Goal: Complete Application Form: Complete application form

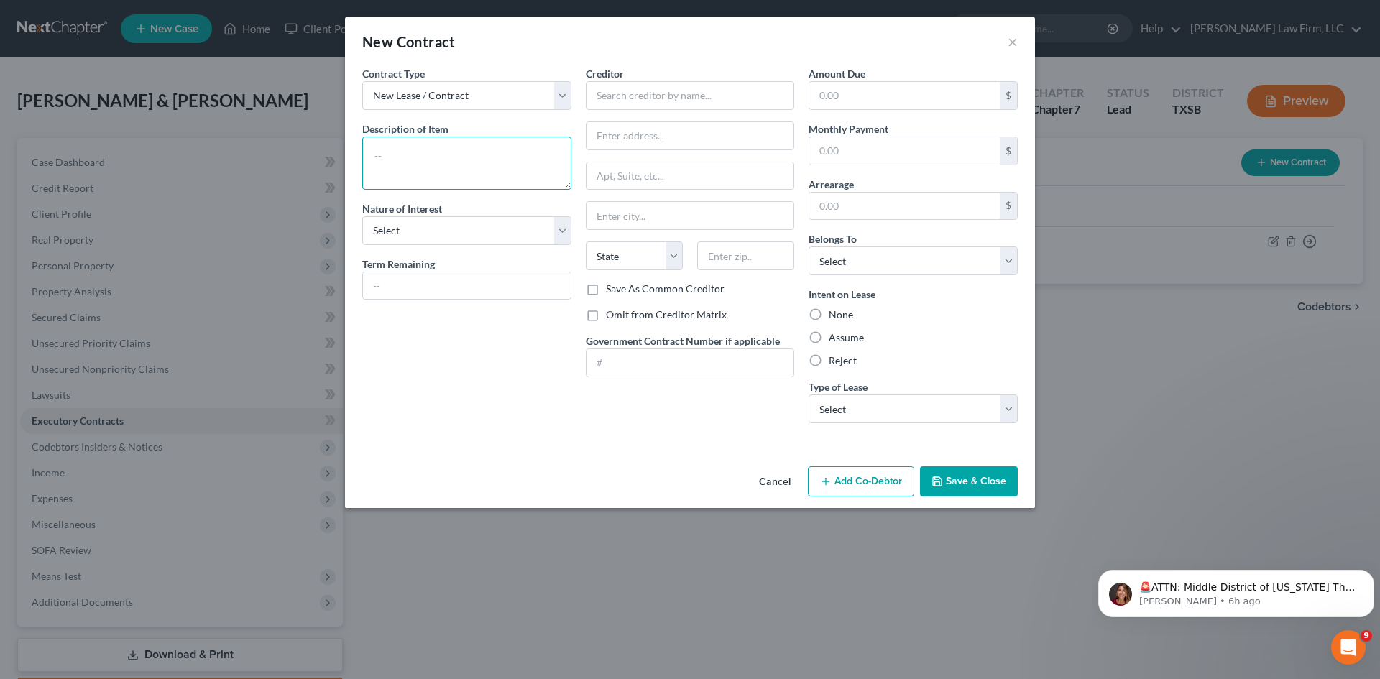
click at [473, 171] on textarea at bounding box center [466, 163] width 209 height 53
type textarea "Equipment Finance Agreement"
click at [494, 234] on select "Select Purchaser Agent Lessor Lessee" at bounding box center [466, 230] width 209 height 29
select select "3"
click at [362, 216] on select "Select Purchaser Agent Lessor Lessee" at bounding box center [466, 230] width 209 height 29
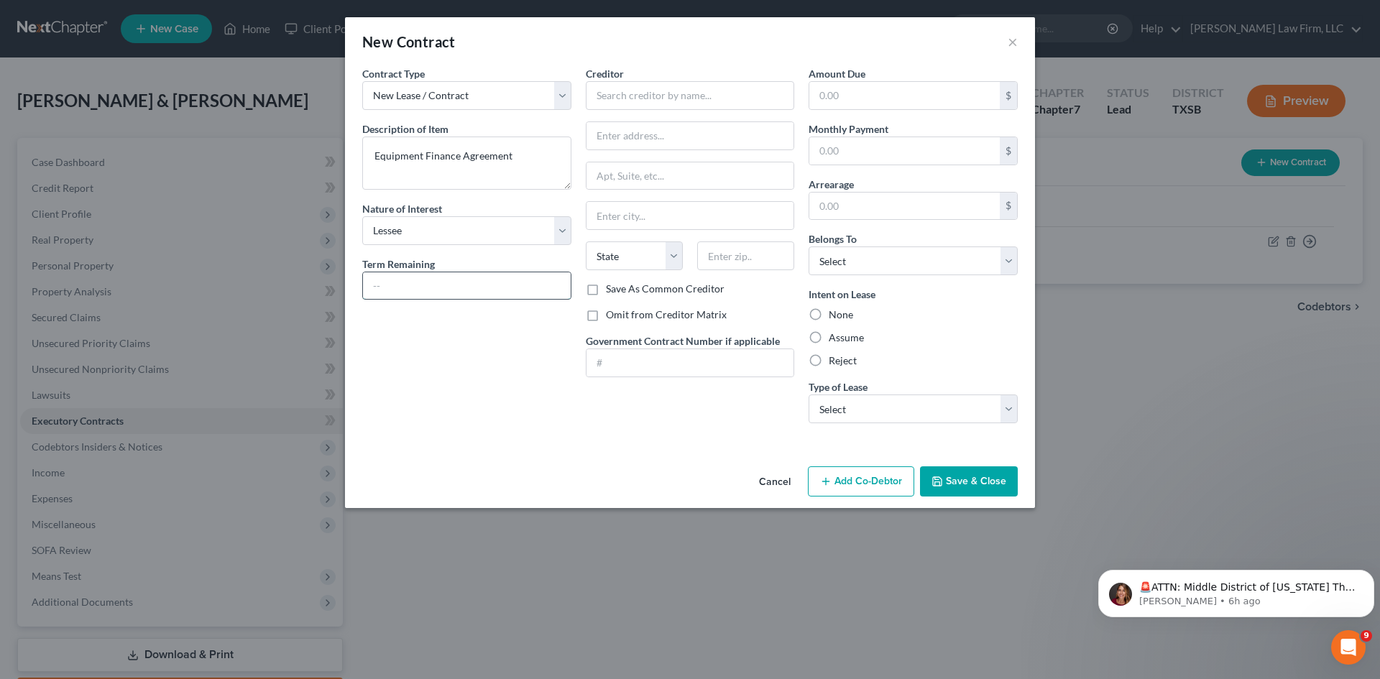
click at [457, 282] on input "text" at bounding box center [467, 285] width 208 height 27
click at [410, 285] on input "text" at bounding box center [467, 285] width 208 height 27
type input "48 months"
click at [678, 98] on input "text" at bounding box center [690, 95] width 209 height 29
type input "a"
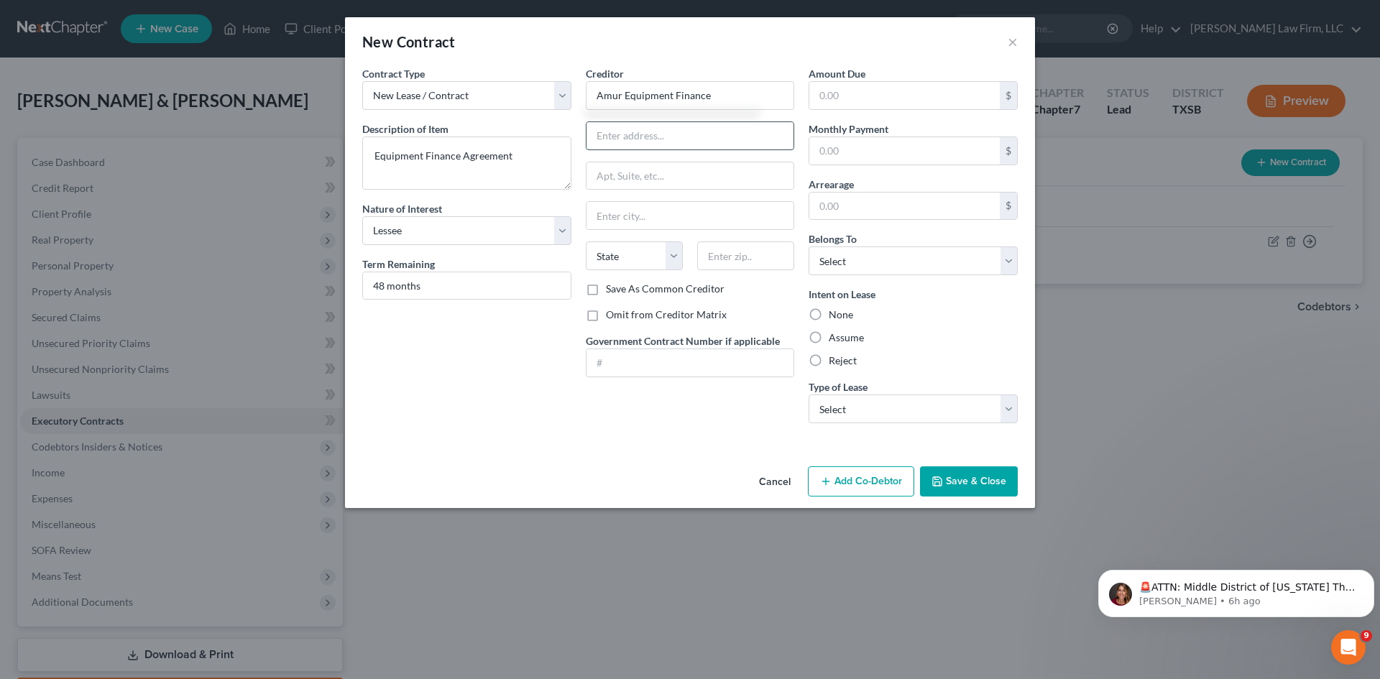
click at [687, 144] on input "text" at bounding box center [690, 135] width 208 height 27
type input "Amur Equipment Finance"
type input "[STREET_ADDRESS]"
type input "Katy"
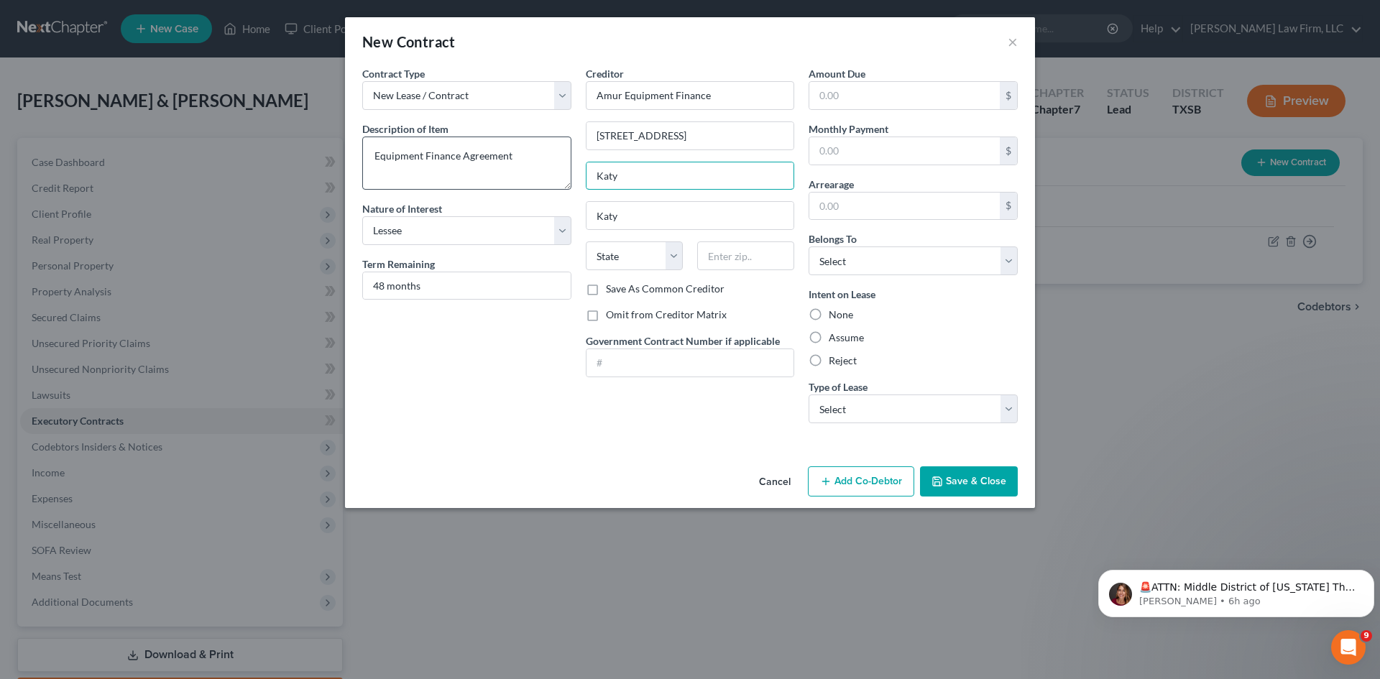
drag, startPoint x: 622, startPoint y: 179, endPoint x: 540, endPoint y: 185, distance: 82.1
click at [540, 185] on div "Contract Type New Lease / Contract New Timeshare Description of non-residential…" at bounding box center [690, 250] width 670 height 369
click at [640, 252] on select "State [US_STATE] AK AR AZ CA CO CT DE DC [GEOGRAPHIC_DATA] [GEOGRAPHIC_DATA] GU…" at bounding box center [634, 255] width 97 height 29
select select "45"
click at [586, 241] on select "State [US_STATE] AK AR AZ CA CO CT DE DC [GEOGRAPHIC_DATA] [GEOGRAPHIC_DATA] GU…" at bounding box center [634, 255] width 97 height 29
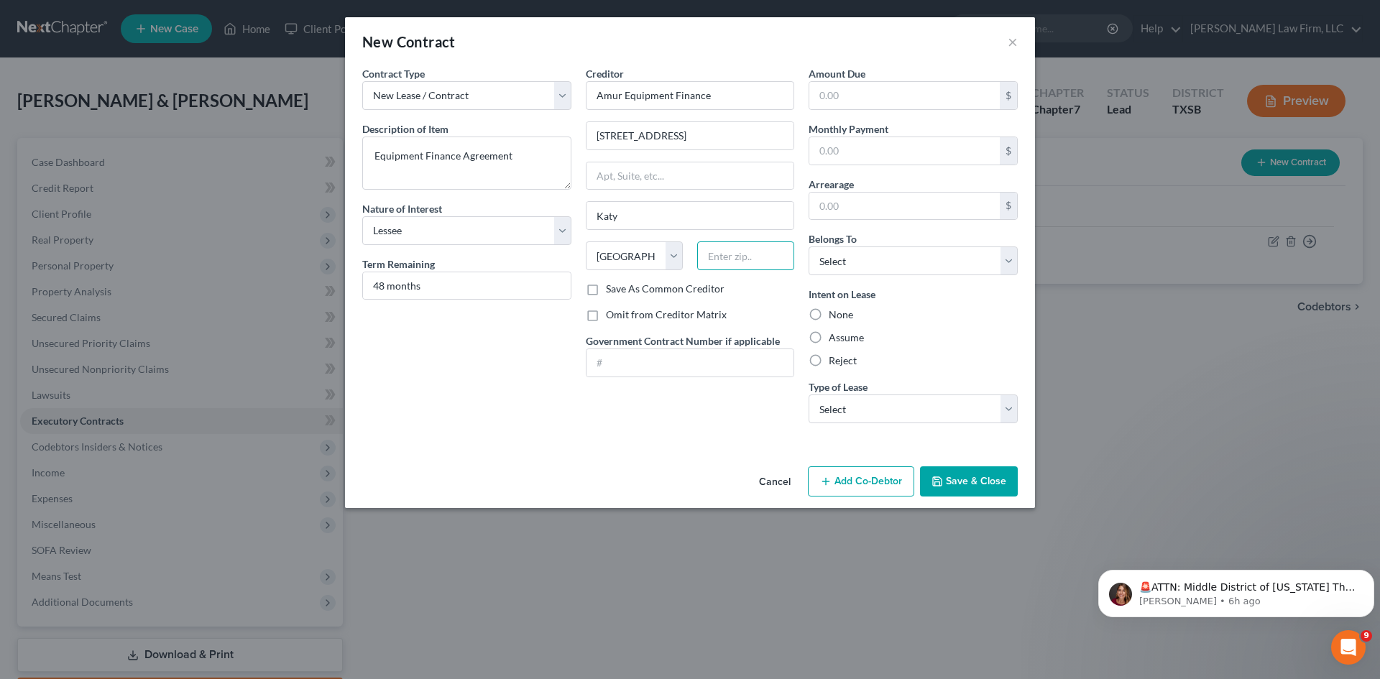
click at [723, 258] on input "text" at bounding box center [745, 255] width 97 height 29
type input "77449"
click at [707, 420] on div "Creditor * Amur Equipment Finance [GEOGRAPHIC_DATA] Ct [GEOGRAPHIC_DATA] [US_ST…" at bounding box center [691, 250] width 224 height 369
click at [732, 361] on input "text" at bounding box center [690, 362] width 208 height 27
type input "1063045"
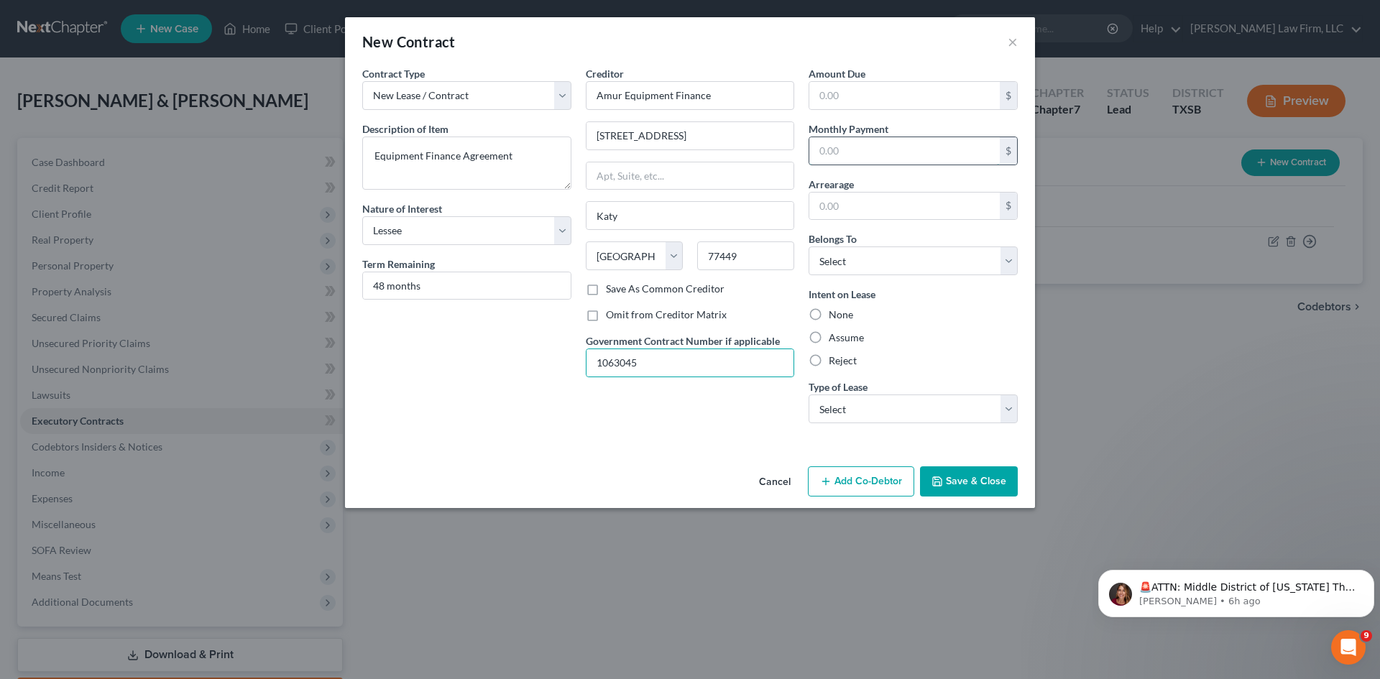
click at [895, 149] on input "text" at bounding box center [904, 150] width 190 height 27
type input "2,794.85"
click at [851, 94] on input "text" at bounding box center [904, 95] width 190 height 27
type input "850,000"
click at [864, 264] on select "Select Debtor 1 Only Debtor 2 Only Debtor 1 And Debtor 2 Only At Least One Of T…" at bounding box center [913, 261] width 209 height 29
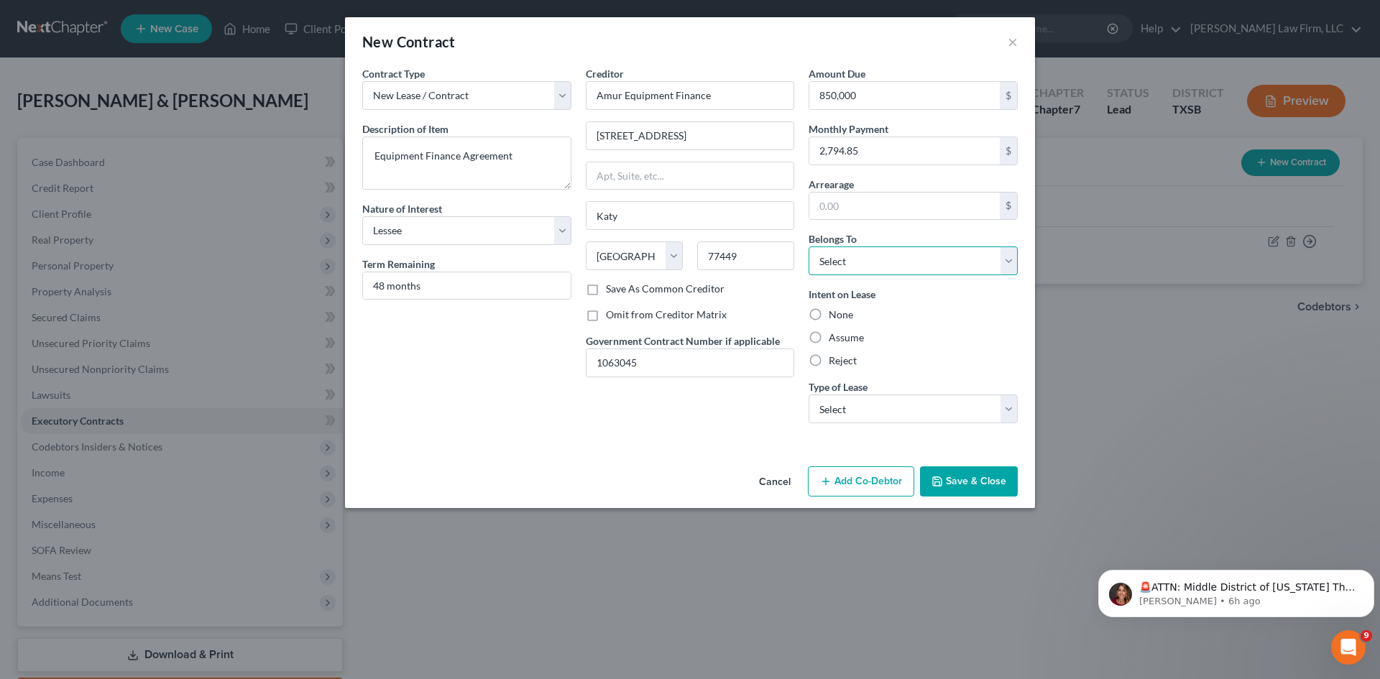
select select "0"
click at [809, 247] on select "Select Debtor 1 Only Debtor 2 Only Debtor 1 And Debtor 2 Only At Least One Of T…" at bounding box center [913, 261] width 209 height 29
click at [939, 408] on select "Select Real Estate Car Other" at bounding box center [913, 409] width 209 height 29
select select "2"
click at [809, 395] on select "Select Real Estate Car Other" at bounding box center [913, 409] width 209 height 29
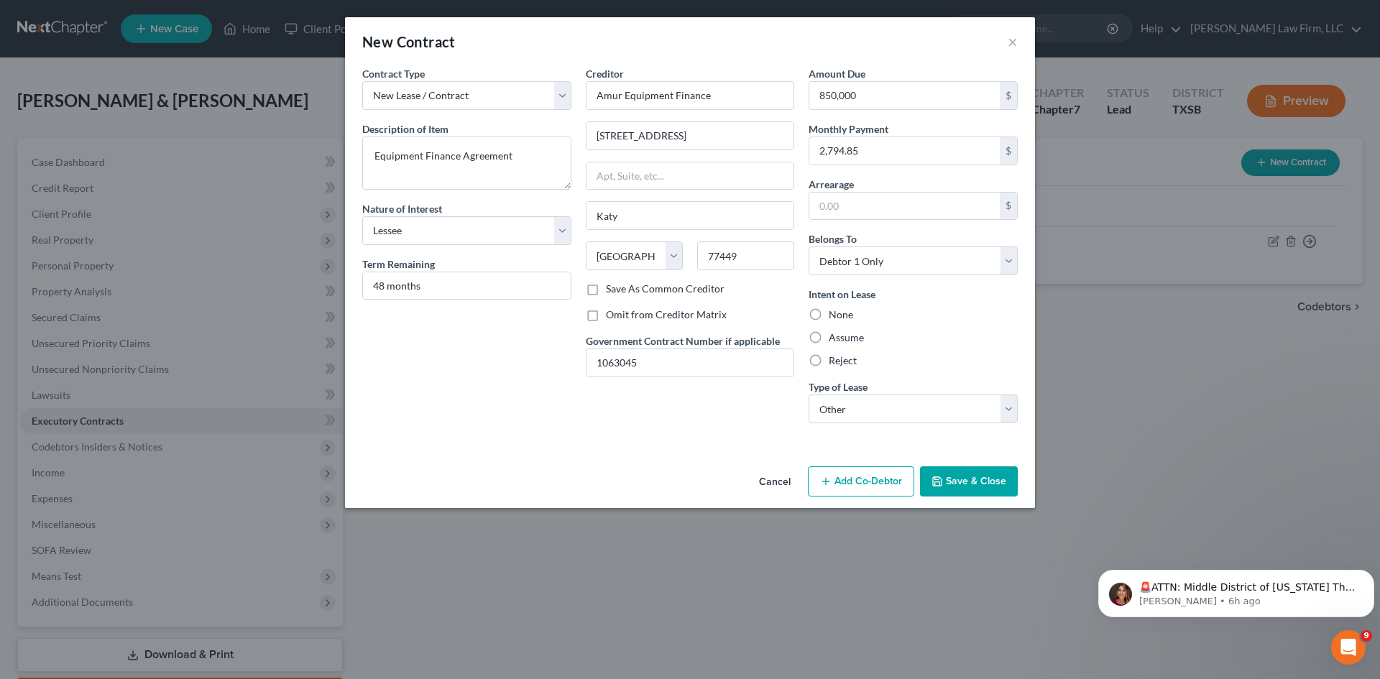
click at [829, 364] on label "Reject" at bounding box center [843, 361] width 28 height 14
click at [834, 363] on input "Reject" at bounding box center [838, 358] width 9 height 9
radio input "true"
click at [990, 480] on button "Save & Close" at bounding box center [969, 481] width 98 height 30
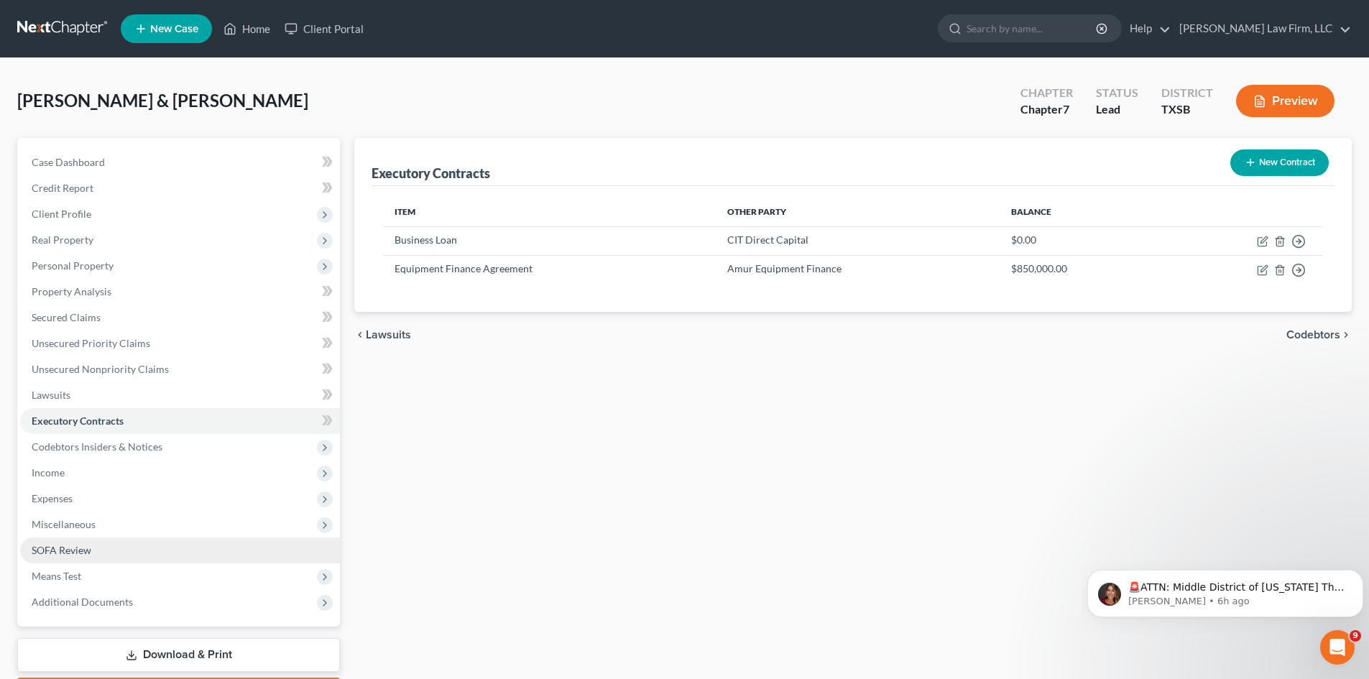
click at [68, 540] on link "SOFA Review" at bounding box center [180, 551] width 320 height 26
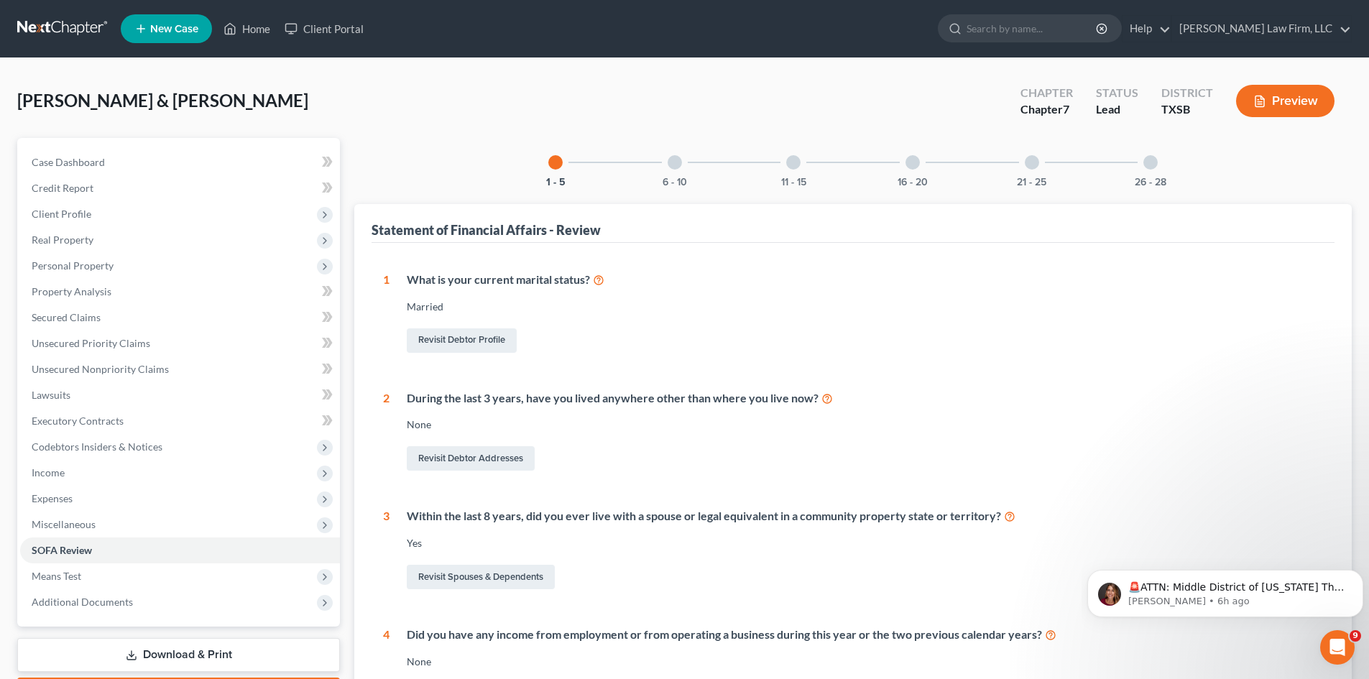
click at [671, 175] on div "6 - 10" at bounding box center [674, 162] width 49 height 49
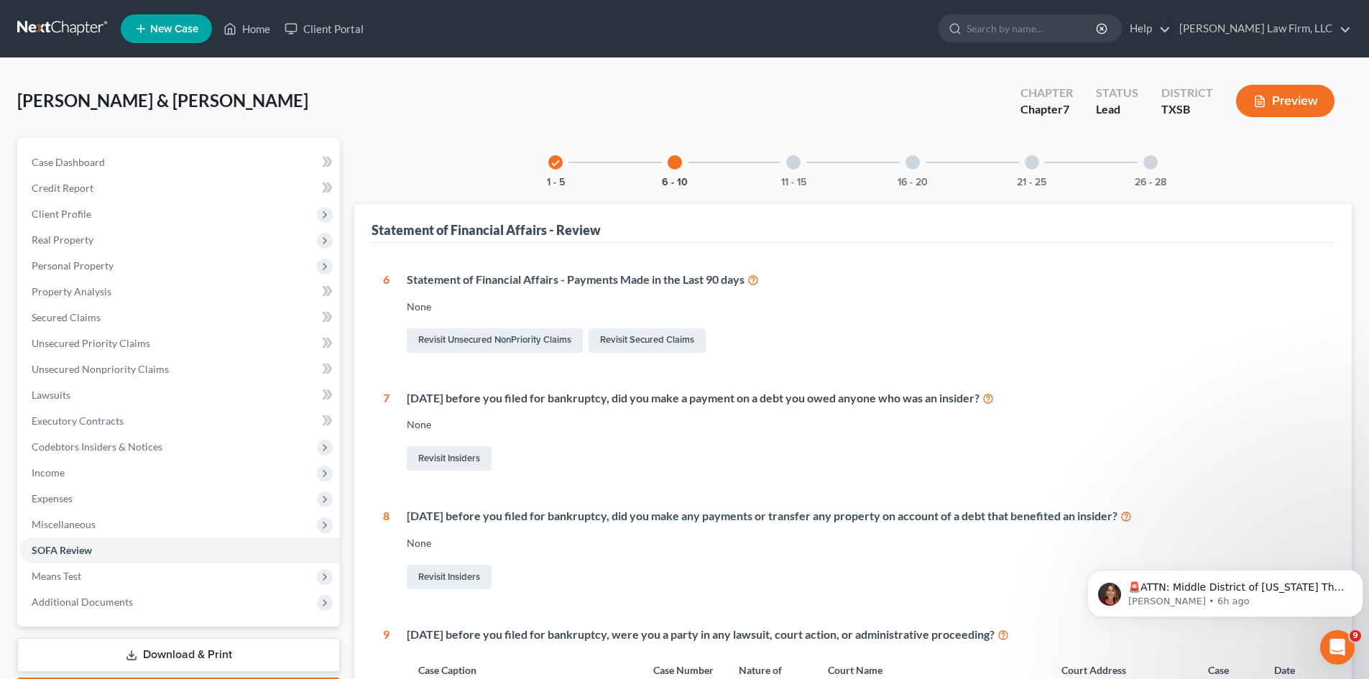
click at [787, 165] on div at bounding box center [793, 162] width 14 height 14
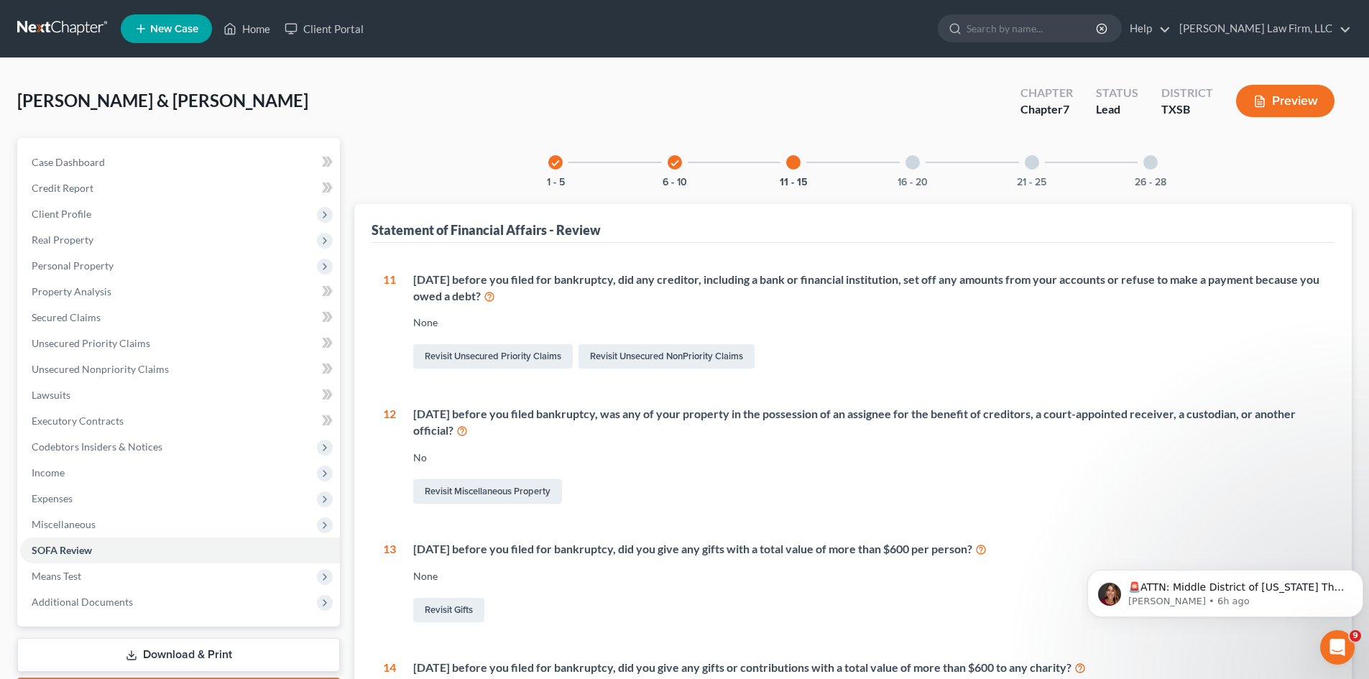
click at [918, 172] on div "16 - 20" at bounding box center [912, 162] width 49 height 49
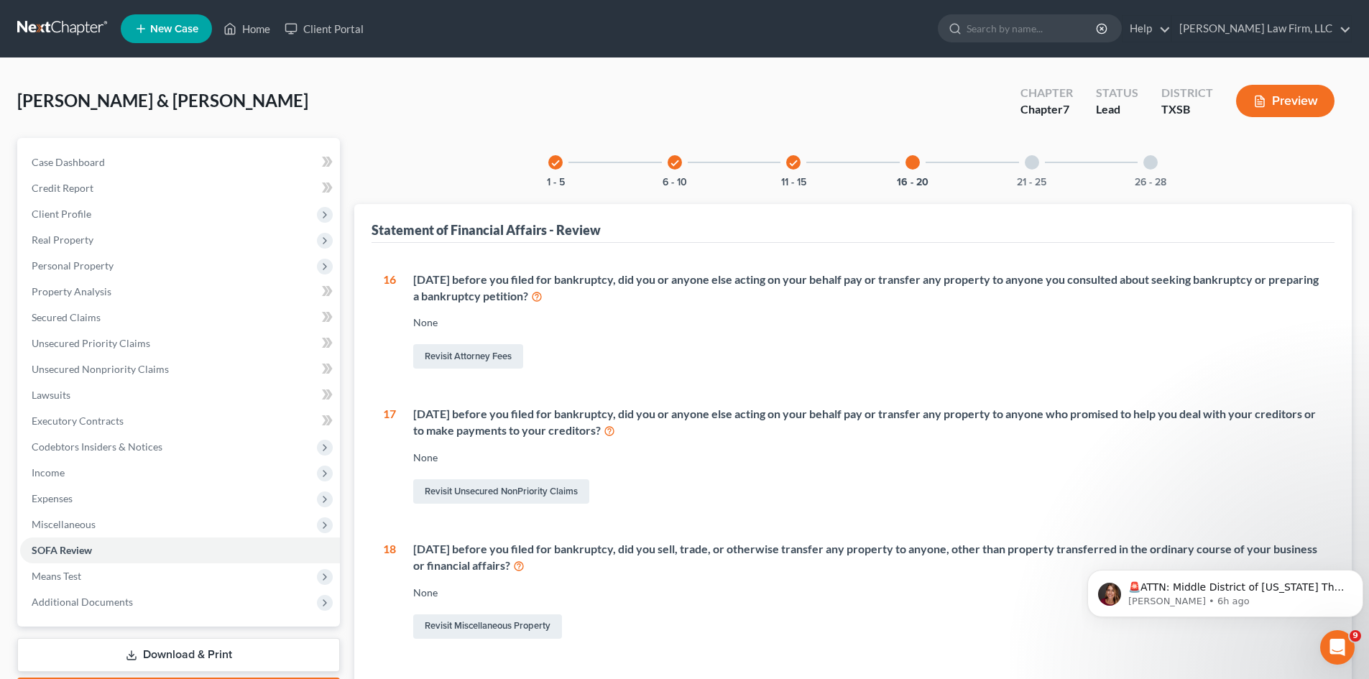
click at [1023, 165] on div "21 - 25" at bounding box center [1032, 162] width 49 height 49
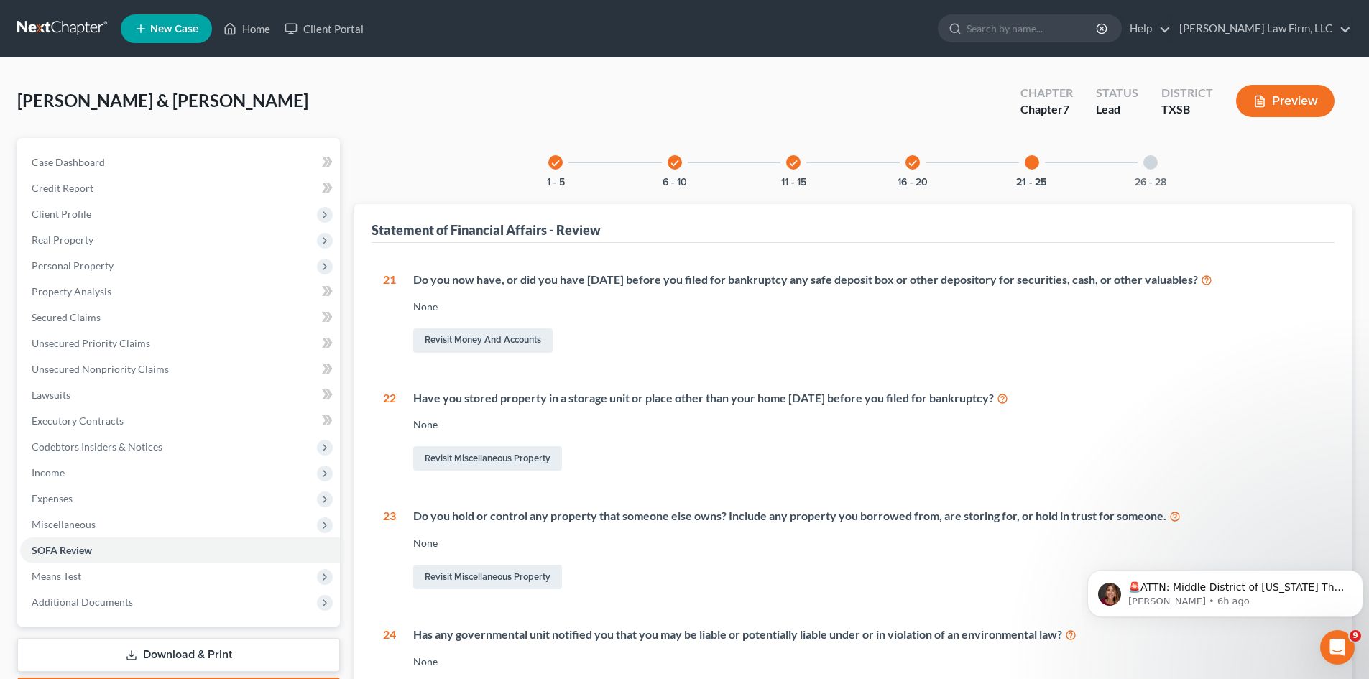
click at [911, 161] on icon "check" at bounding box center [913, 163] width 10 height 10
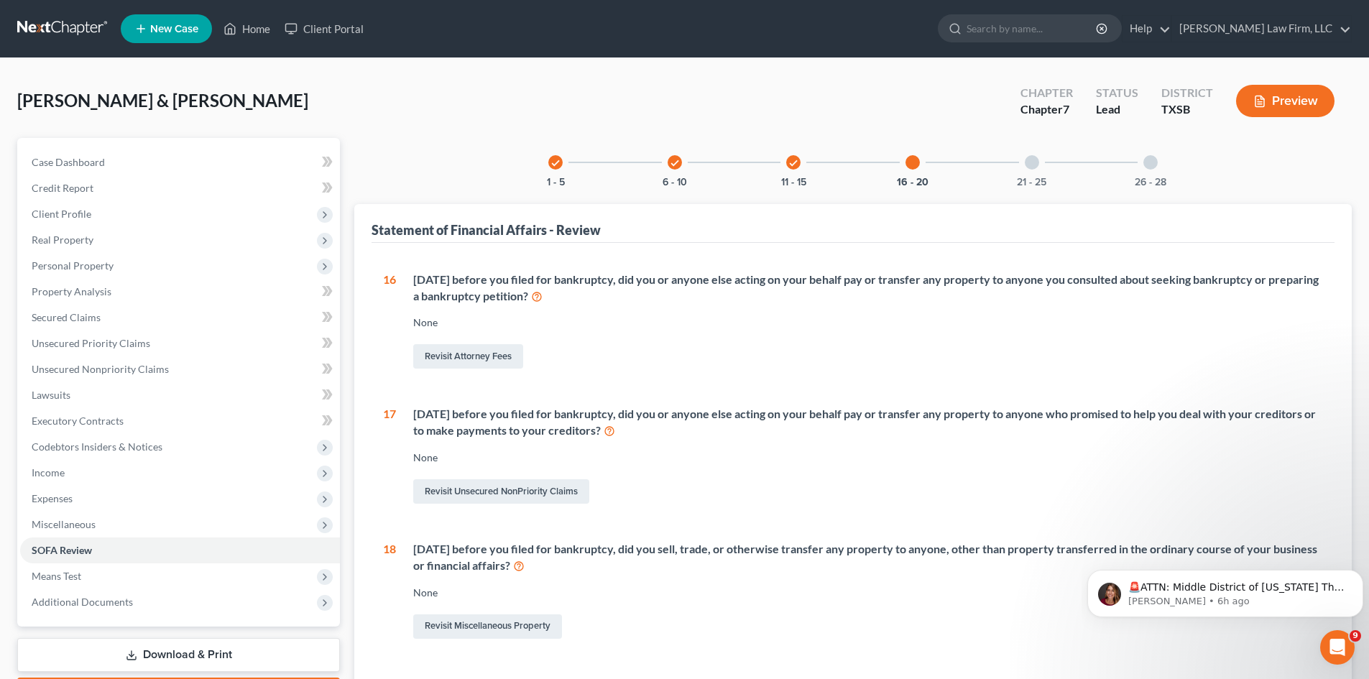
click at [797, 167] on icon "check" at bounding box center [793, 163] width 10 height 10
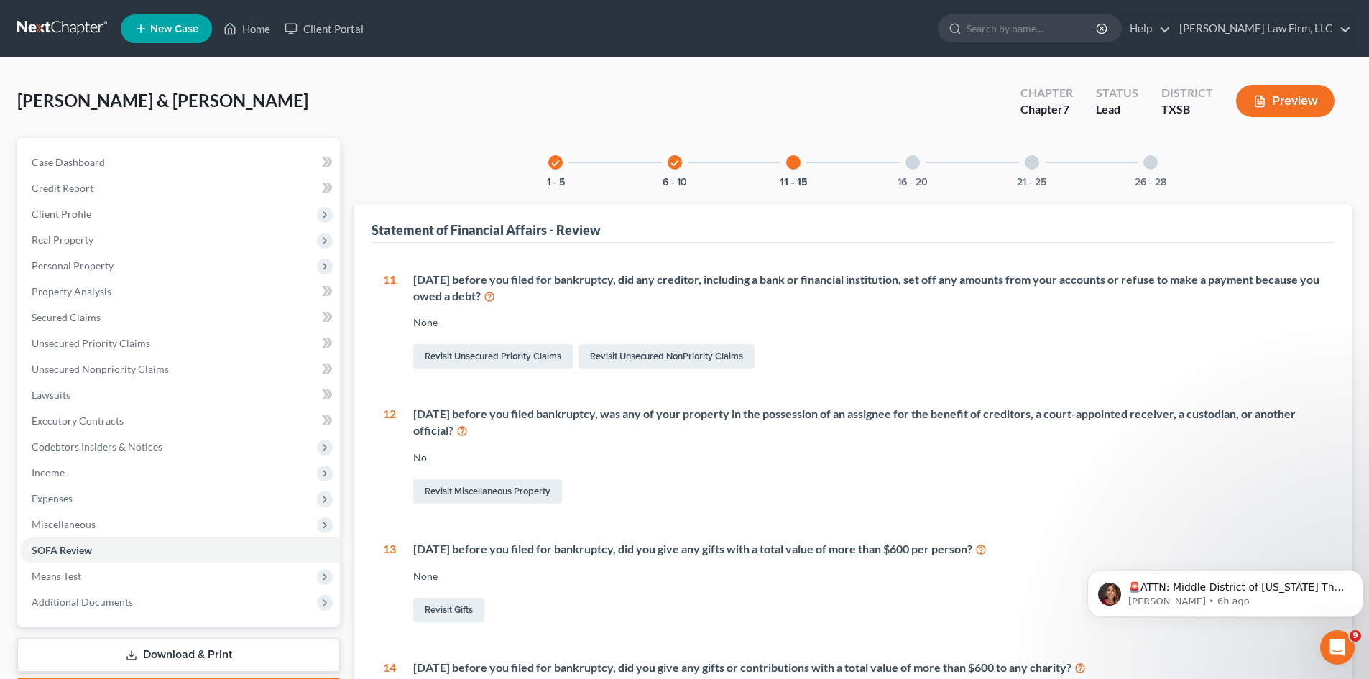
drag, startPoint x: 666, startPoint y: 167, endPoint x: 674, endPoint y: 172, distance: 9.4
click at [666, 167] on div "check 6 - 10" at bounding box center [674, 162] width 49 height 49
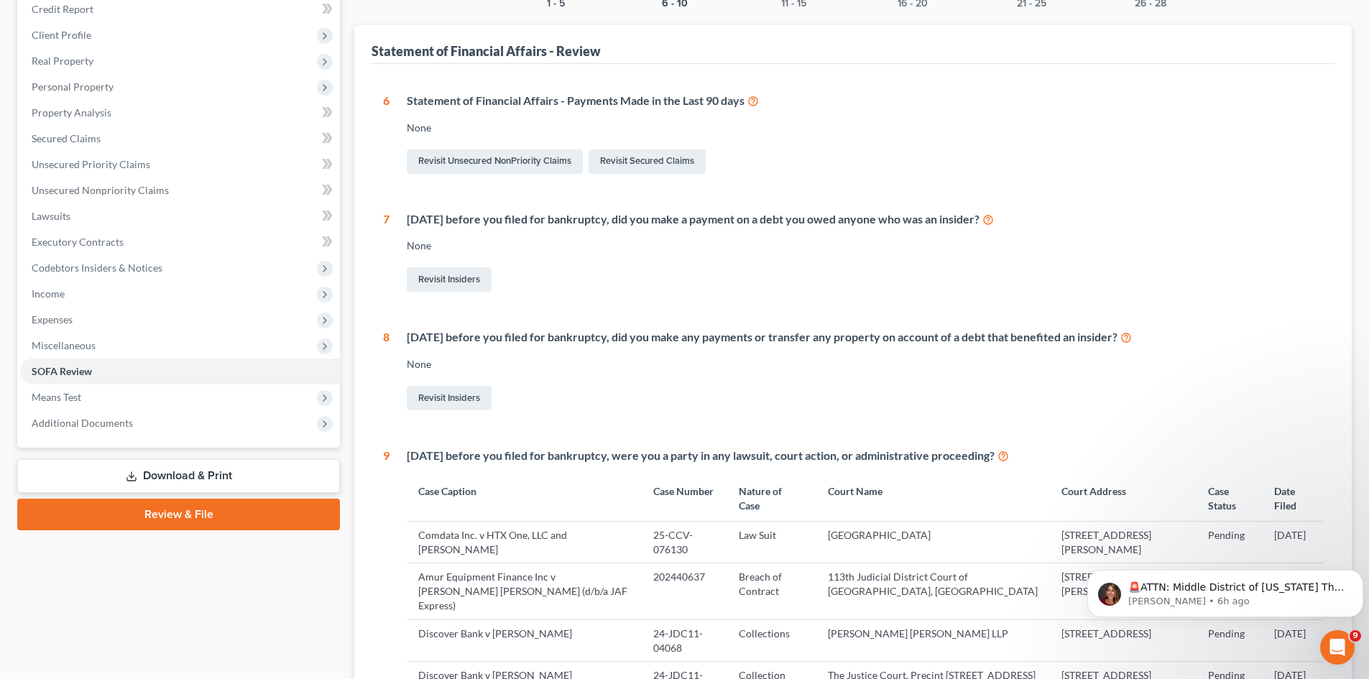
scroll to position [142, 0]
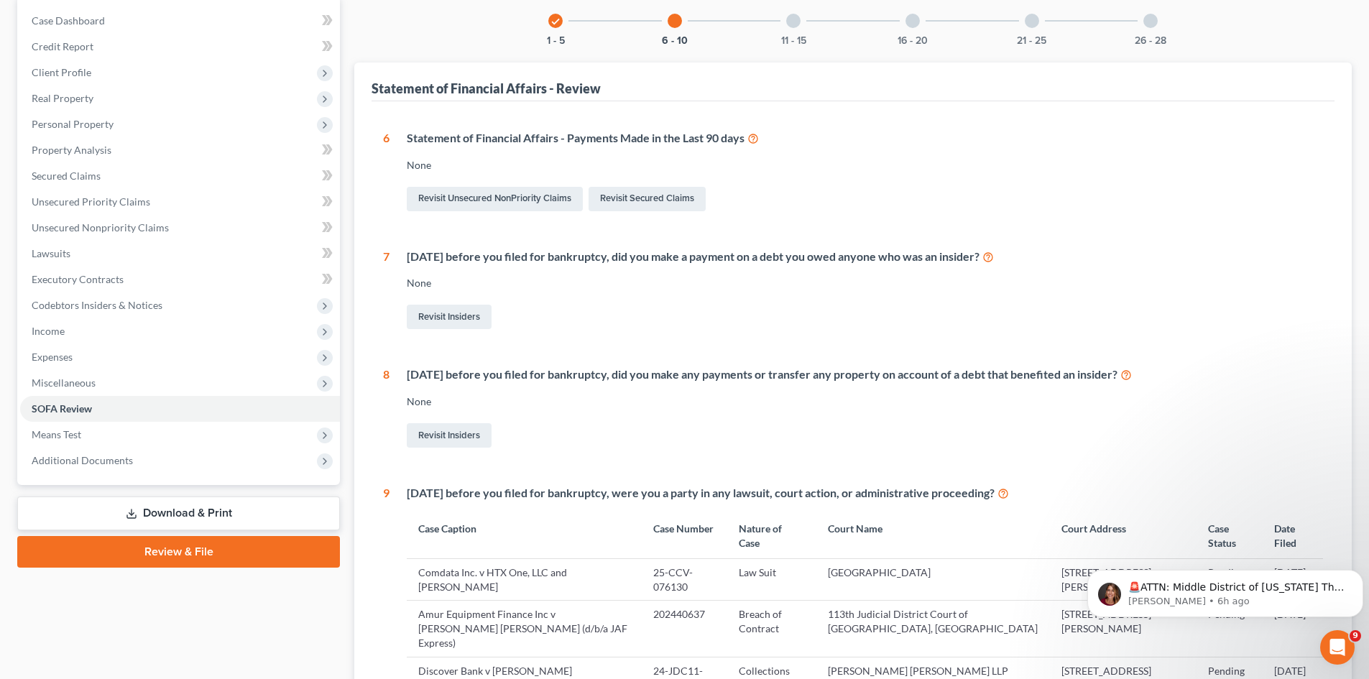
click at [554, 29] on div "check 1 - 5" at bounding box center [555, 20] width 49 height 49
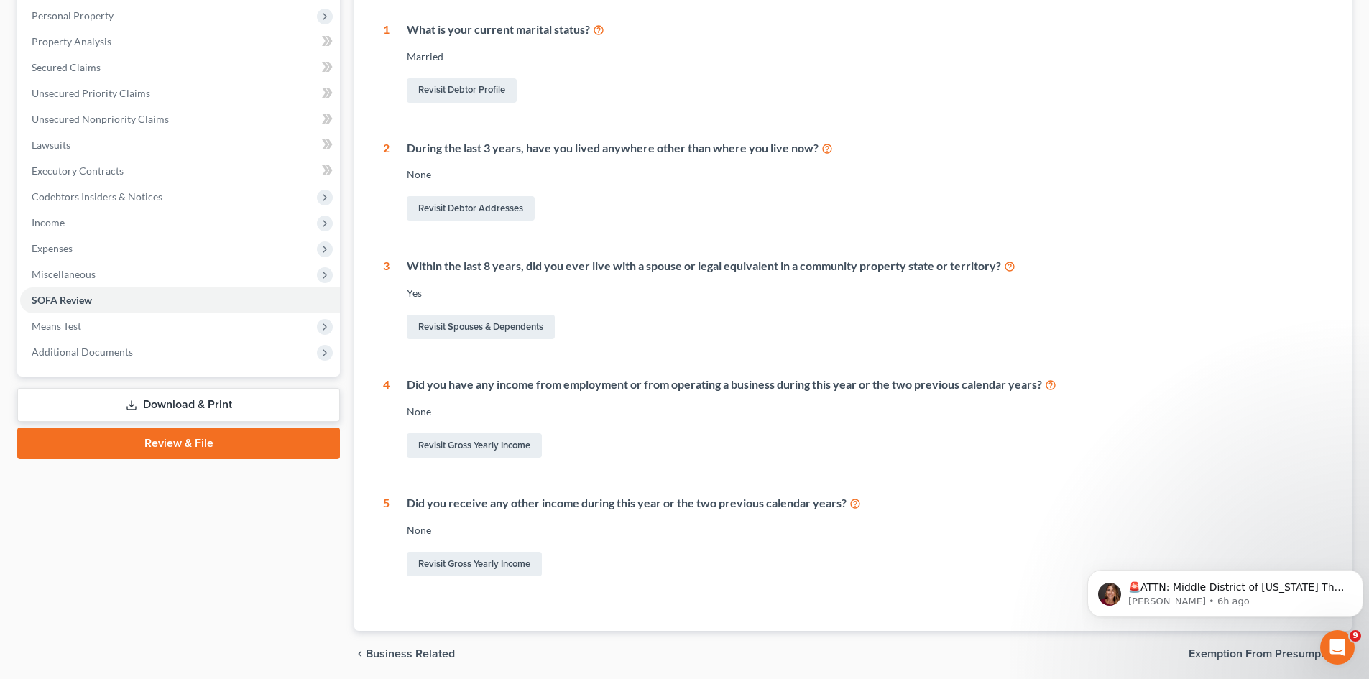
scroll to position [303, 0]
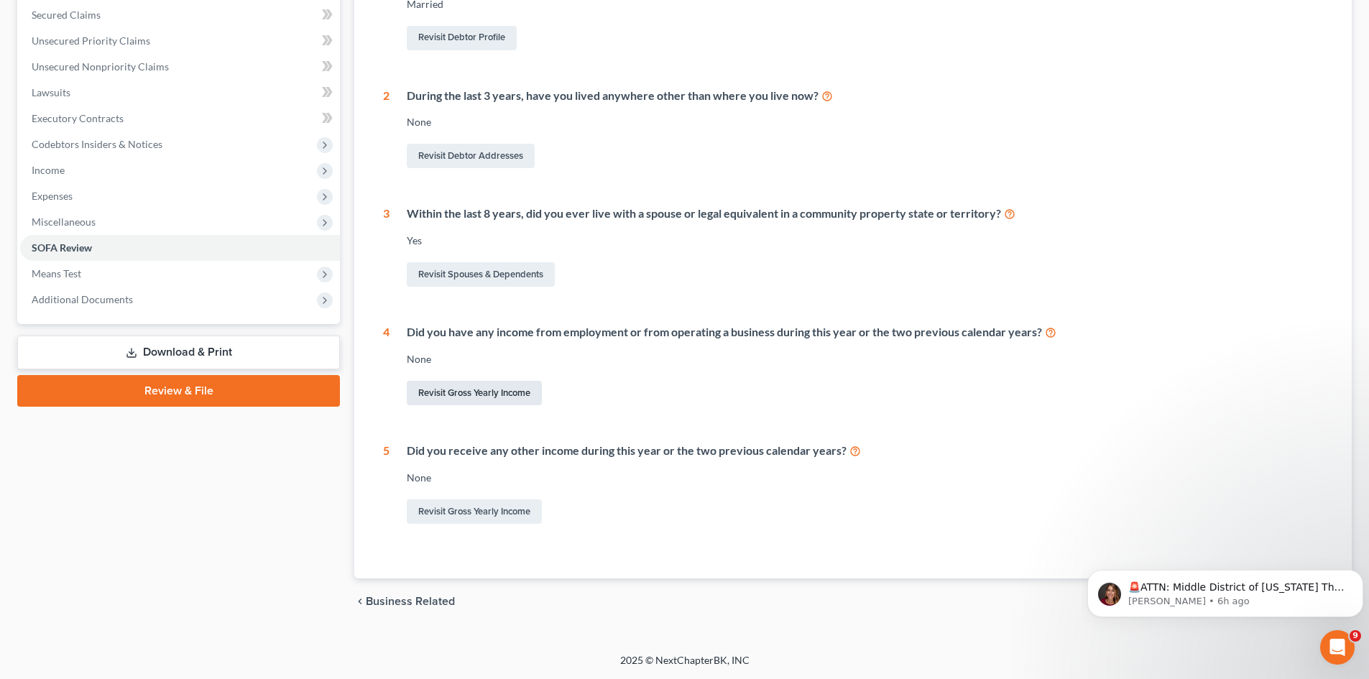
click at [488, 400] on link "Revisit Gross Yearly Income" at bounding box center [474, 393] width 135 height 24
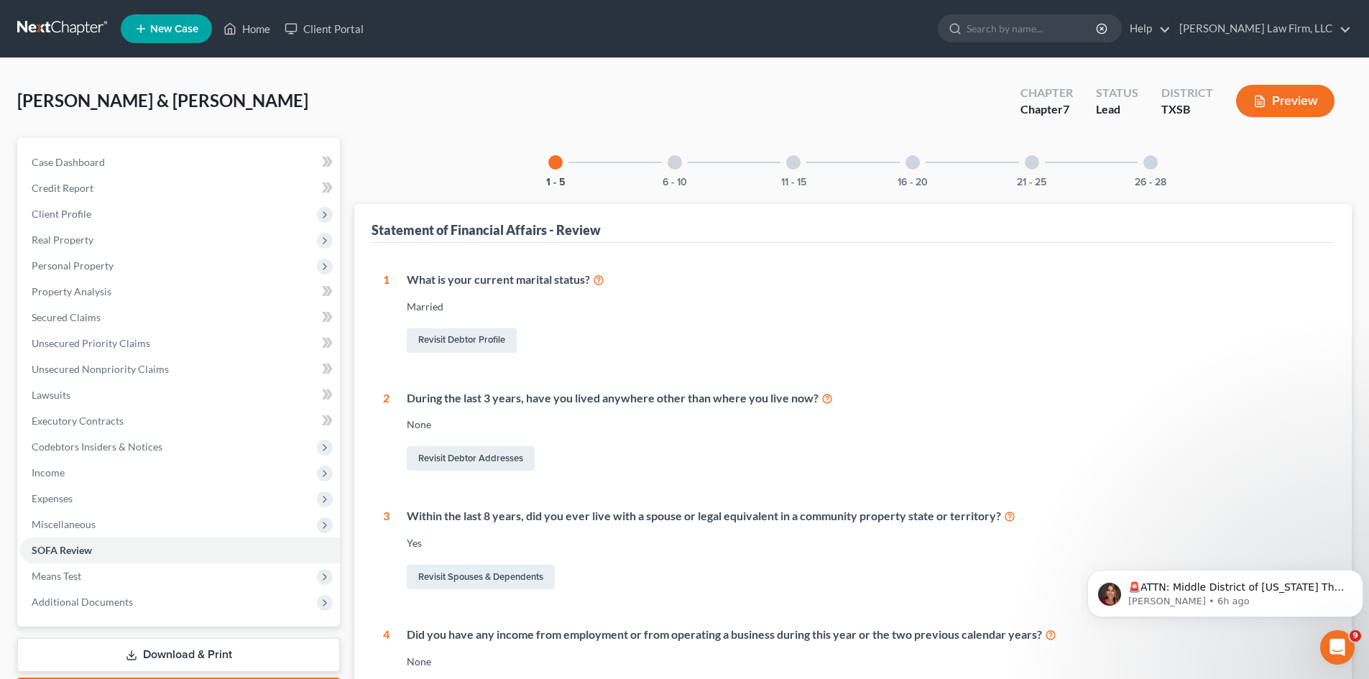
click at [666, 172] on div "6 - 10" at bounding box center [674, 162] width 49 height 49
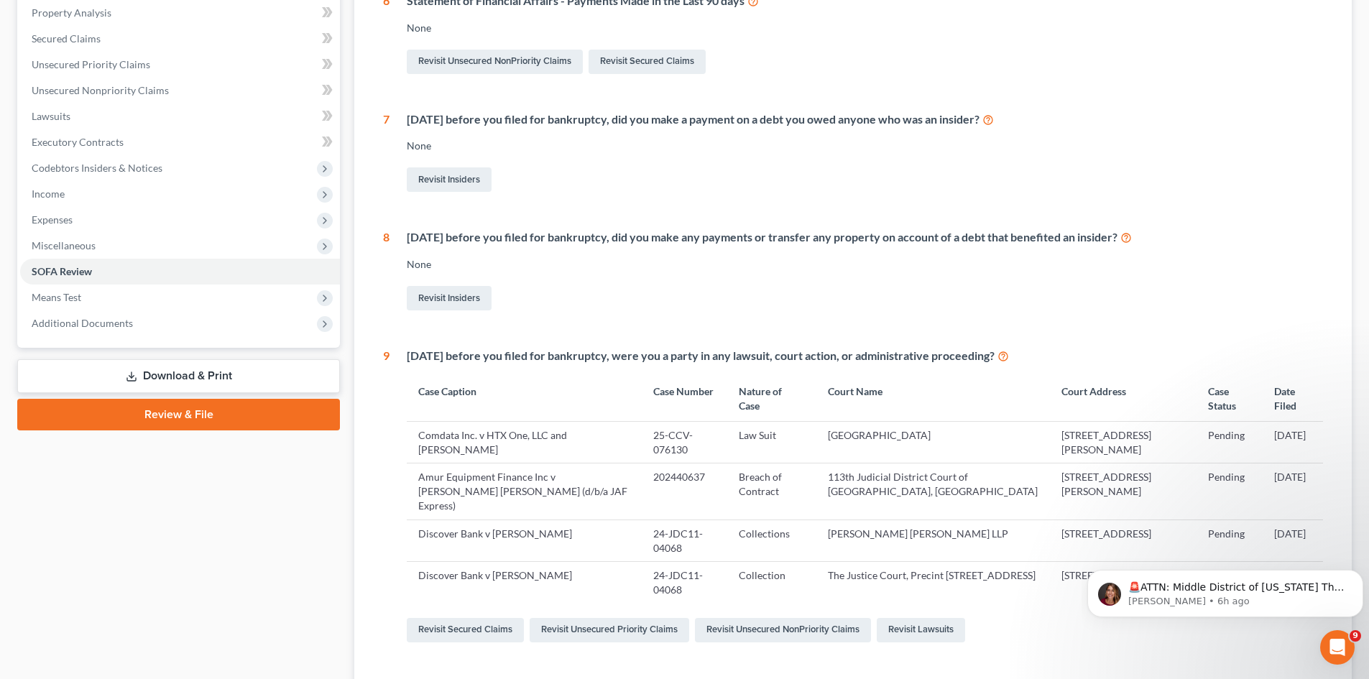
scroll to position [70, 0]
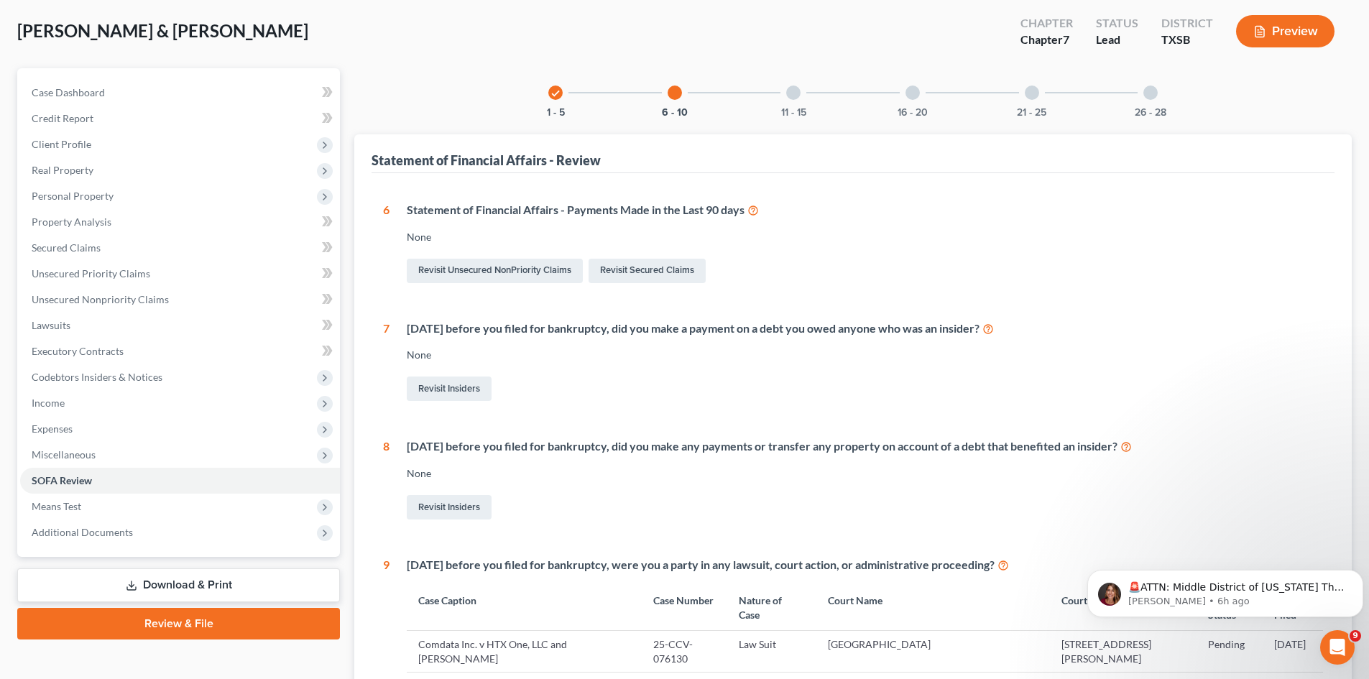
click at [1150, 88] on div at bounding box center [1150, 93] width 14 height 14
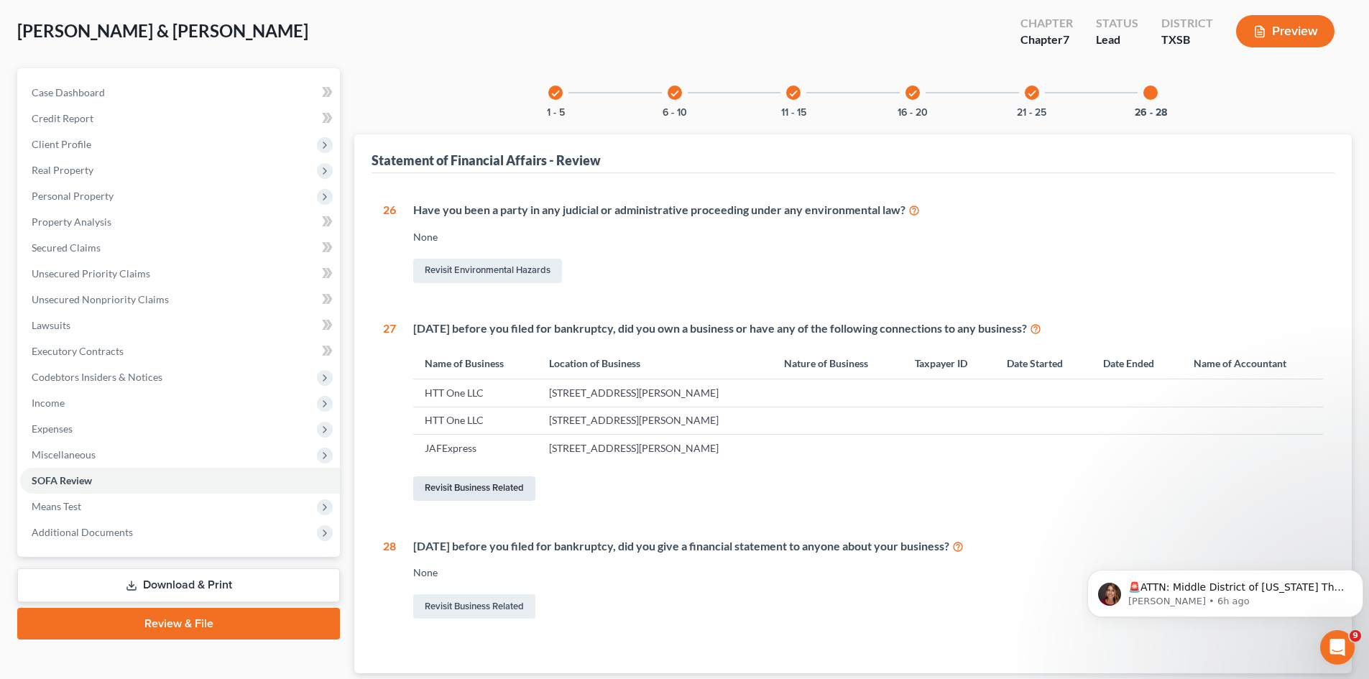
click at [509, 482] on link "Revisit Business Related" at bounding box center [474, 488] width 122 height 24
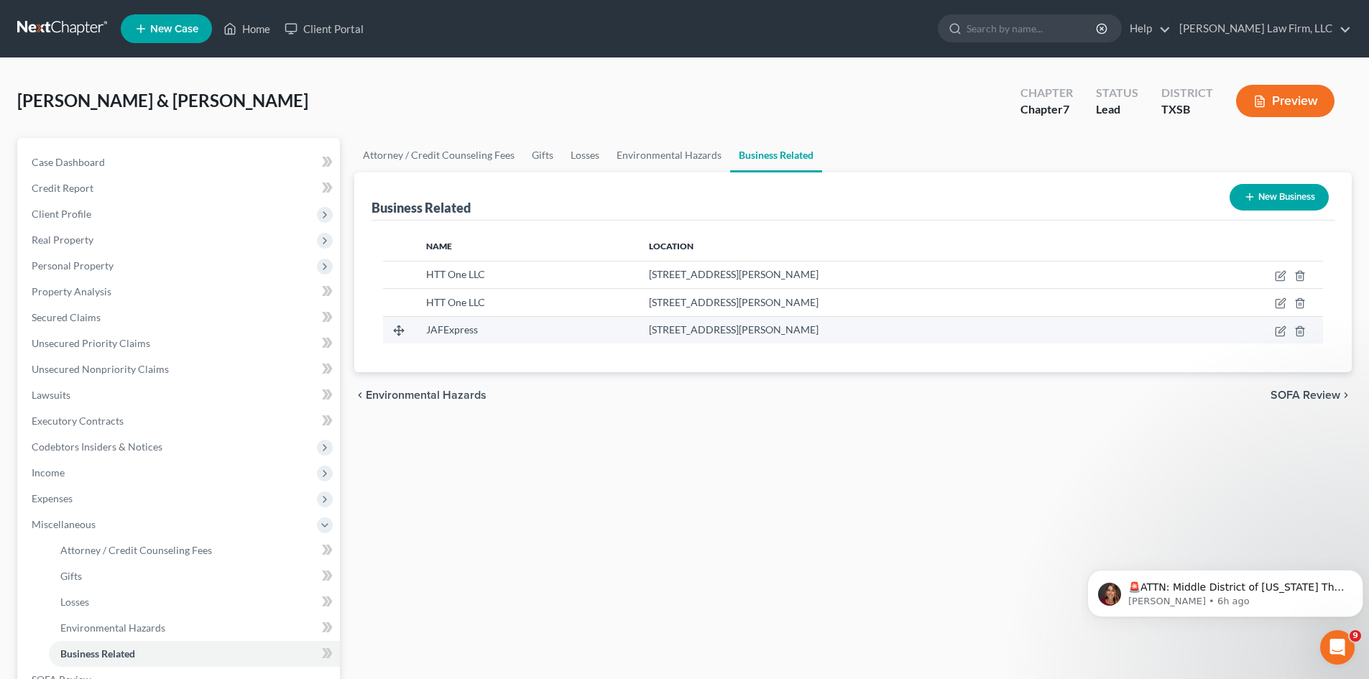
click at [1271, 333] on td at bounding box center [1242, 329] width 162 height 27
click at [1281, 334] on icon "button" at bounding box center [1280, 331] width 11 height 11
select select "sole_proprietor"
select select "45"
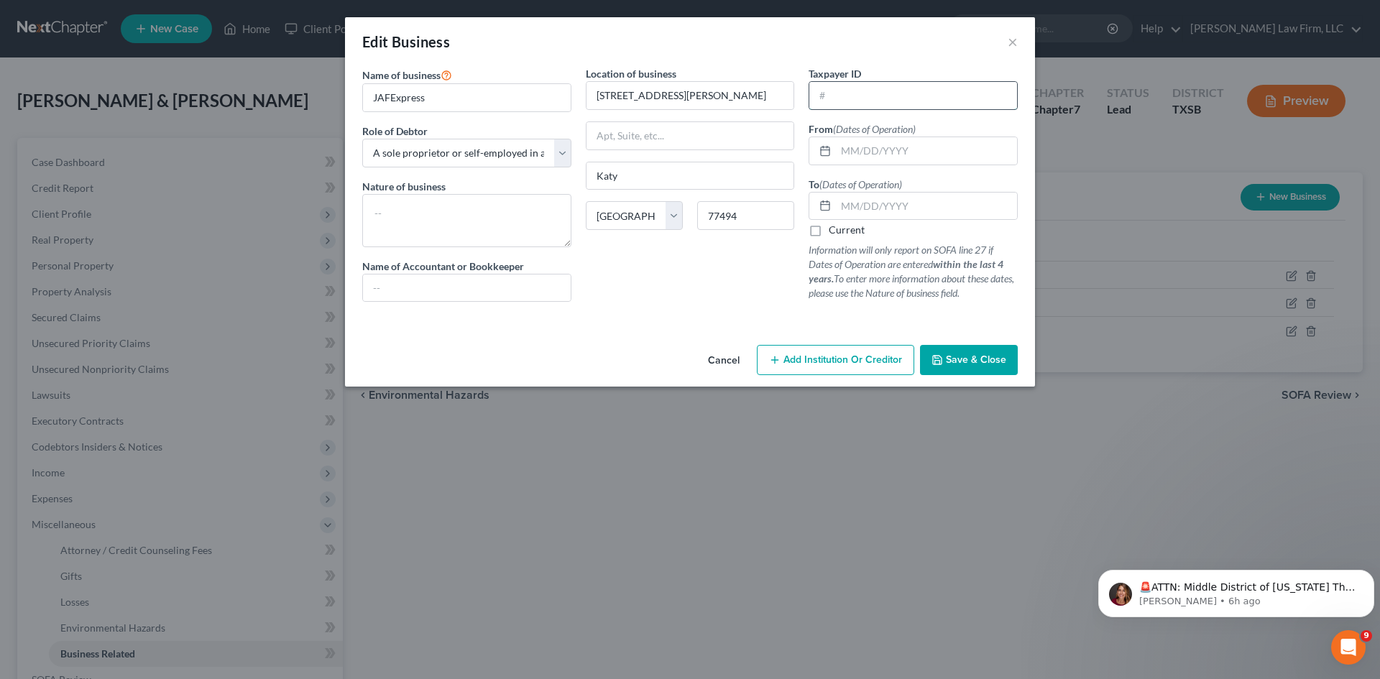
click at [858, 96] on input "text" at bounding box center [913, 95] width 208 height 27
click at [850, 90] on input "text" at bounding box center [913, 95] width 208 height 27
type input "[US_EMPLOYER_IDENTIFICATION_NUMBER]"
click at [893, 151] on input "text" at bounding box center [926, 150] width 181 height 27
drag, startPoint x: 919, startPoint y: 149, endPoint x: 815, endPoint y: 139, distance: 104.7
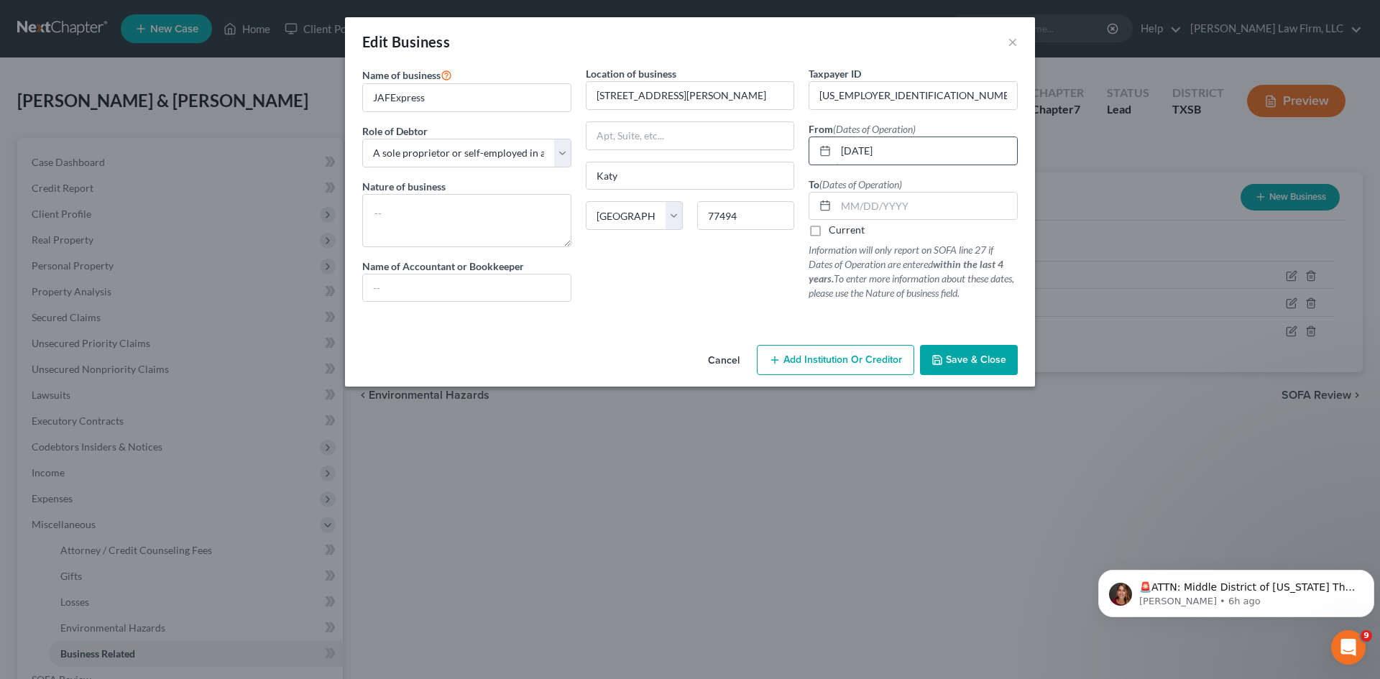
click at [815, 139] on div "[DATE]" at bounding box center [913, 151] width 209 height 29
type input "[DATE]"
type input "Present"
click at [451, 216] on textarea at bounding box center [466, 220] width 209 height 53
type textarea "Trucking"
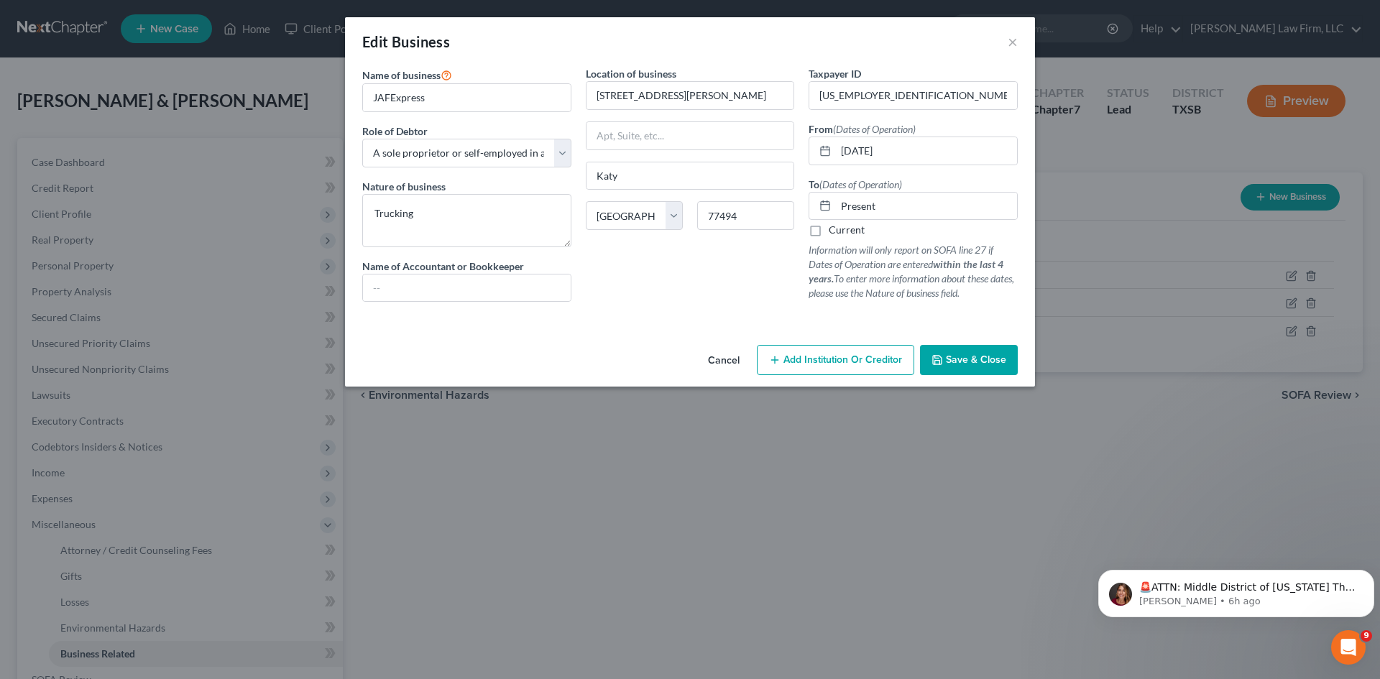
click at [998, 358] on span "Save & Close" at bounding box center [976, 360] width 60 height 12
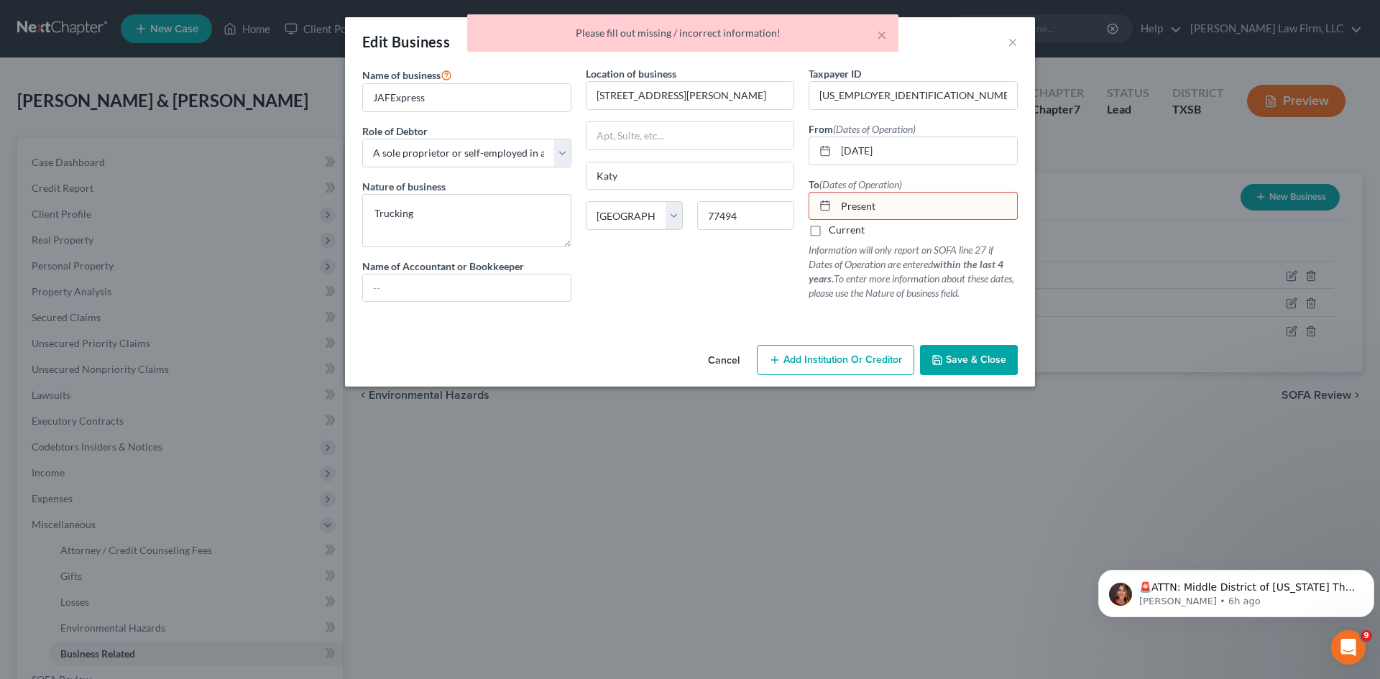
click at [887, 33] on div "× Please fill out missing / incorrect information!" at bounding box center [682, 32] width 431 height 37
click at [829, 233] on label "Current" at bounding box center [847, 230] width 36 height 14
click at [834, 232] on input "Current" at bounding box center [838, 227] width 9 height 9
checkbox input "true"
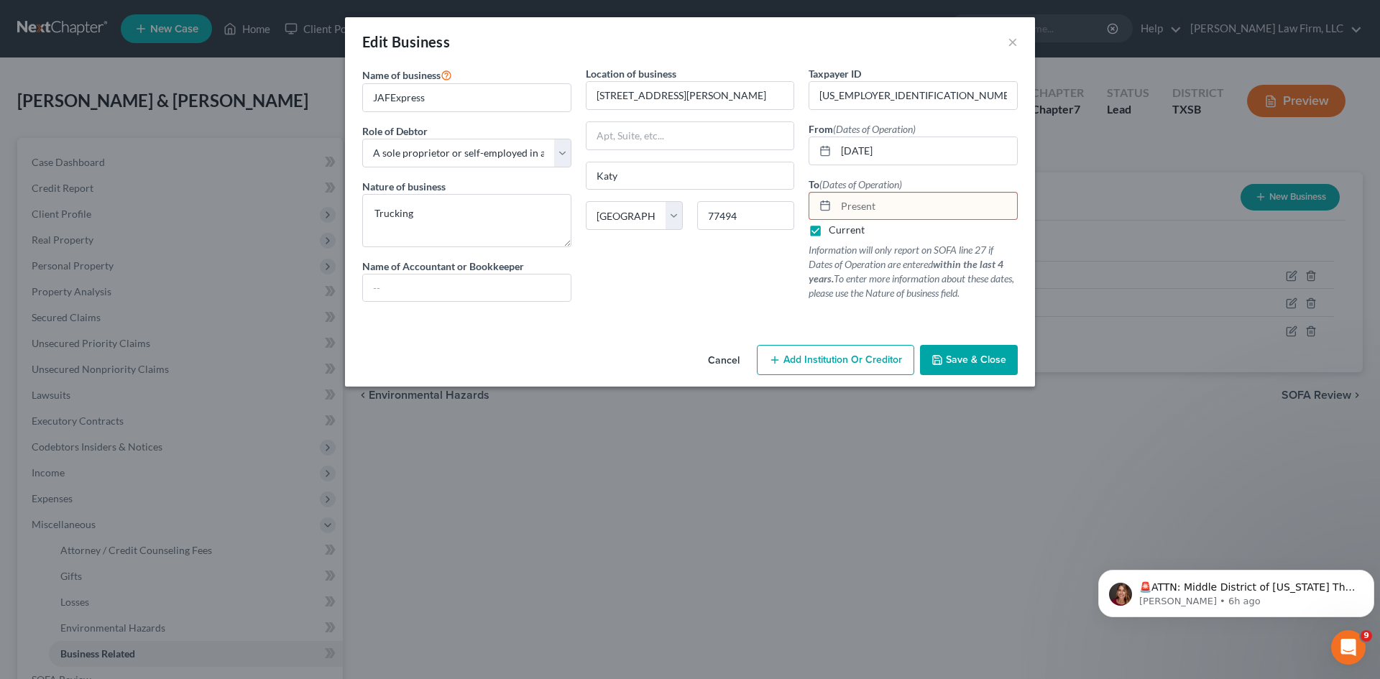
click at [810, 203] on div "Present" at bounding box center [913, 206] width 209 height 29
click at [969, 360] on span "Save & Close" at bounding box center [976, 360] width 60 height 12
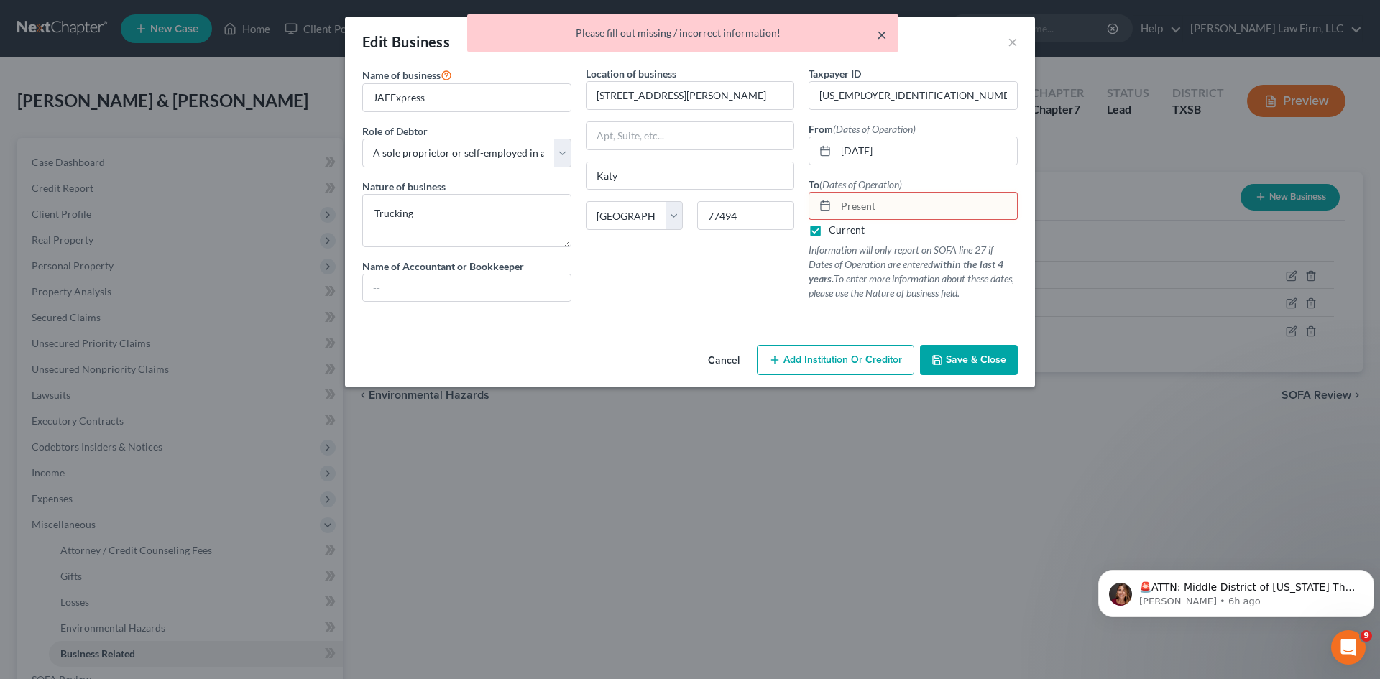
click at [884, 30] on button "×" at bounding box center [882, 34] width 10 height 17
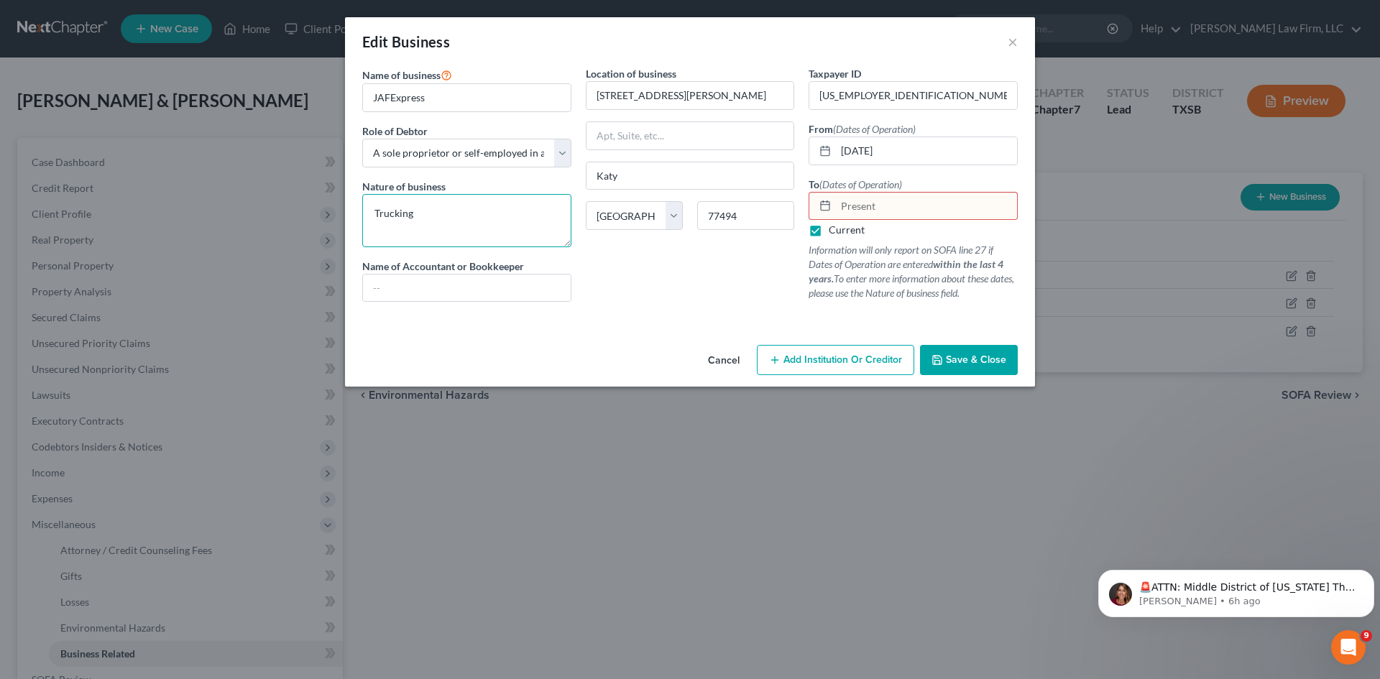
click at [515, 223] on textarea "Trucking" at bounding box center [466, 220] width 209 height 53
click at [835, 206] on div at bounding box center [822, 206] width 27 height 27
click at [835, 208] on div at bounding box center [822, 206] width 27 height 27
click at [439, 287] on input "text" at bounding box center [467, 288] width 208 height 27
click at [958, 365] on span "Save & Close" at bounding box center [976, 360] width 60 height 12
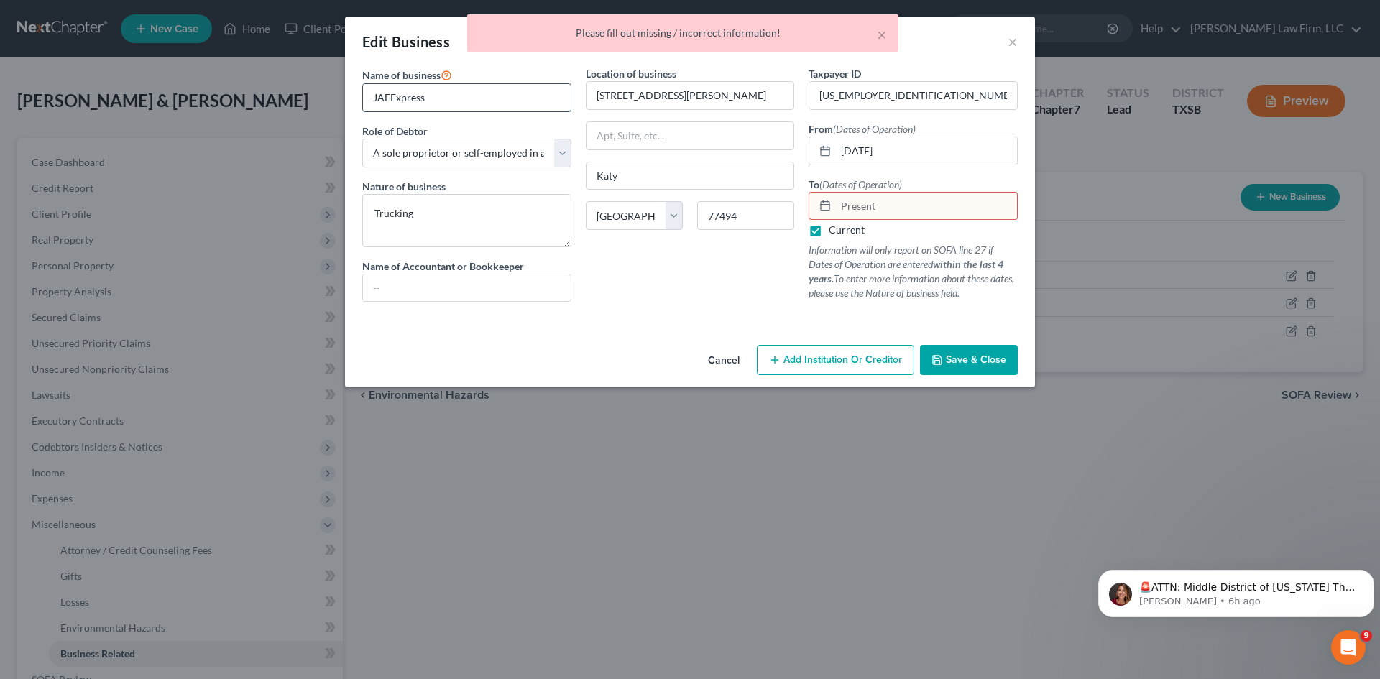
click at [490, 92] on input "JAFExpress" at bounding box center [467, 97] width 208 height 27
click at [938, 96] on input "[US_EMPLOYER_IDENTIFICATION_NUMBER]" at bounding box center [913, 95] width 208 height 27
click at [924, 153] on input "[DATE]" at bounding box center [926, 150] width 181 height 27
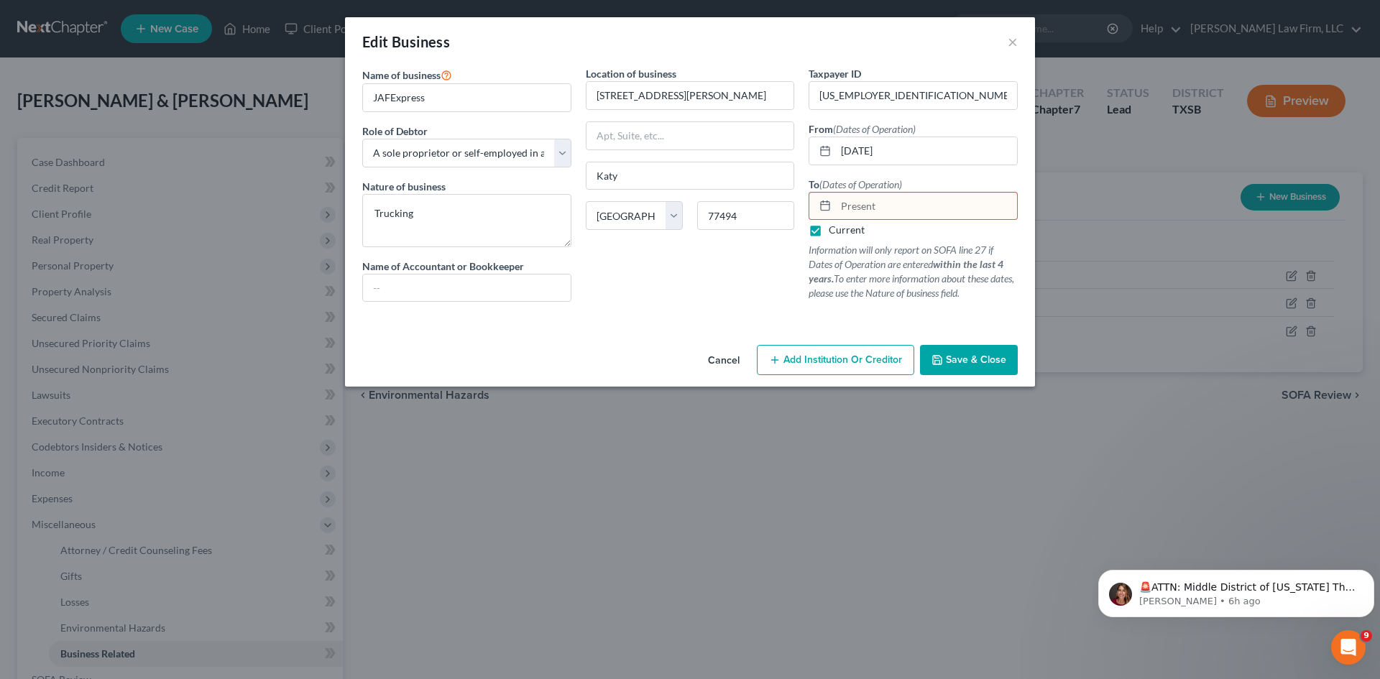
click at [829, 229] on label "Current" at bounding box center [847, 230] width 36 height 14
click at [834, 229] on input "Current" at bounding box center [838, 227] width 9 height 9
click at [829, 232] on label "Current" at bounding box center [847, 230] width 36 height 14
click at [834, 232] on input "Current" at bounding box center [838, 227] width 9 height 9
click at [829, 232] on label "Current" at bounding box center [847, 230] width 36 height 14
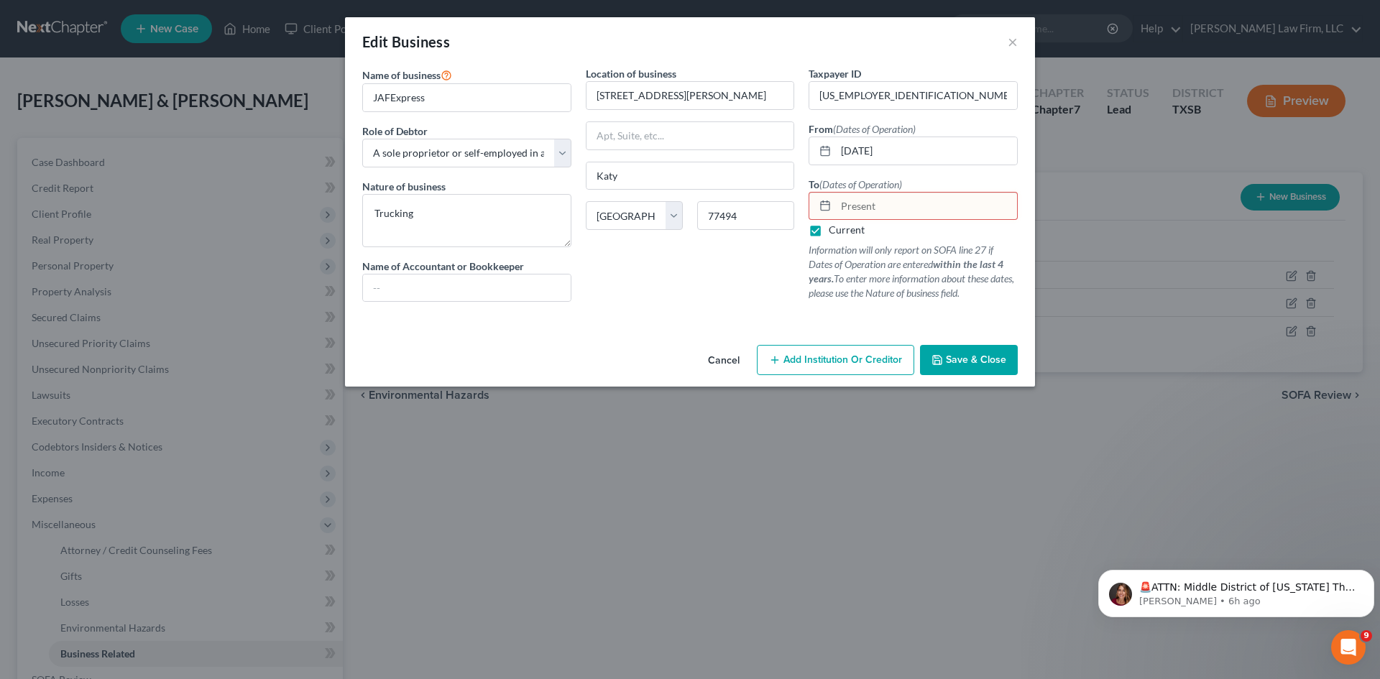
click at [834, 232] on input "Current" at bounding box center [838, 227] width 9 height 9
checkbox input "false"
drag, startPoint x: 900, startPoint y: 93, endPoint x: 791, endPoint y: 109, distance: 109.6
click at [791, 109] on div "Name of business * JAFExpress Role of Debtor * Select A member of a limited lia…" at bounding box center [690, 195] width 670 height 259
click at [886, 212] on input "Present" at bounding box center [926, 206] width 181 height 27
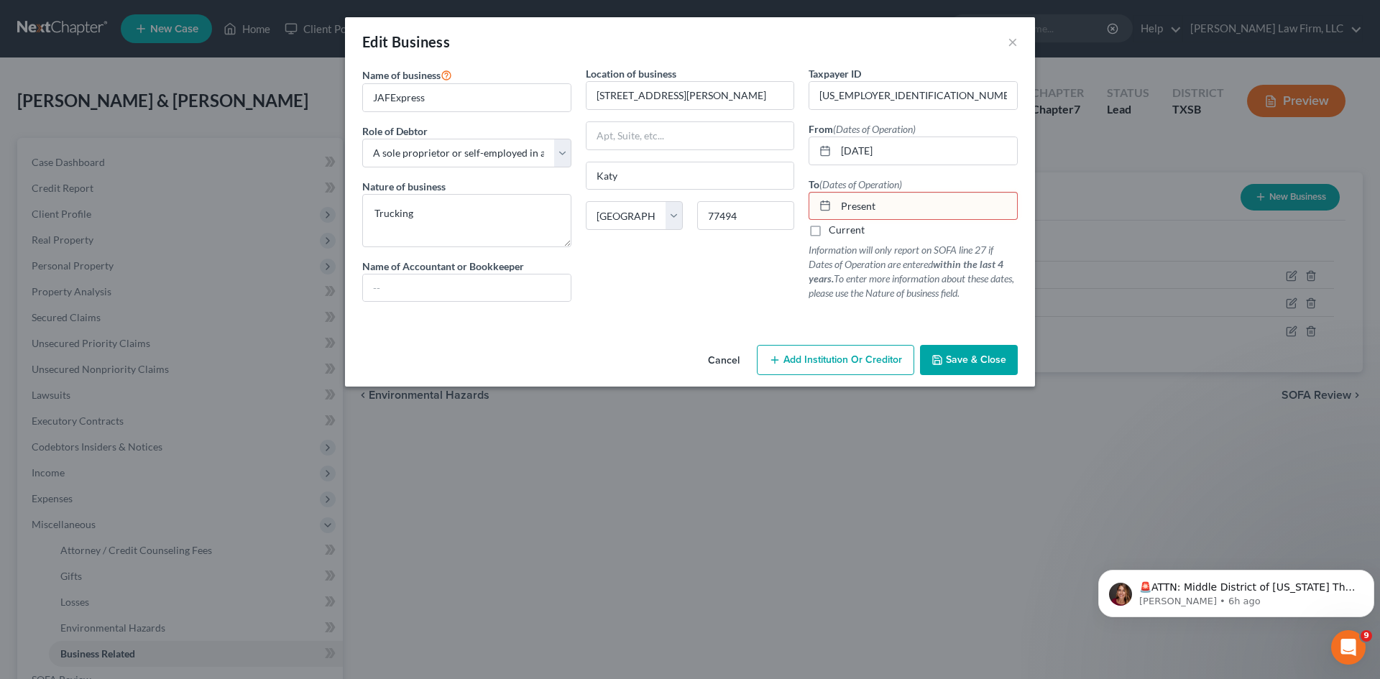
click at [854, 211] on input "Present" at bounding box center [926, 206] width 181 height 27
click at [848, 211] on input "Present" at bounding box center [926, 206] width 181 height 27
drag, startPoint x: 831, startPoint y: 210, endPoint x: 820, endPoint y: 208, distance: 11.0
click at [830, 210] on div at bounding box center [822, 206] width 27 height 27
click at [819, 208] on icon at bounding box center [824, 205] width 11 height 11
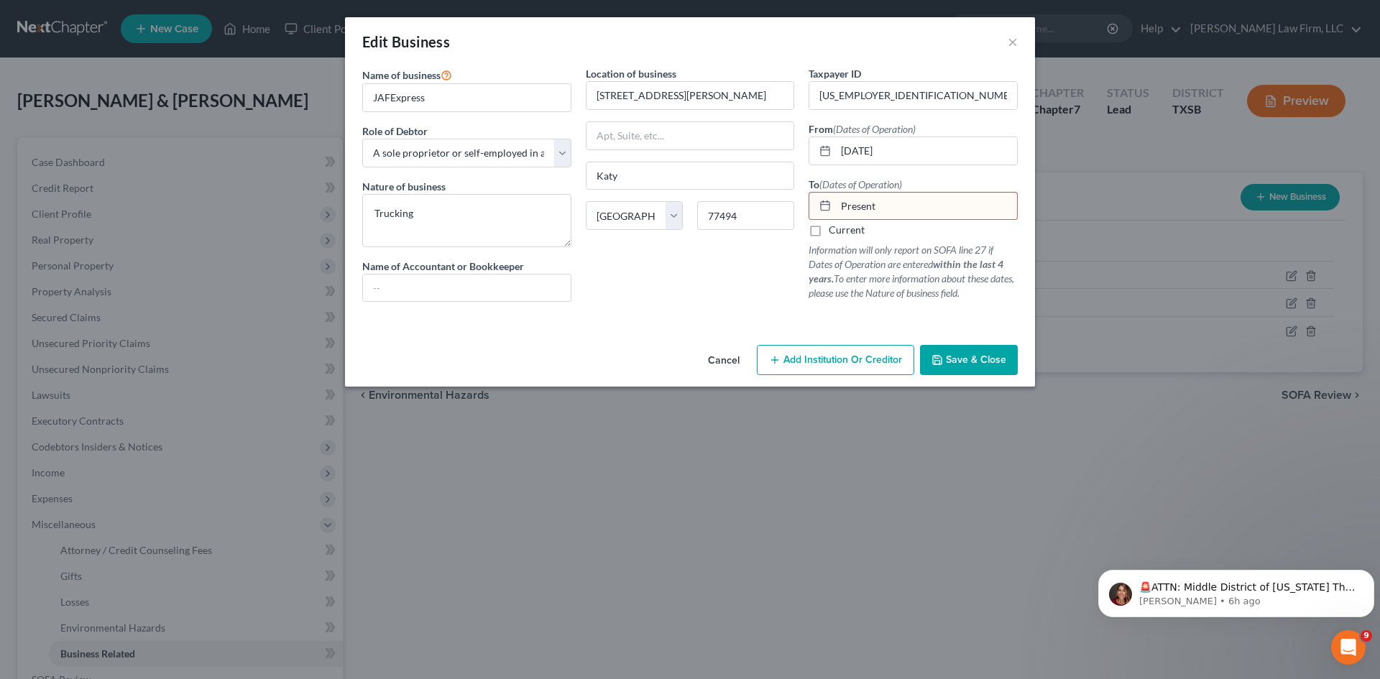
click at [728, 359] on button "Cancel" at bounding box center [723, 360] width 55 height 29
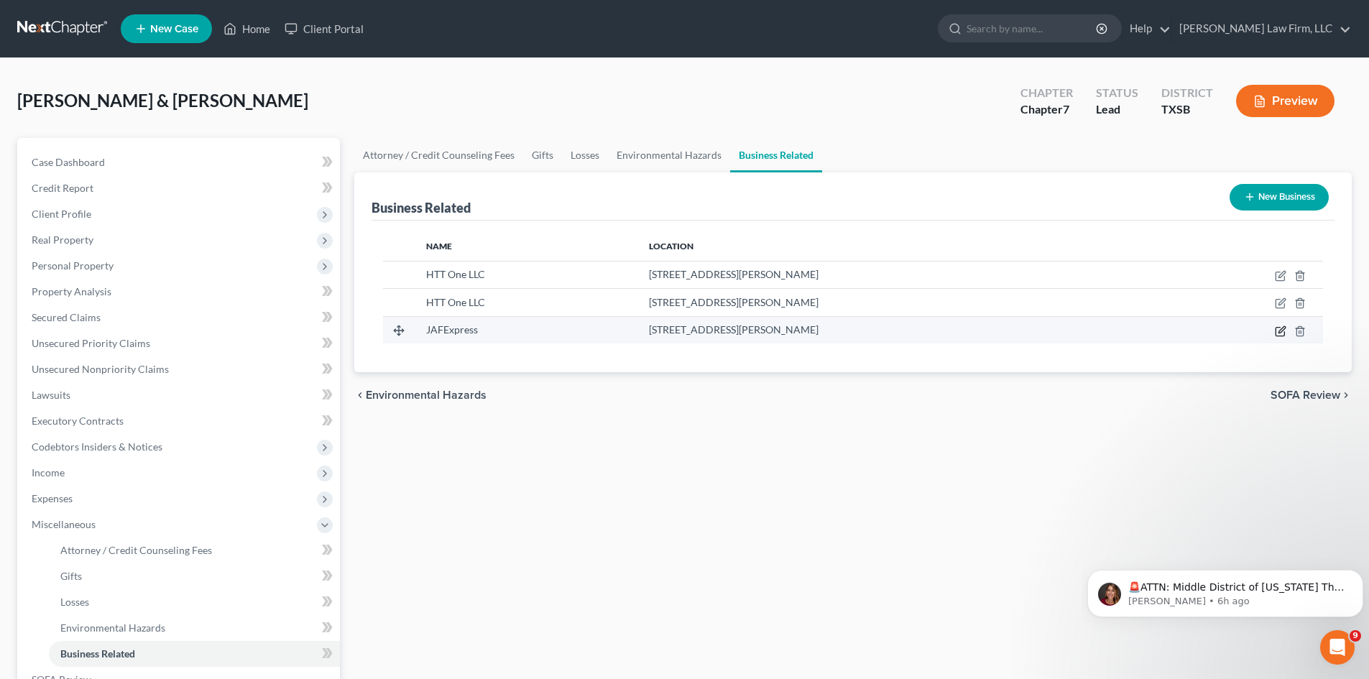
click at [1276, 332] on icon "button" at bounding box center [1280, 331] width 9 height 9
select select "sole_proprietor"
select select "45"
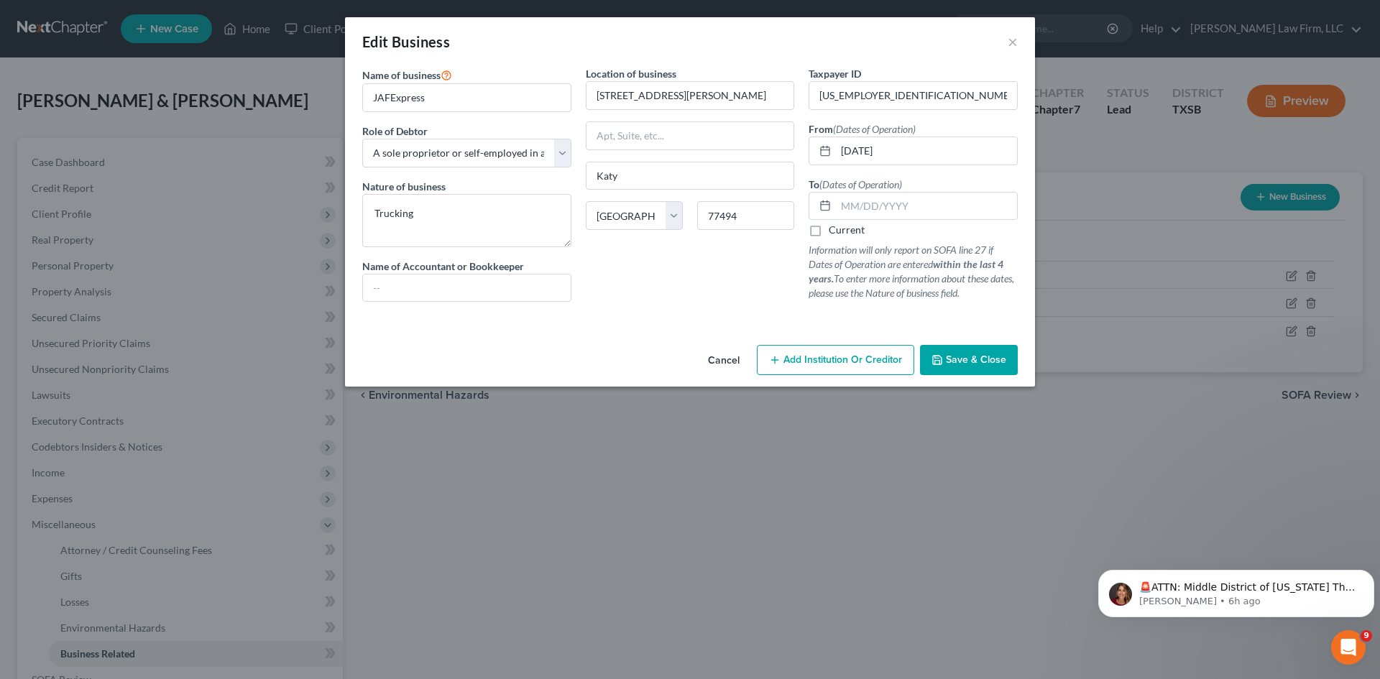
click at [829, 229] on label "Current" at bounding box center [847, 230] width 36 height 14
click at [834, 229] on input "Current" at bounding box center [838, 227] width 9 height 9
checkbox input "true"
click at [986, 360] on span "Save & Close" at bounding box center [976, 360] width 60 height 12
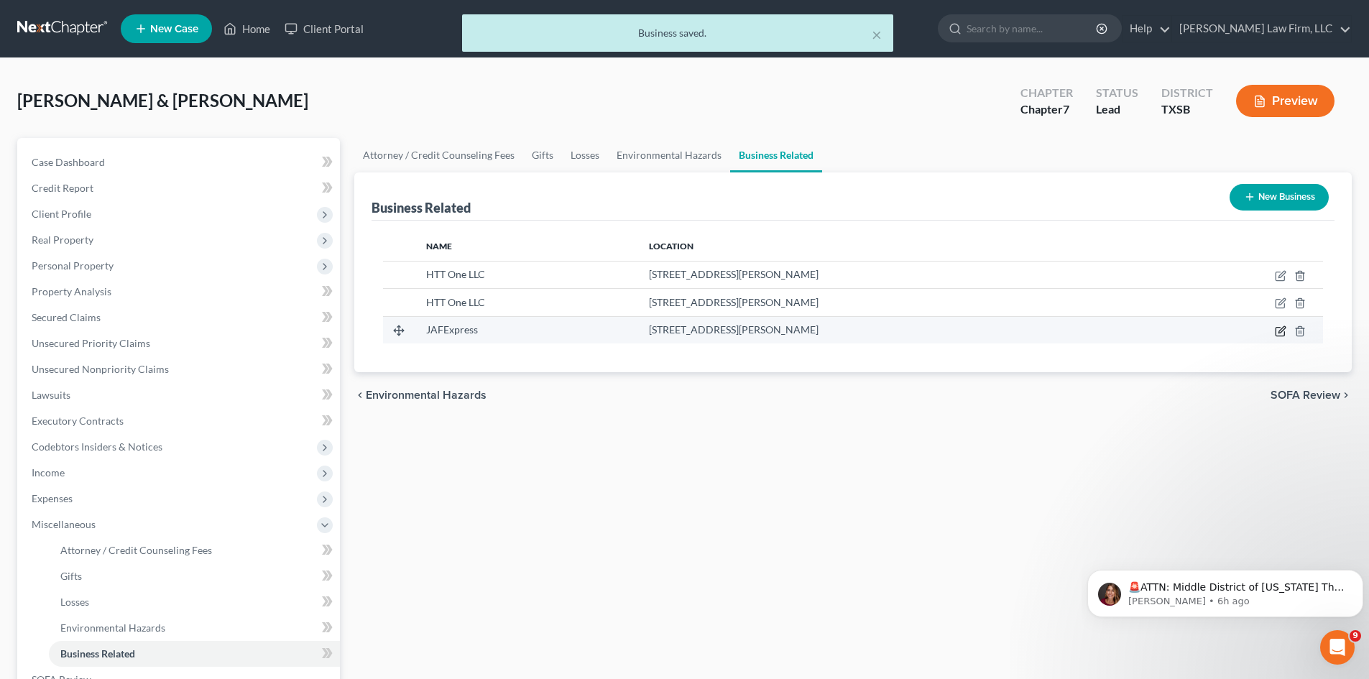
click at [1284, 328] on icon "button" at bounding box center [1280, 331] width 11 height 11
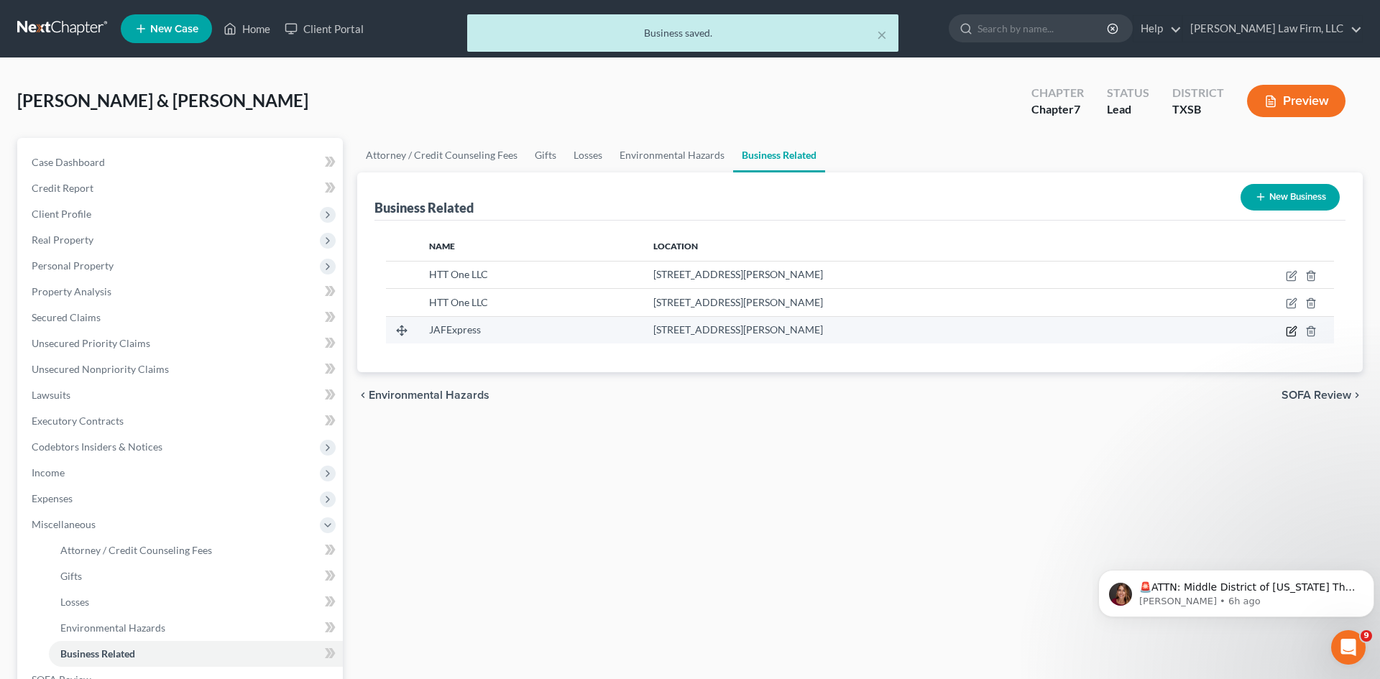
select select "sole_proprietor"
select select "45"
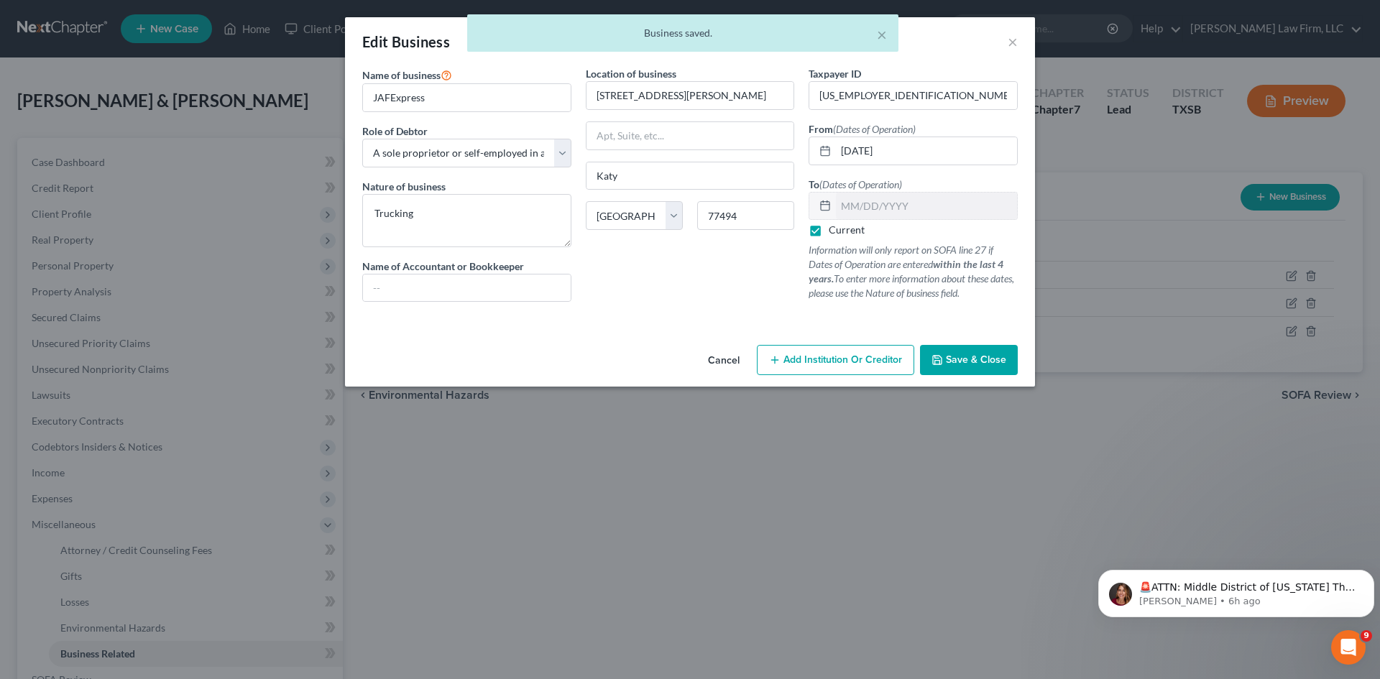
click at [1000, 367] on button "Save & Close" at bounding box center [969, 360] width 98 height 30
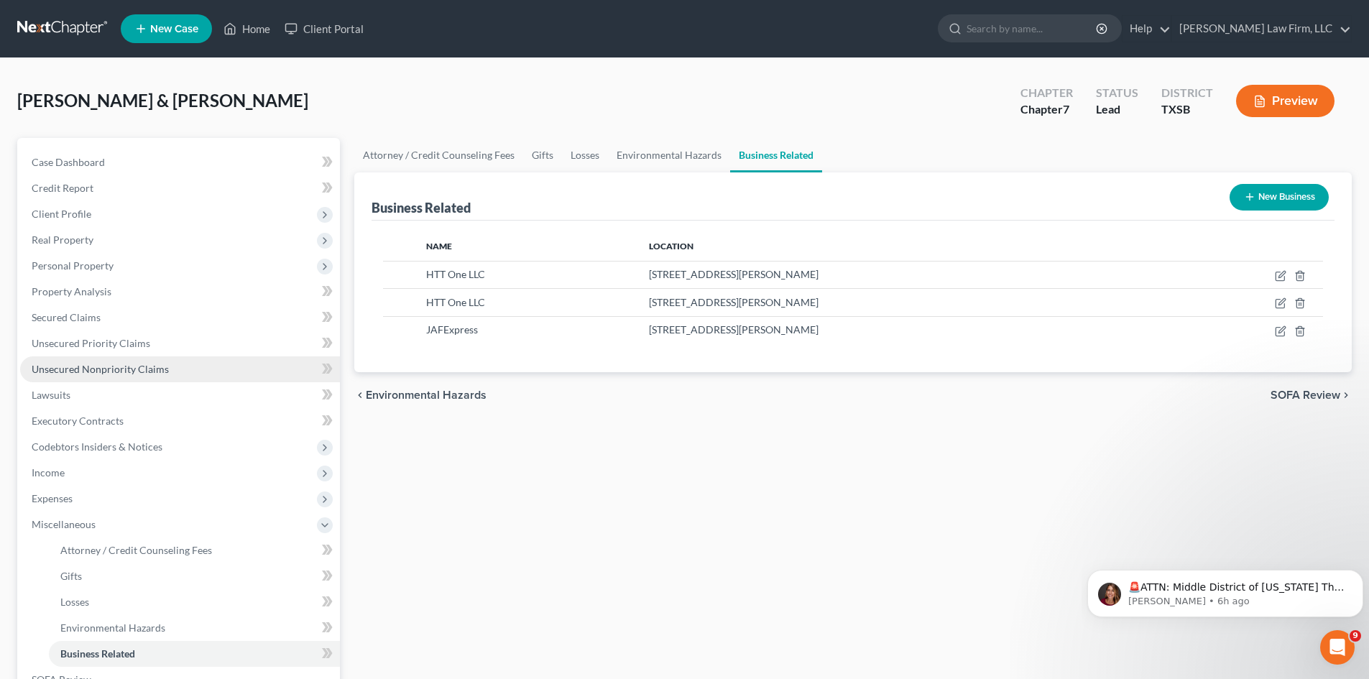
click at [98, 367] on span "Unsecured Nonpriority Claims" at bounding box center [100, 369] width 137 height 12
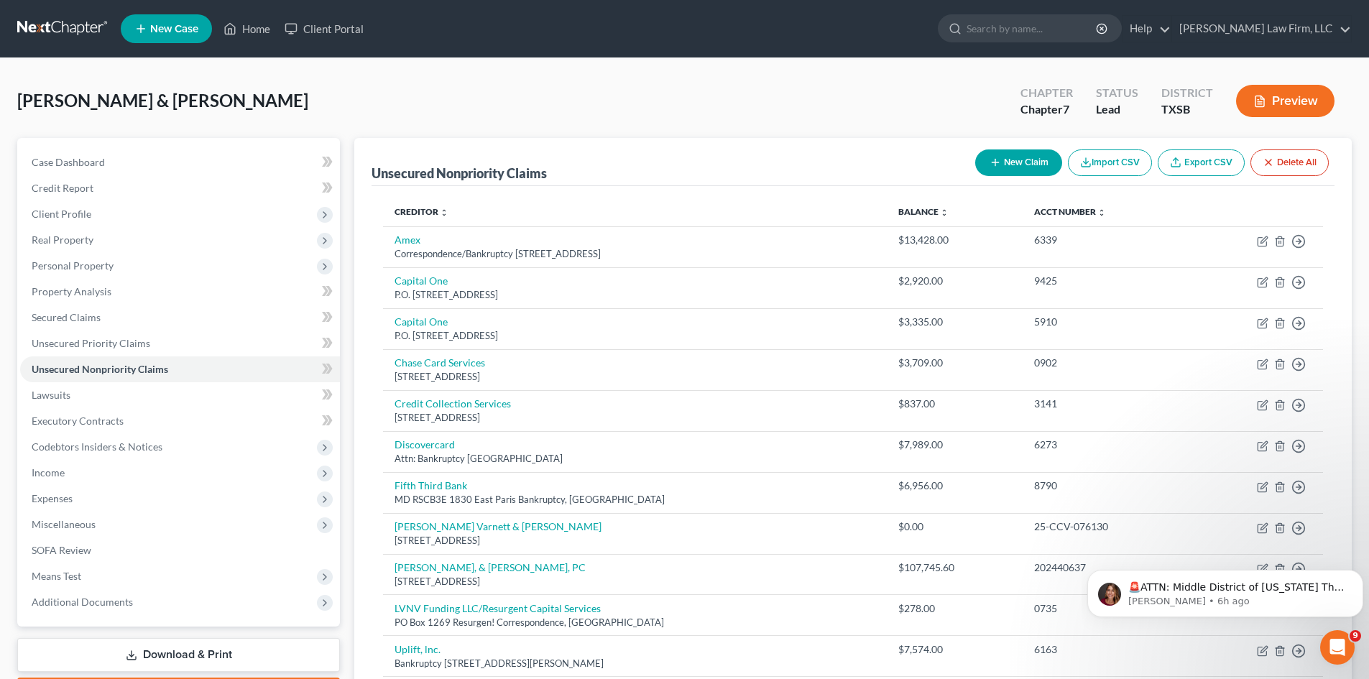
click at [1012, 165] on button "New Claim" at bounding box center [1018, 162] width 87 height 27
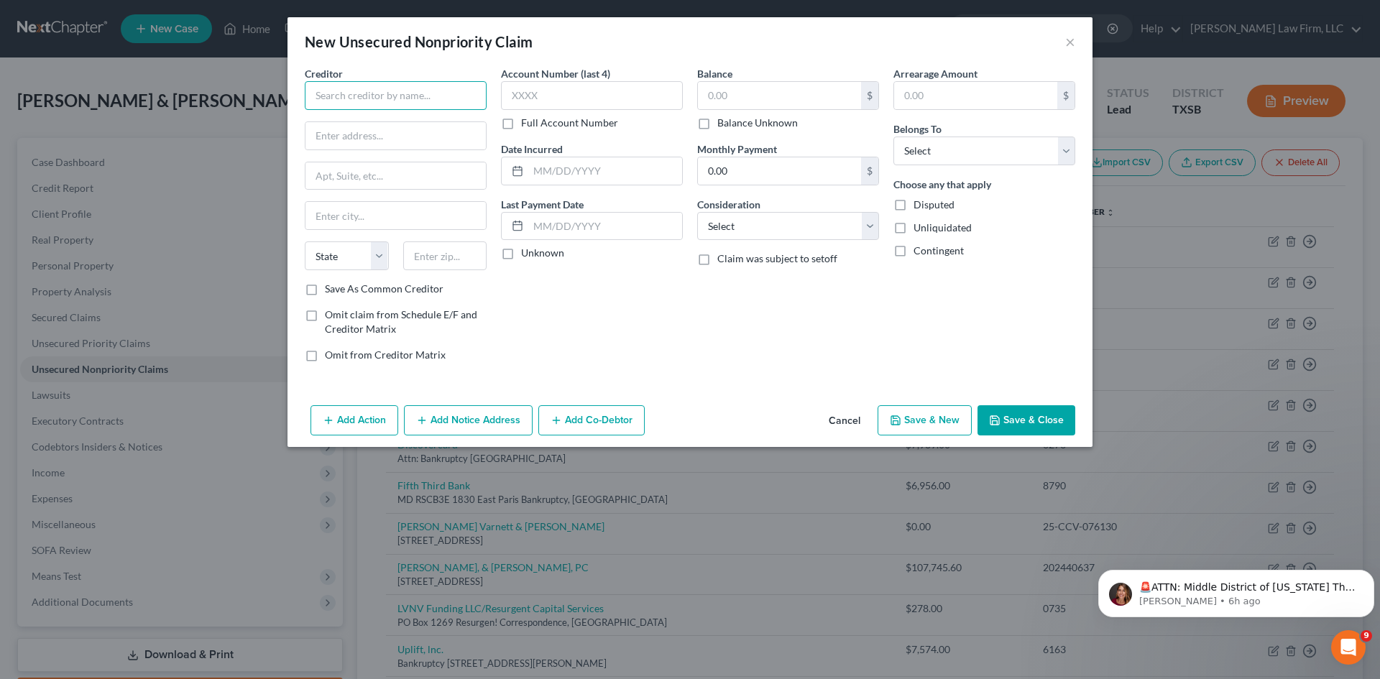
click at [359, 91] on input "text" at bounding box center [396, 95] width 182 height 29
type input "SBA"
click at [637, 89] on input "text" at bounding box center [592, 95] width 182 height 29
type input "9110"
click at [619, 167] on input "text" at bounding box center [605, 170] width 154 height 27
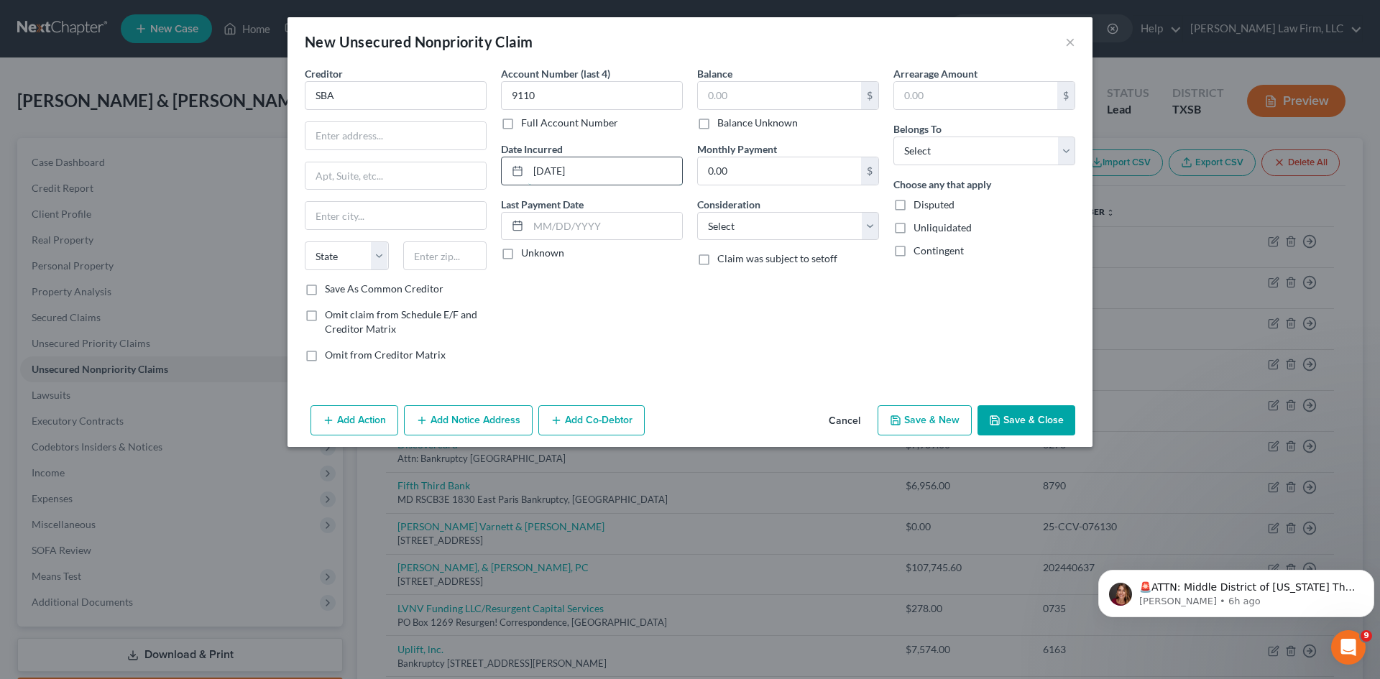
drag, startPoint x: 611, startPoint y: 166, endPoint x: 507, endPoint y: 172, distance: 103.7
click at [507, 172] on div "[DATE]" at bounding box center [592, 171] width 182 height 29
type input "[DATE]"
click at [809, 91] on input "text" at bounding box center [779, 95] width 163 height 27
click at [765, 173] on input "0.00" at bounding box center [779, 170] width 163 height 27
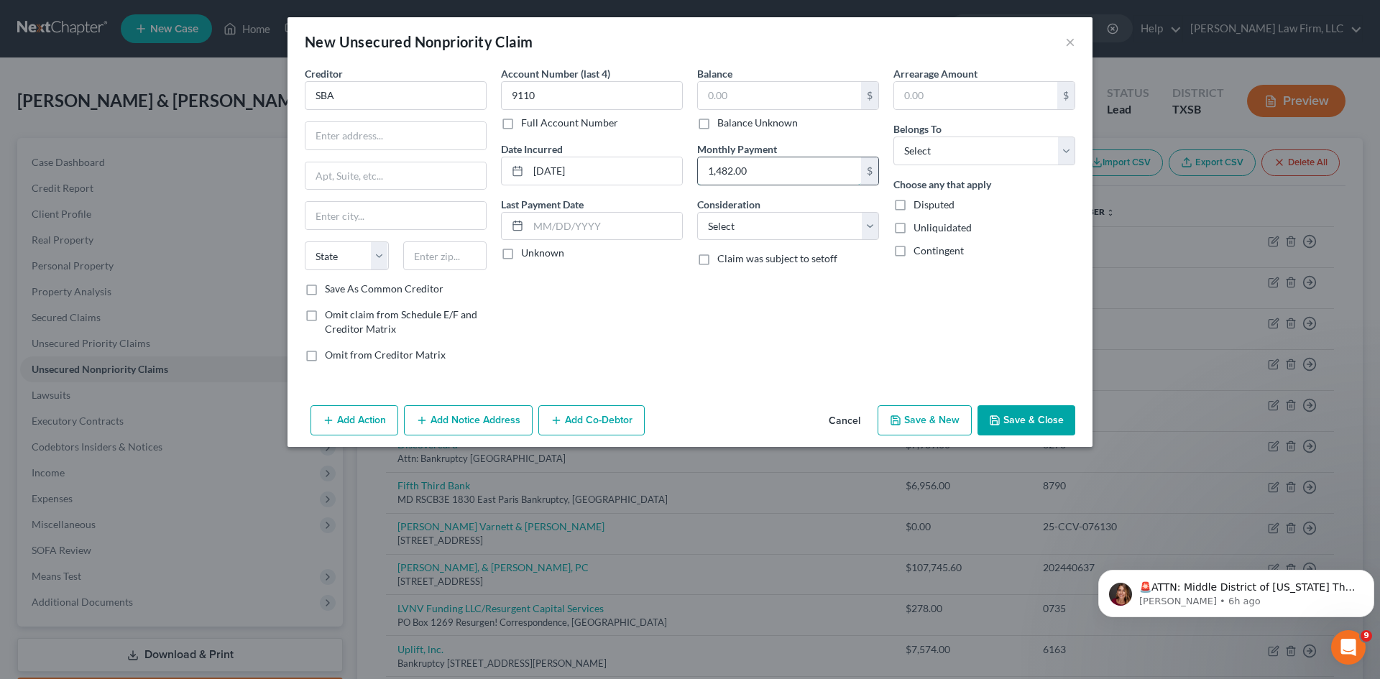
type input "1,482.00"
click at [946, 150] on select "Select Debtor 1 Only Debtor 2 Only Debtor 1 And Debtor 2 Only At Least One Of T…" at bounding box center [984, 151] width 182 height 29
select select "0"
click at [893, 137] on select "Select Debtor 1 Only Debtor 2 Only Debtor 1 And Debtor 2 Only At Least One Of T…" at bounding box center [984, 151] width 182 height 29
click at [986, 91] on input "text" at bounding box center [975, 95] width 163 height 27
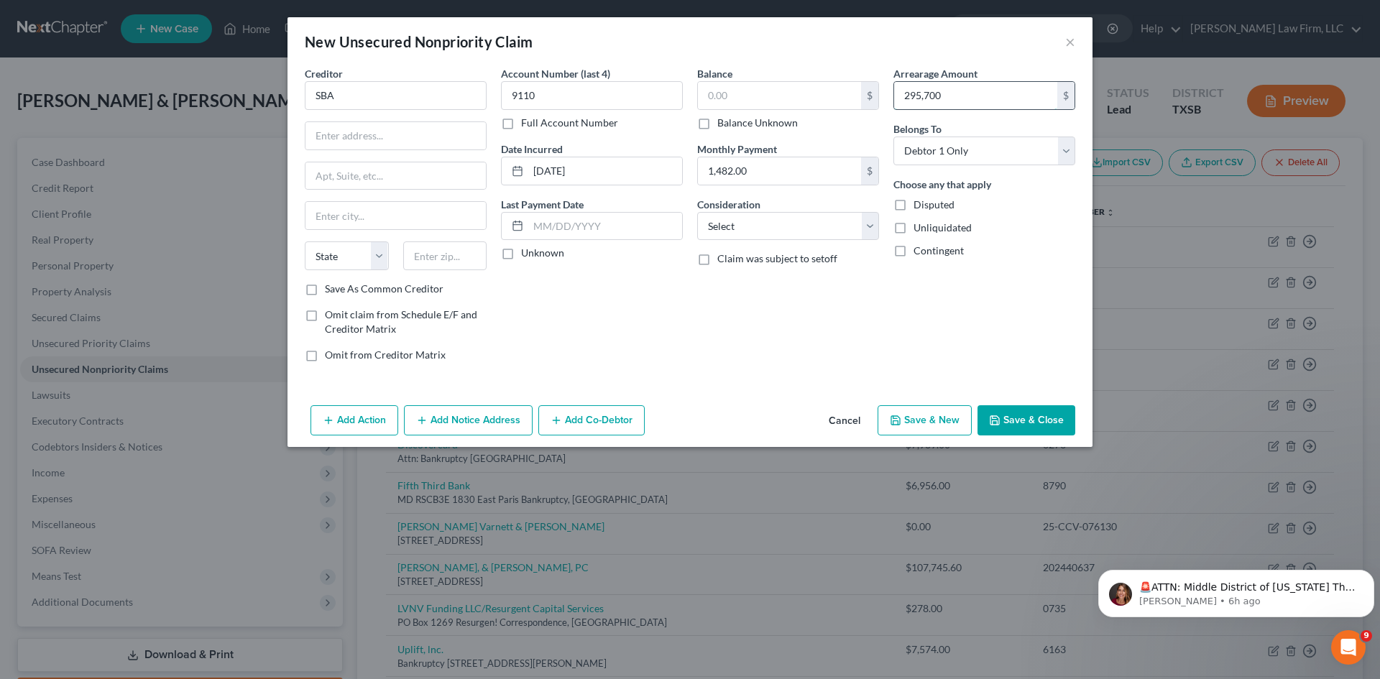
type input "295,700"
click at [768, 93] on input "text" at bounding box center [779, 95] width 163 height 27
type input "295,700"
click at [627, 224] on input "text" at bounding box center [605, 226] width 154 height 27
click at [521, 252] on label "Unknown" at bounding box center [542, 253] width 43 height 14
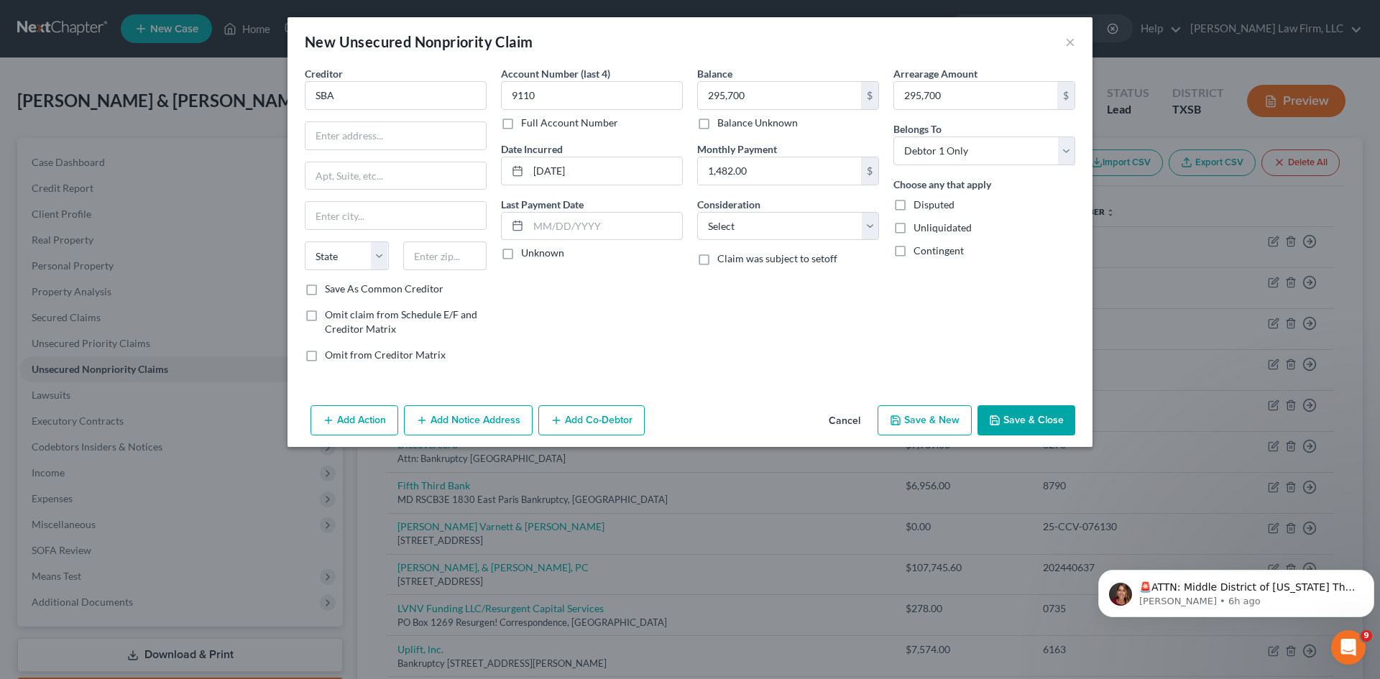
click at [527, 252] on input "Unknown" at bounding box center [531, 250] width 9 height 9
checkbox input "true"
click at [785, 229] on select "Select Cable / Satellite Services Collection Agency Credit Card Debt Debt Couns…" at bounding box center [788, 226] width 182 height 29
select select "10"
click at [697, 212] on select "Select Cable / Satellite Services Collection Agency Credit Card Debt Debt Couns…" at bounding box center [788, 226] width 182 height 29
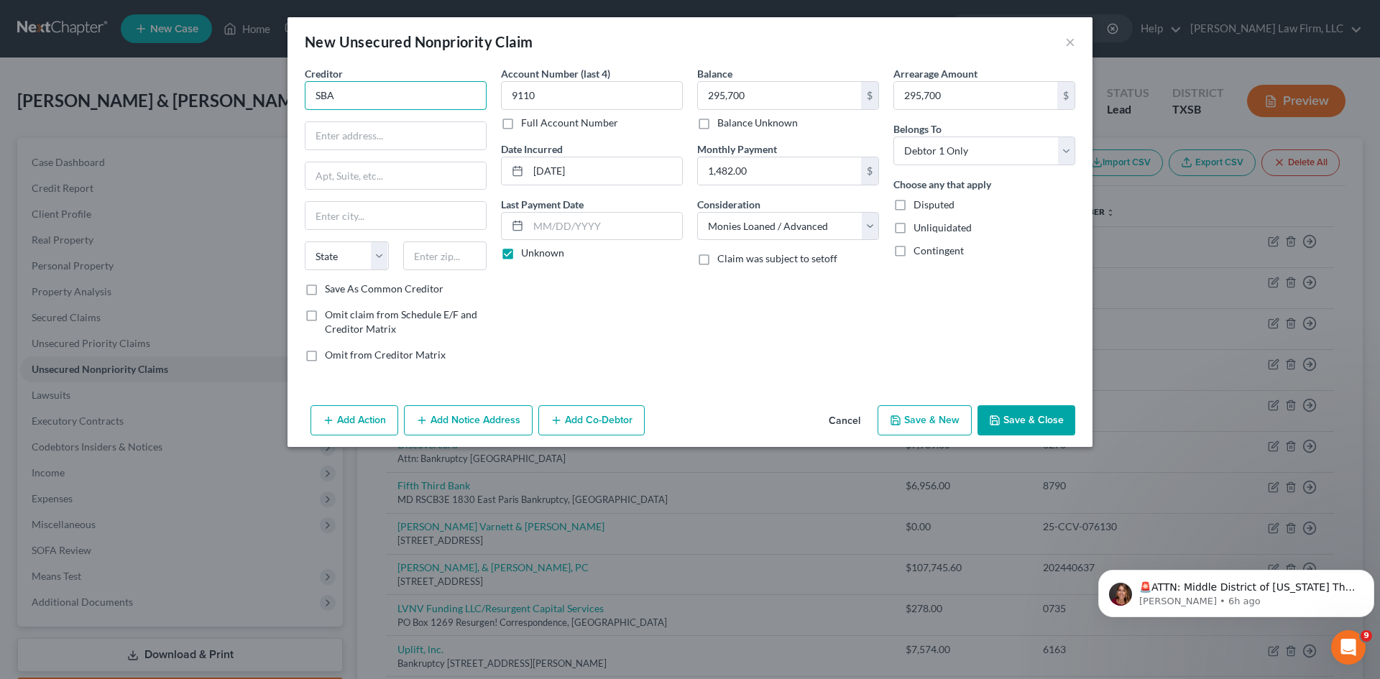
click at [354, 85] on input "SBA" at bounding box center [396, 95] width 182 height 29
drag, startPoint x: 360, startPoint y: 94, endPoint x: 238, endPoint y: 107, distance: 122.9
click at [238, 107] on div "New Unsecured Nonpriority Claim × Creditor * SBA State [US_STATE] AK AR AZ [GEO…" at bounding box center [690, 339] width 1380 height 679
paste input "U.S. Small Business Administration"
type input "U.S. Small Business Administration"
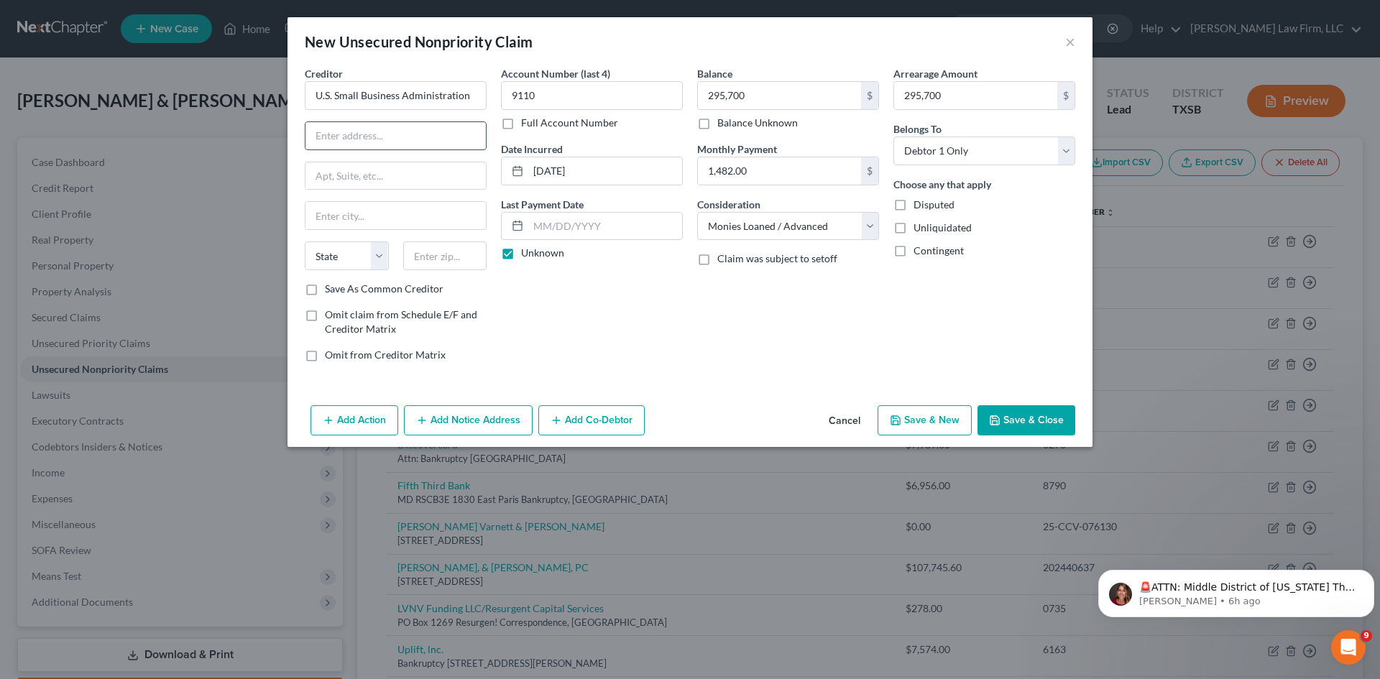
click at [374, 134] on input "text" at bounding box center [395, 135] width 180 height 27
paste input "Little Rock Commercial Loan Servicing Center"
type input "Little Rock Commercial Loan Servicing Center"
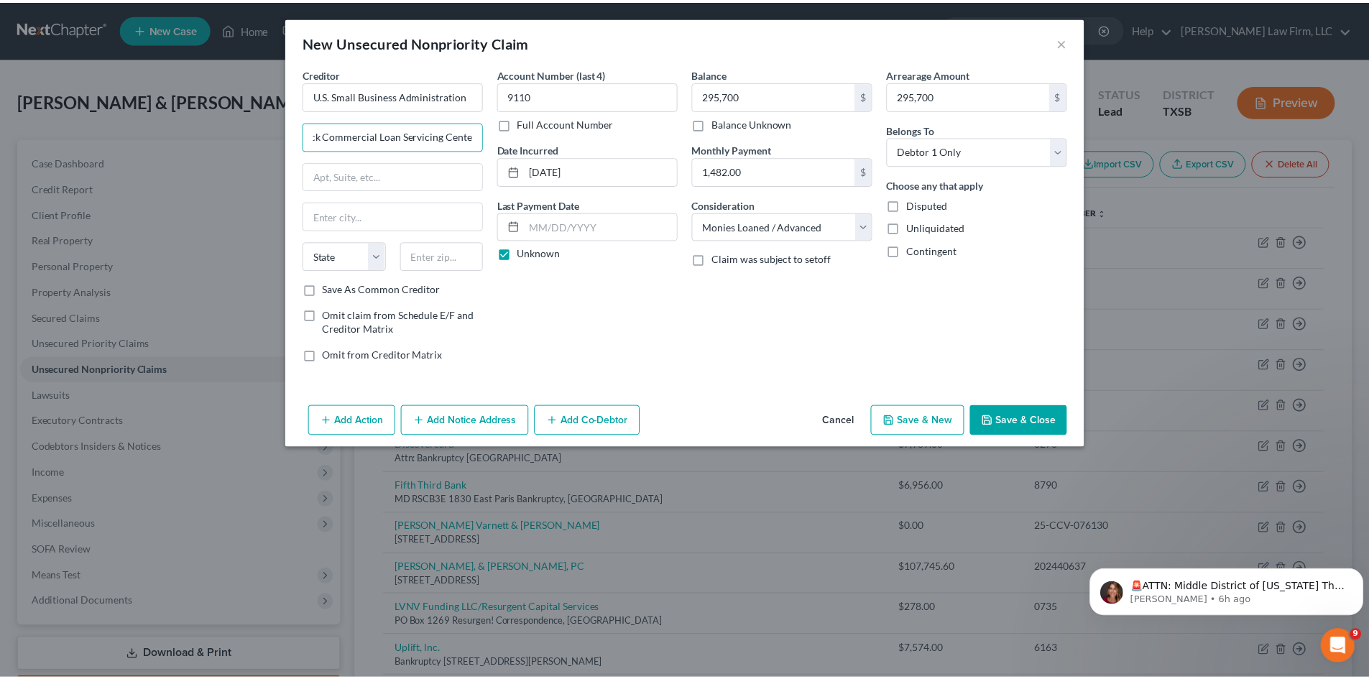
scroll to position [0, 0]
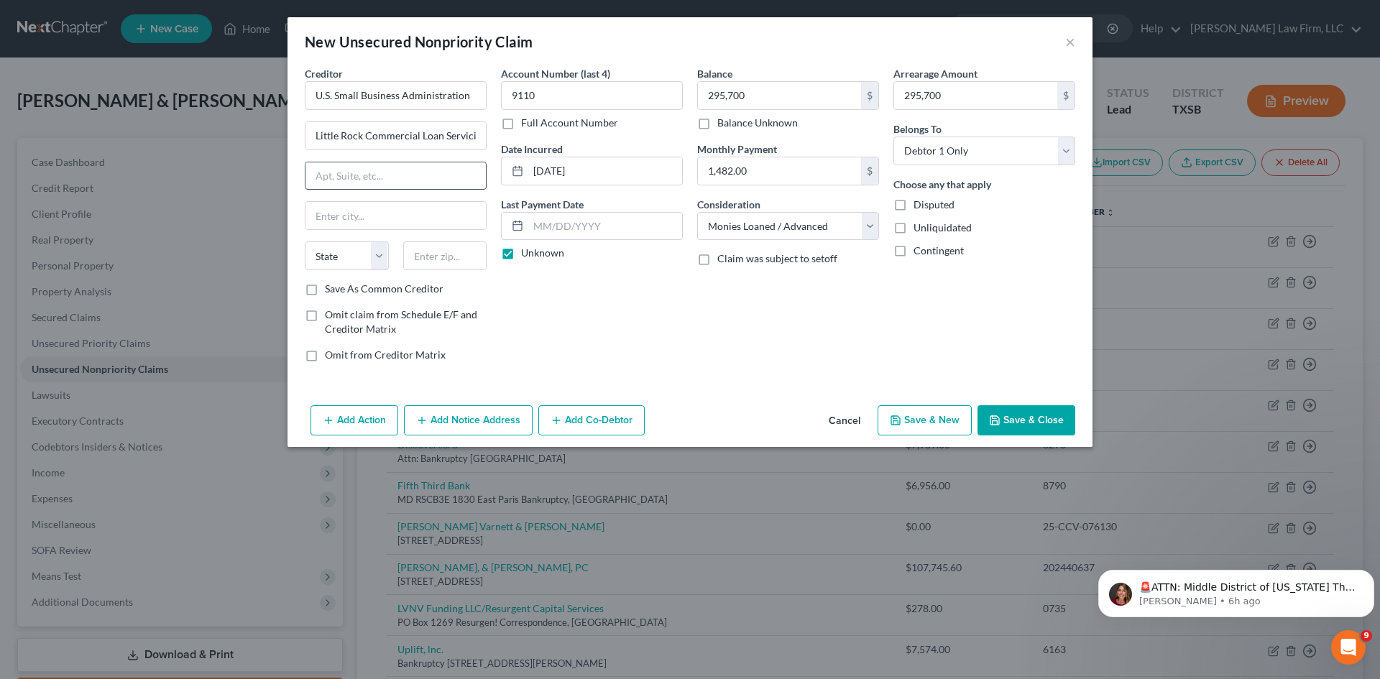
click at [459, 170] on input "text" at bounding box center [395, 175] width 180 height 27
paste input "[STREET_ADDRESS]"
type input "[STREET_ADDRESS]"
click at [442, 254] on input "text" at bounding box center [445, 255] width 84 height 29
type input "72202"
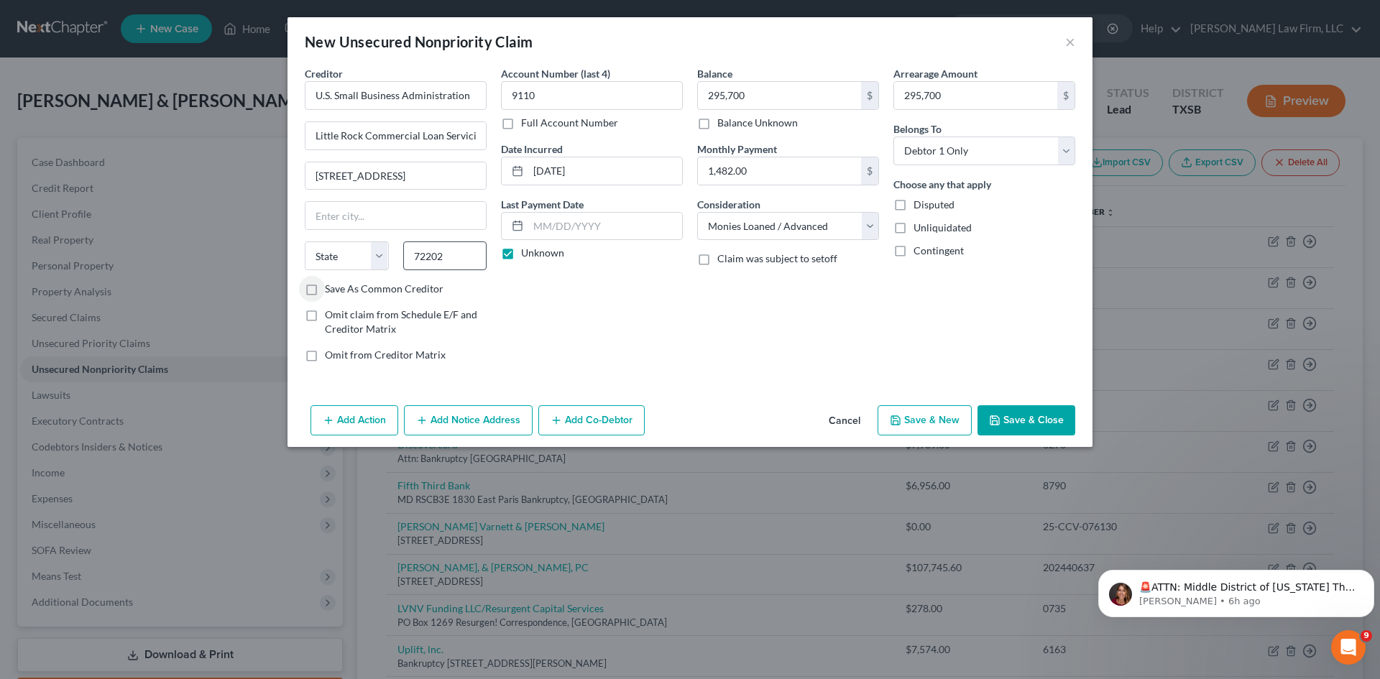
type input "Little Rock"
select select "2"
click at [1039, 409] on button "Save & Close" at bounding box center [1026, 420] width 98 height 30
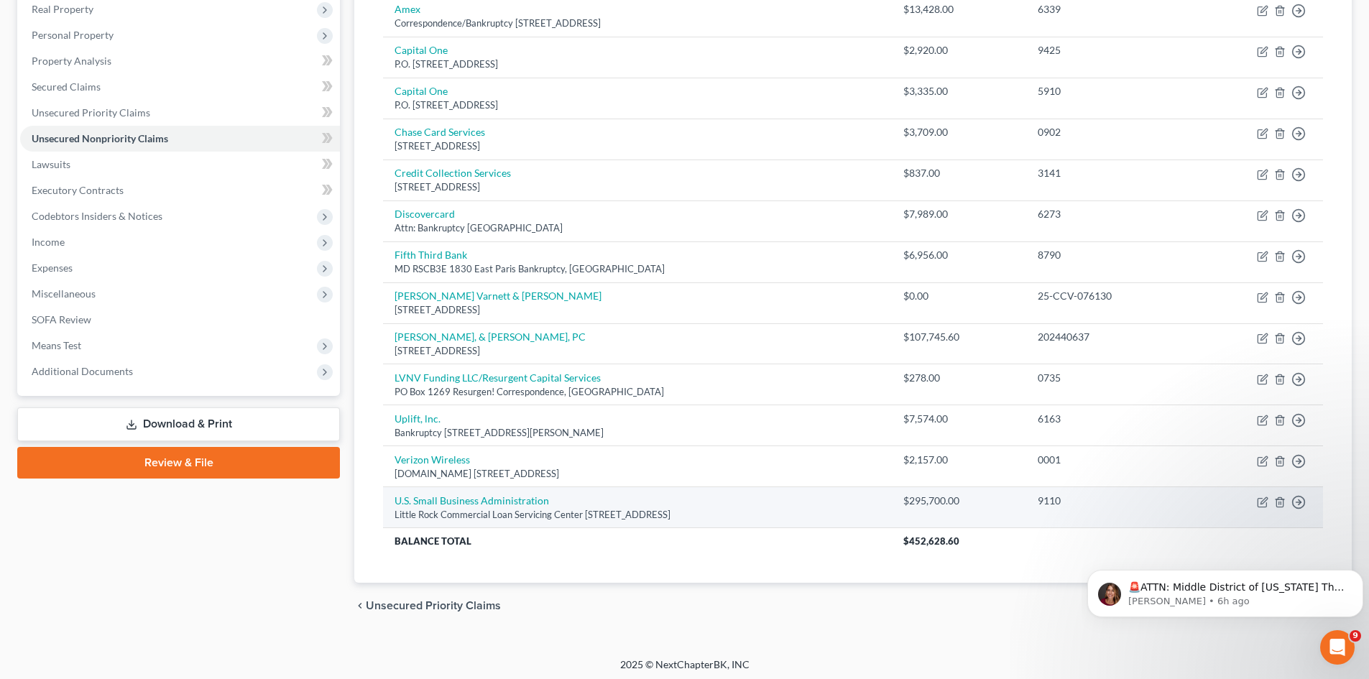
scroll to position [235, 0]
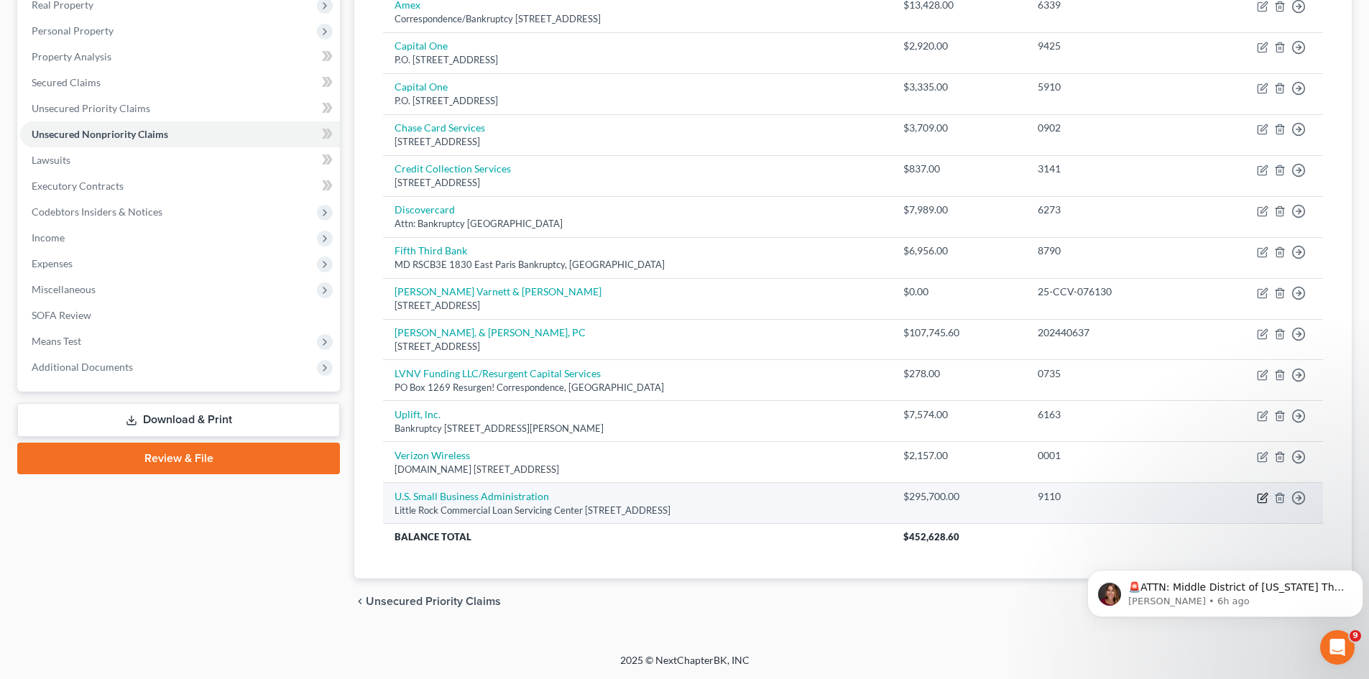
click at [1263, 497] on icon "button" at bounding box center [1262, 497] width 11 height 11
select select "2"
select select "10"
select select "0"
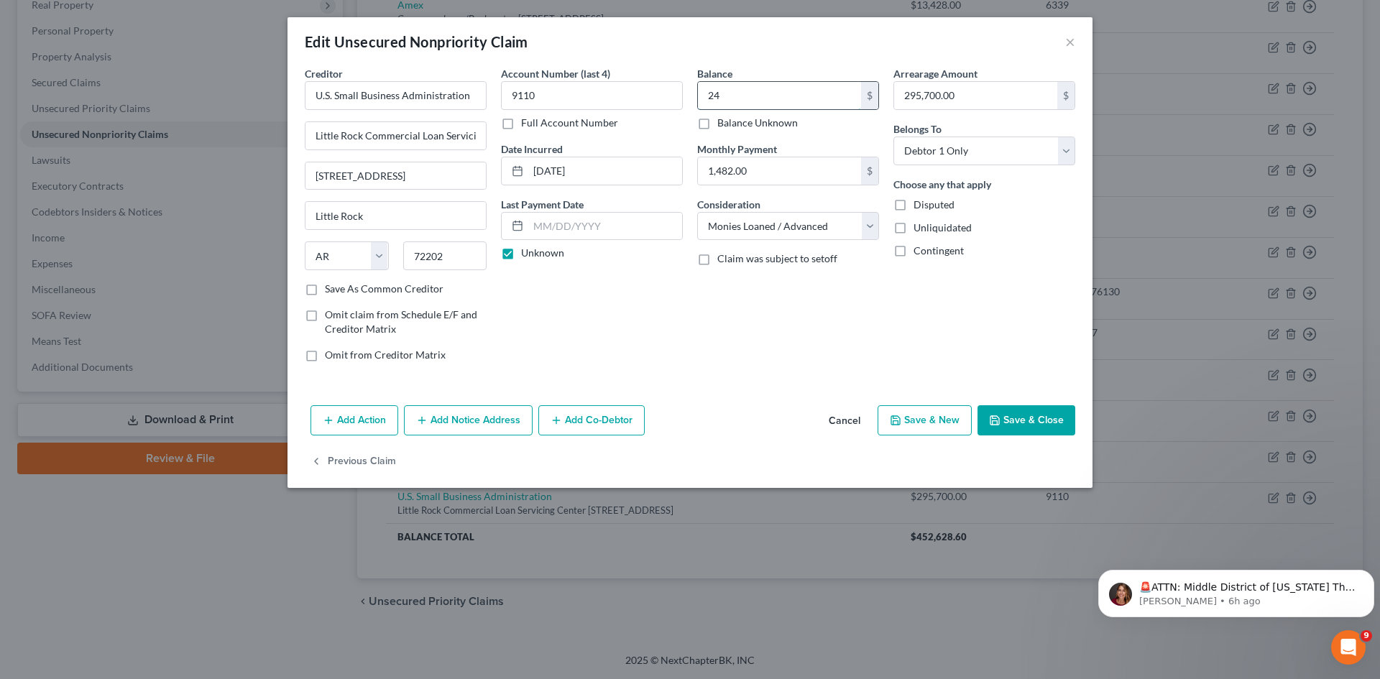
type input "2"
type input "342,060"
click at [1033, 424] on button "Save & Close" at bounding box center [1026, 420] width 98 height 30
type input "342,060.00"
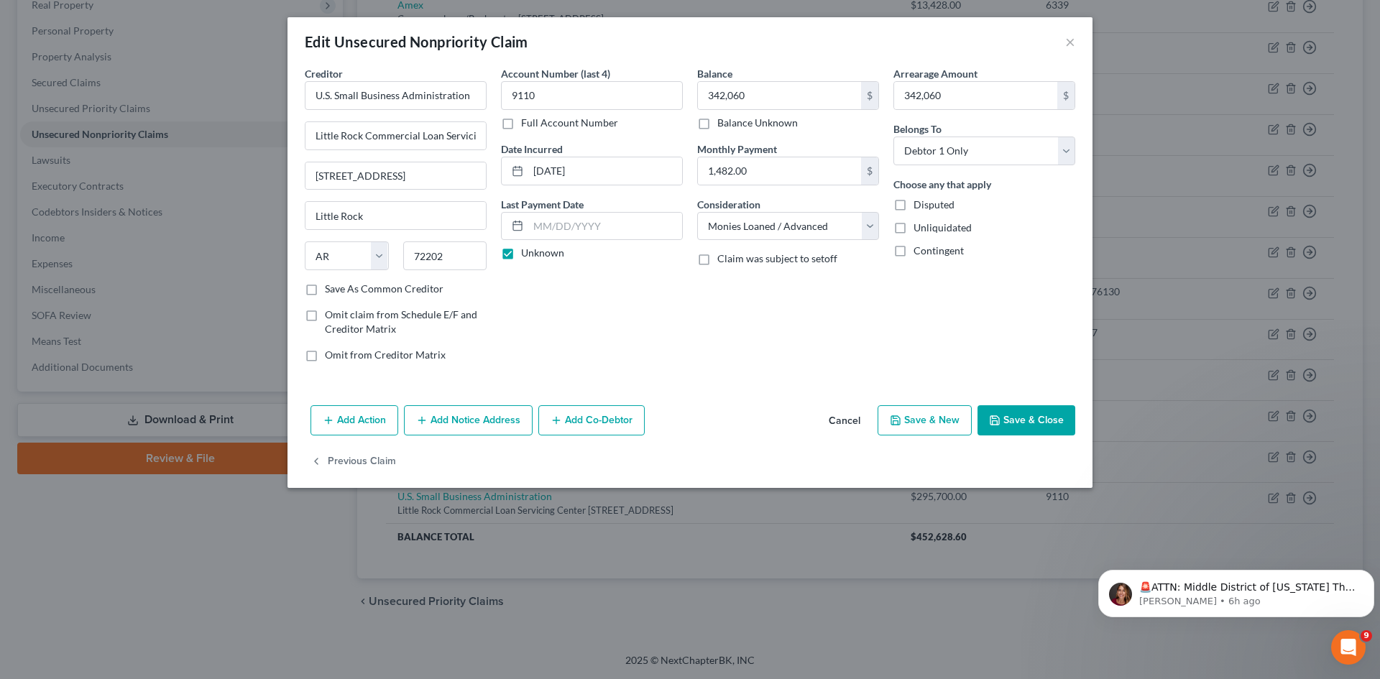
type input "342,060.00"
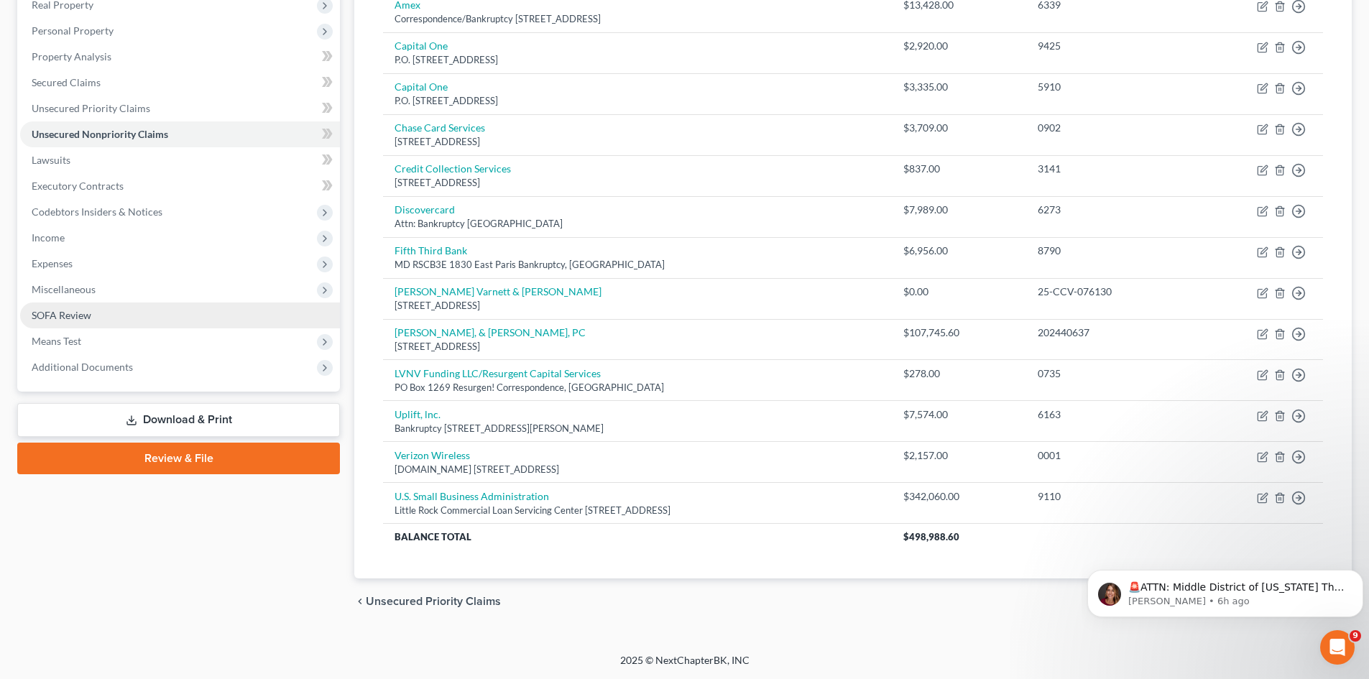
click at [89, 314] on span "SOFA Review" at bounding box center [62, 315] width 60 height 12
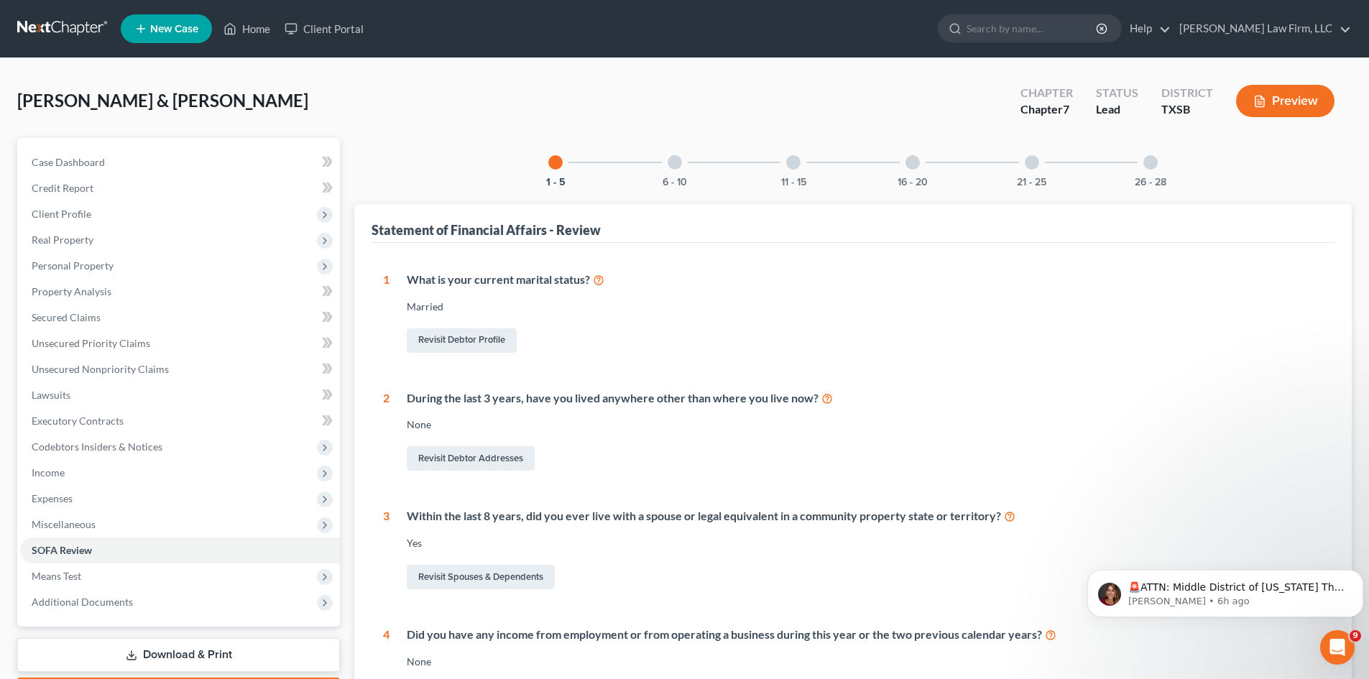
click at [686, 169] on div "6 - 10" at bounding box center [674, 162] width 49 height 49
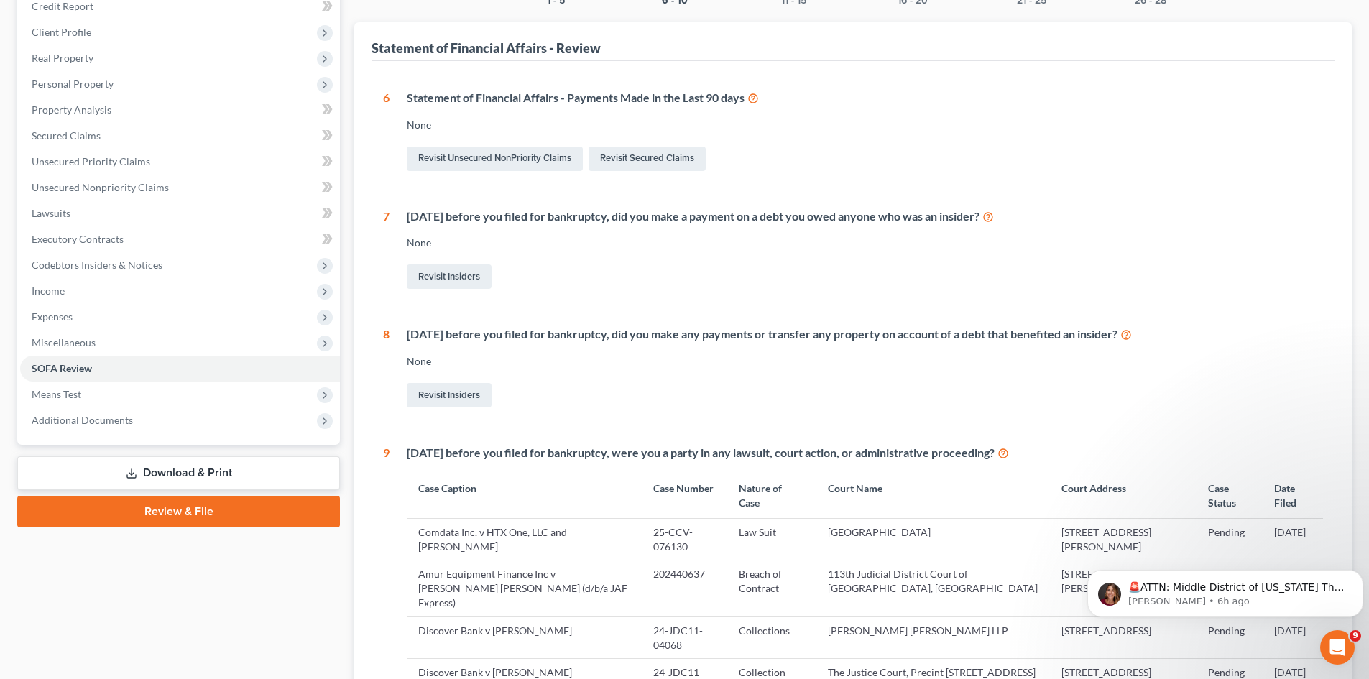
scroll to position [142, 0]
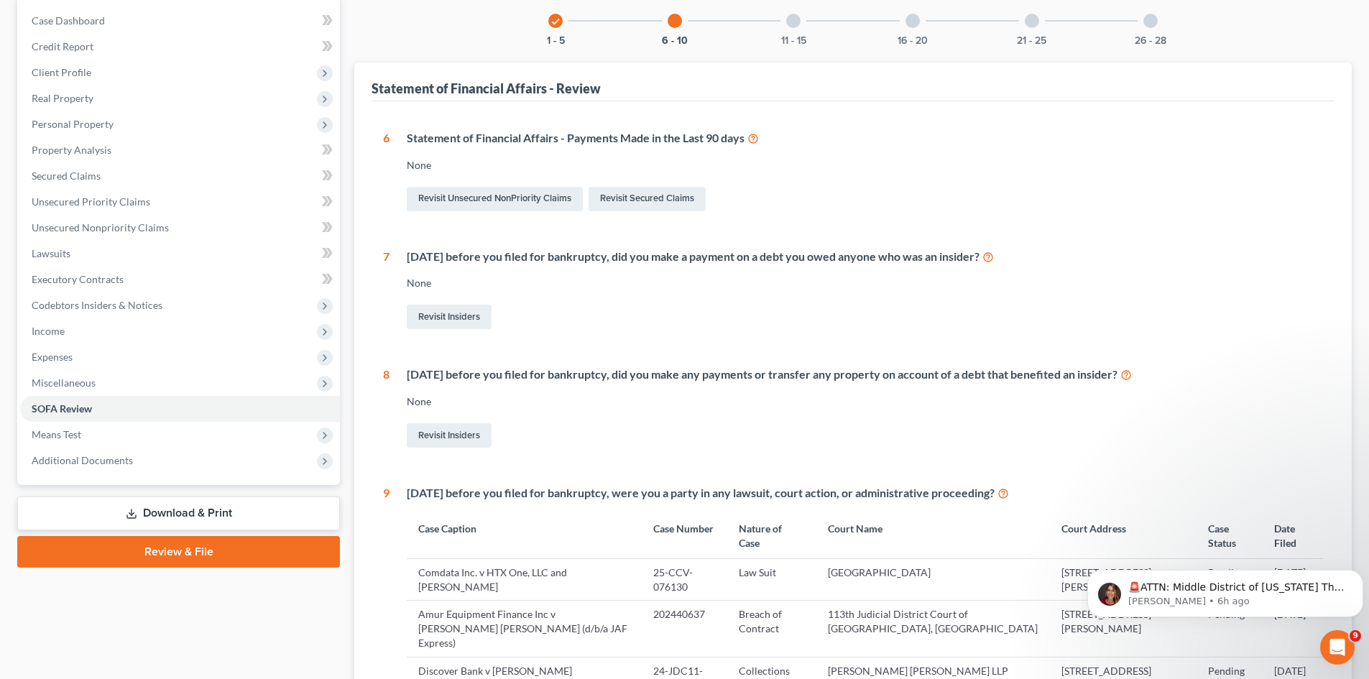
drag, startPoint x: 806, startPoint y: 27, endPoint x: 814, endPoint y: 47, distance: 21.6
click at [806, 27] on div "11 - 15" at bounding box center [793, 20] width 49 height 49
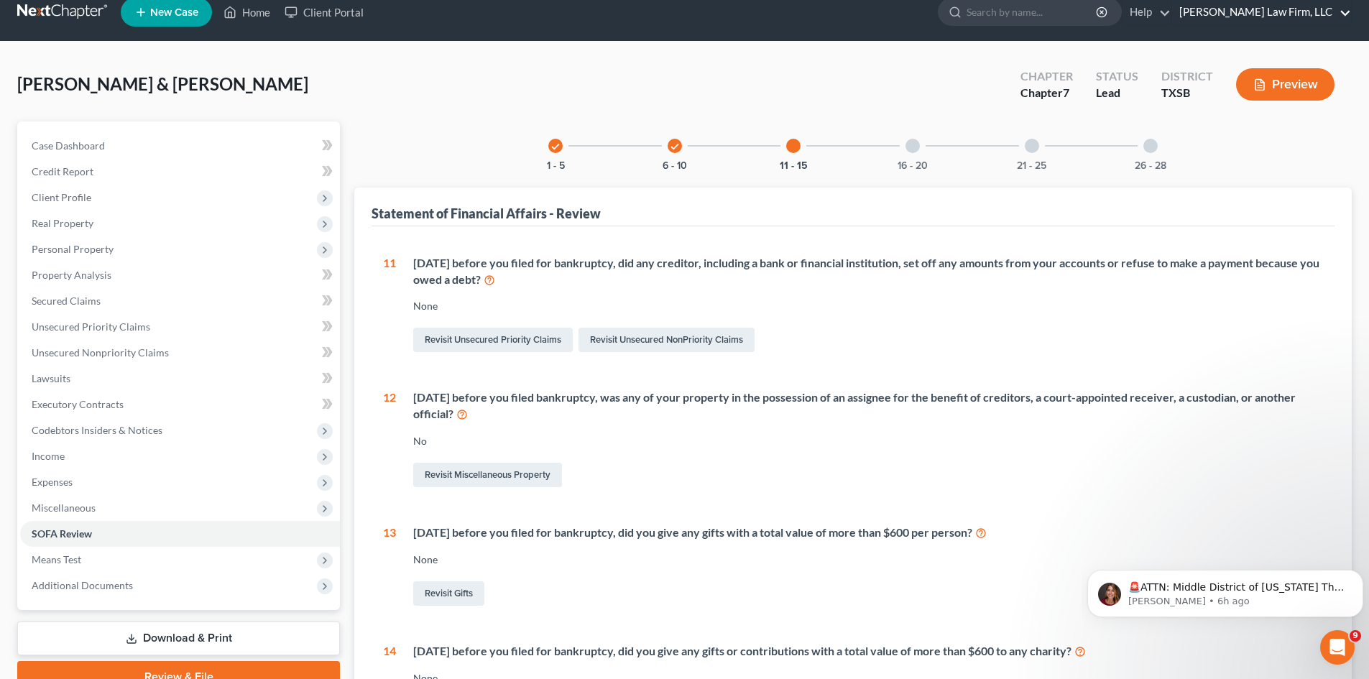
scroll to position [0, 0]
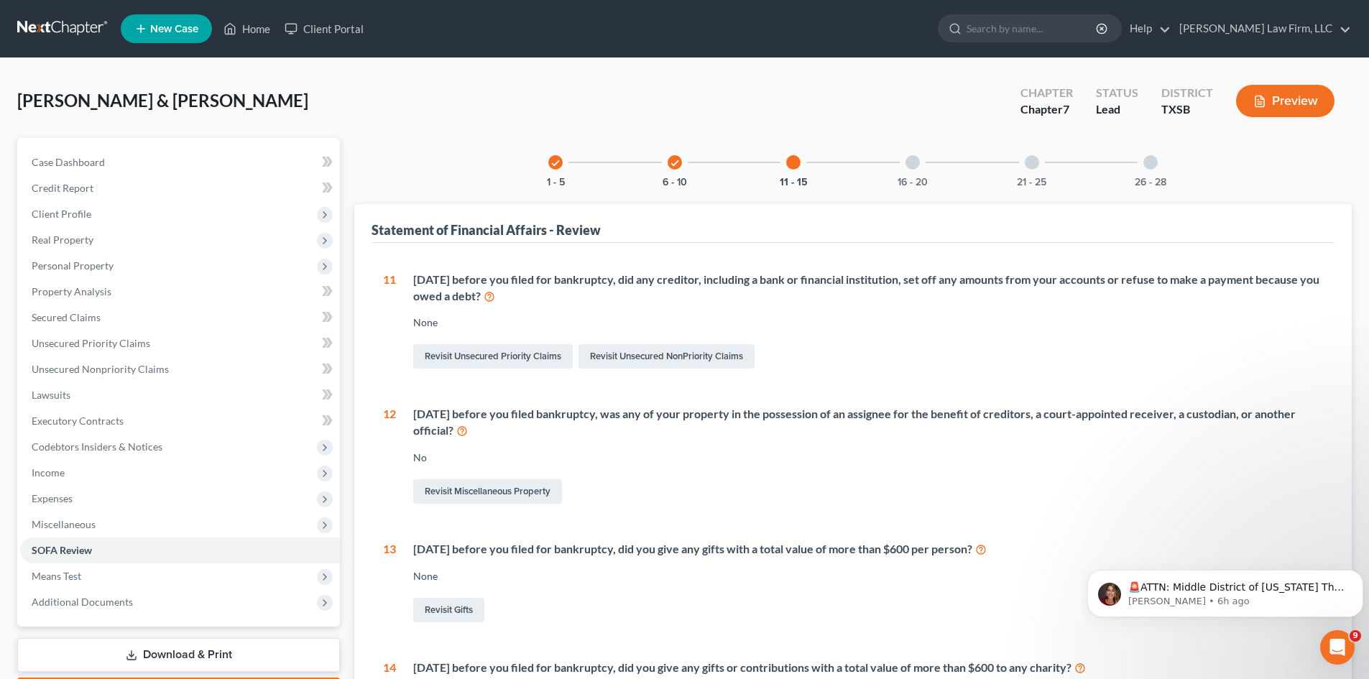
click at [1149, 171] on div "26 - 28" at bounding box center [1150, 162] width 49 height 49
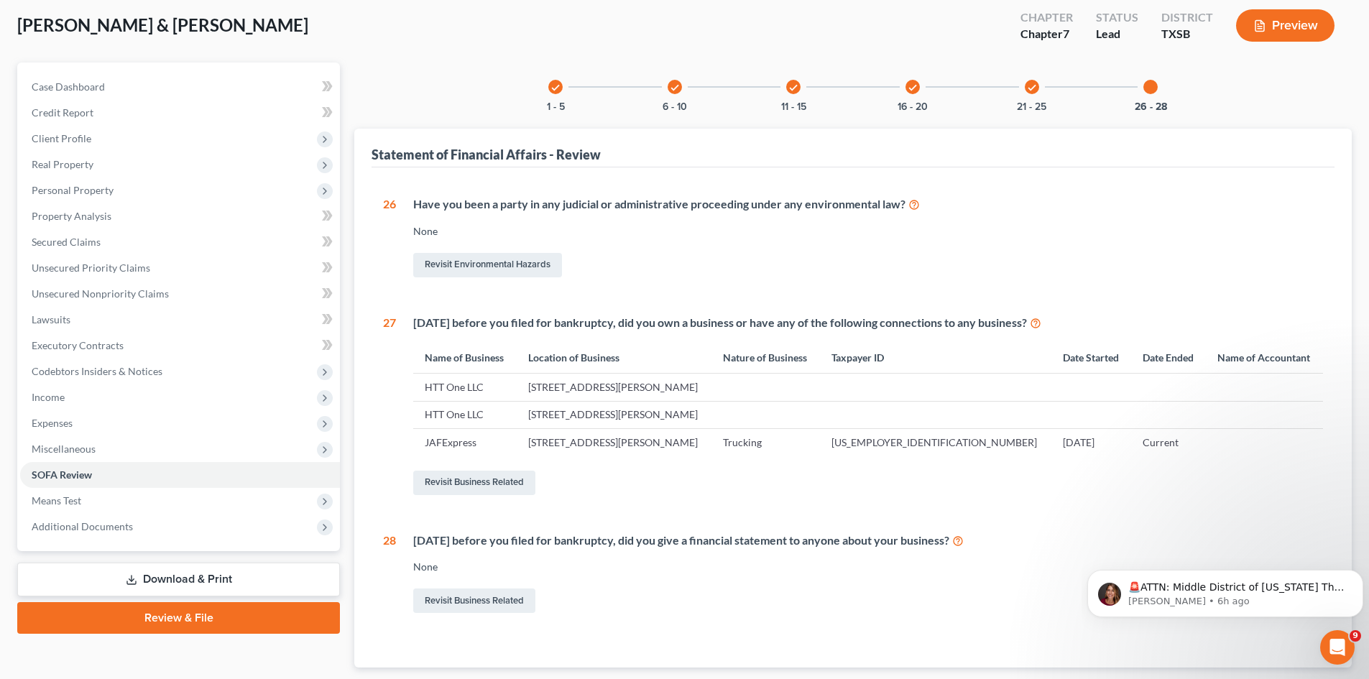
scroll to position [165, 0]
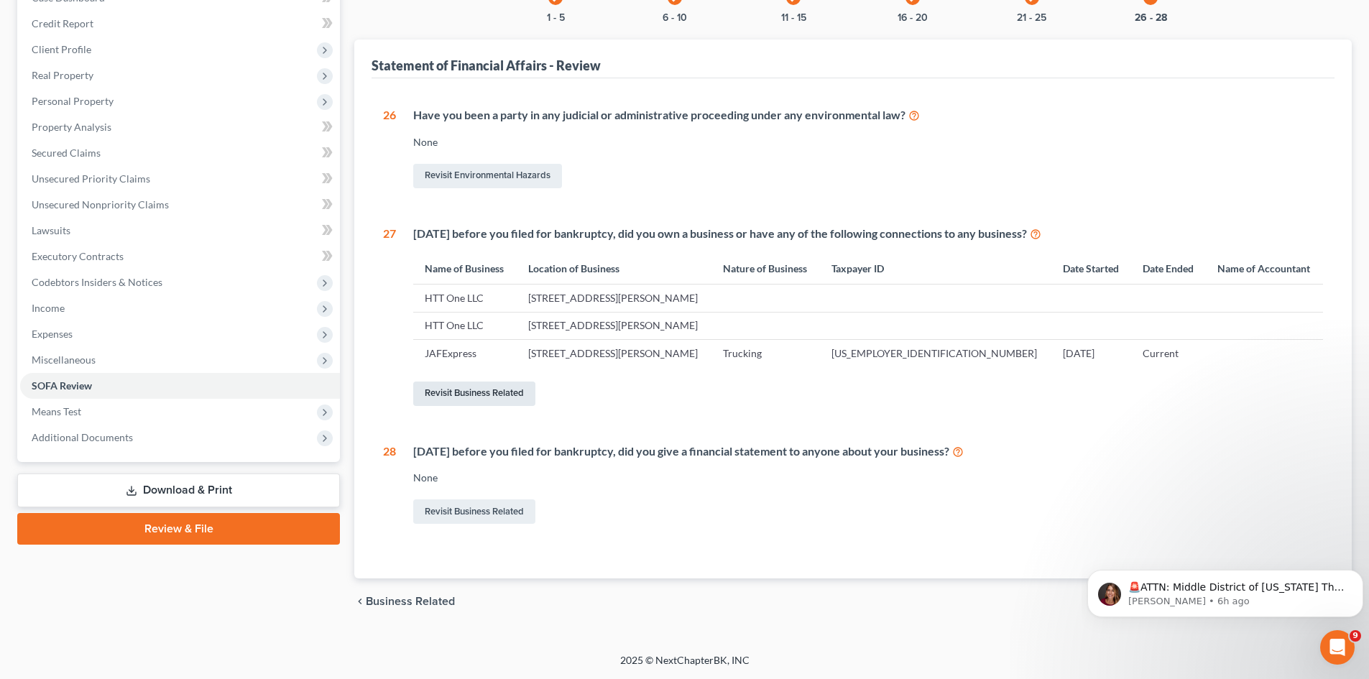
click at [492, 390] on link "Revisit Business Related" at bounding box center [474, 394] width 122 height 24
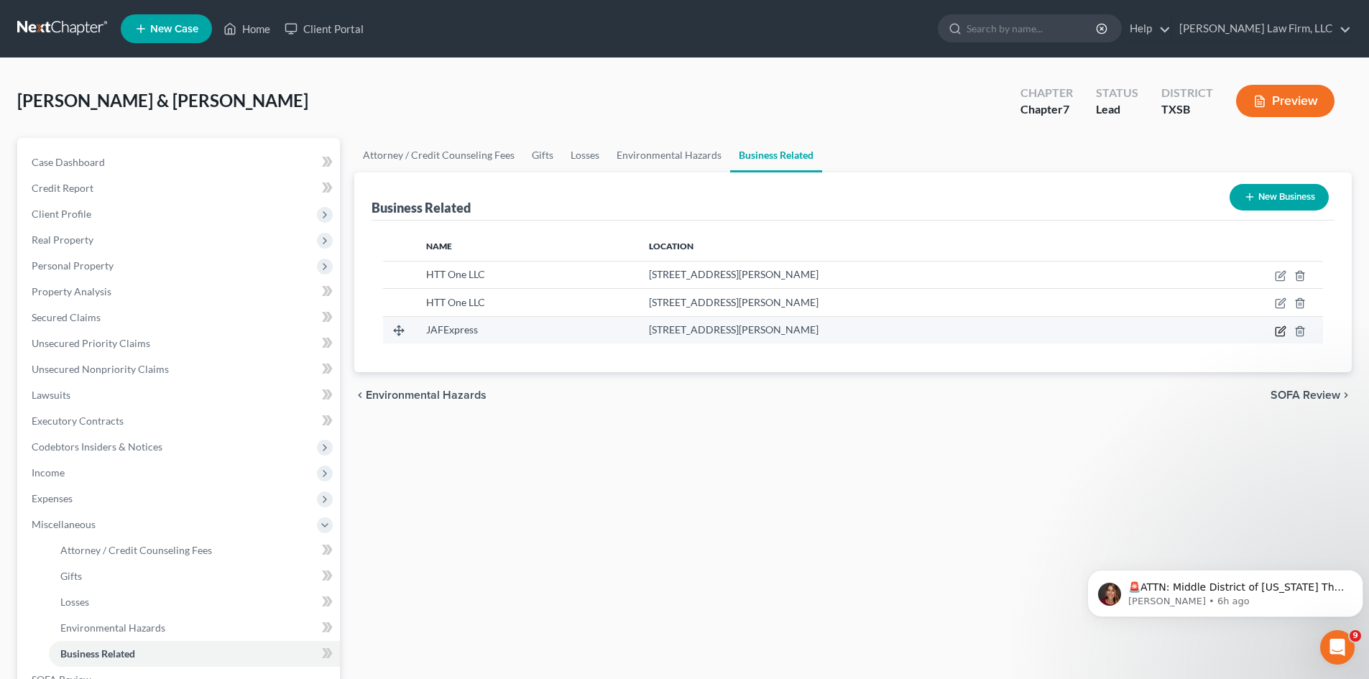
click at [1284, 332] on icon "button" at bounding box center [1280, 331] width 9 height 9
select select "sole_proprietor"
select select "45"
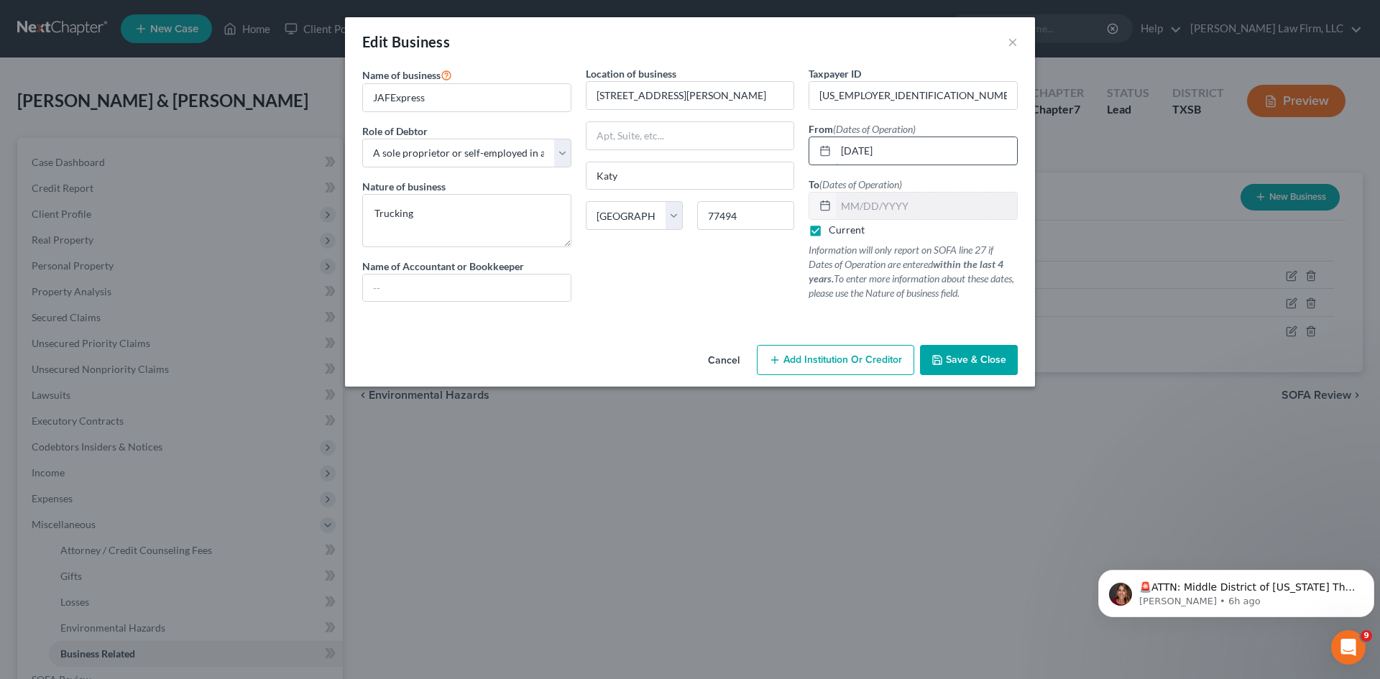
drag, startPoint x: 924, startPoint y: 157, endPoint x: 825, endPoint y: 160, distance: 99.2
click at [829, 158] on div "[DATE]" at bounding box center [913, 151] width 209 height 29
type input "[DATE]"
click at [970, 359] on span "Save & Close" at bounding box center [976, 360] width 60 height 12
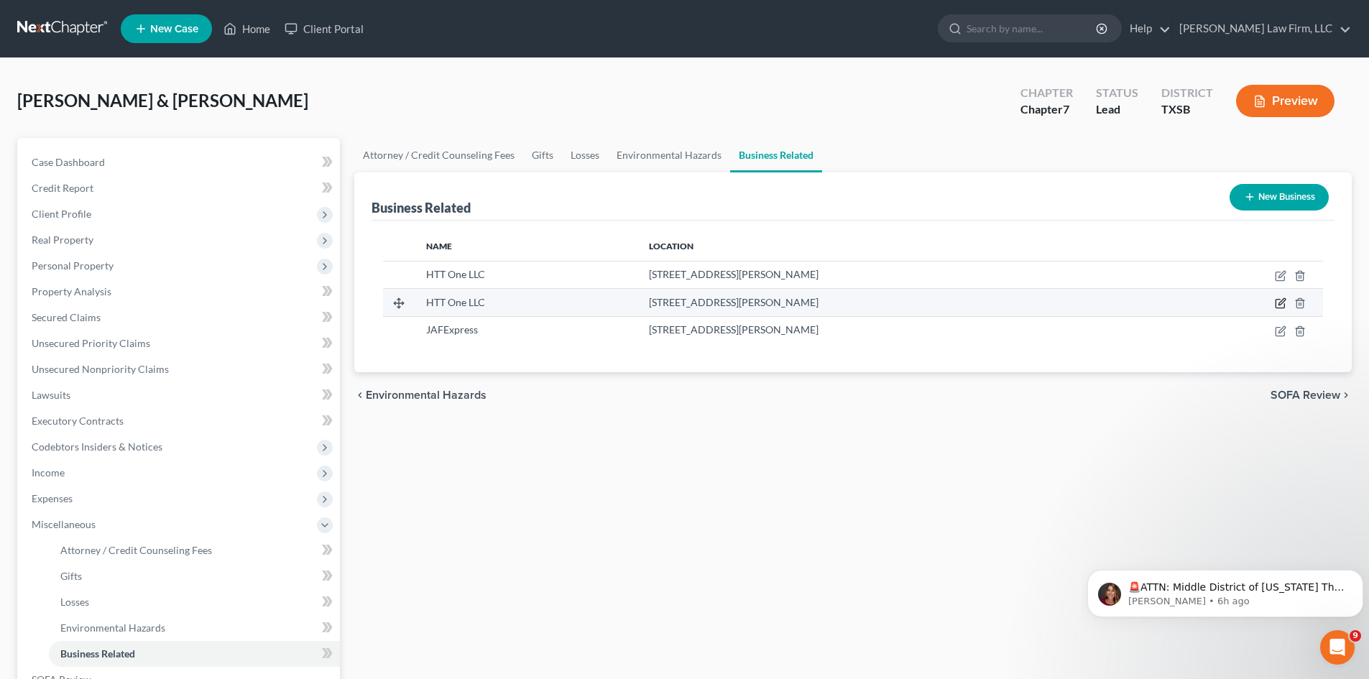
click at [1281, 298] on icon "button" at bounding box center [1280, 303] width 11 height 11
select select "sole_proprietor"
select select "45"
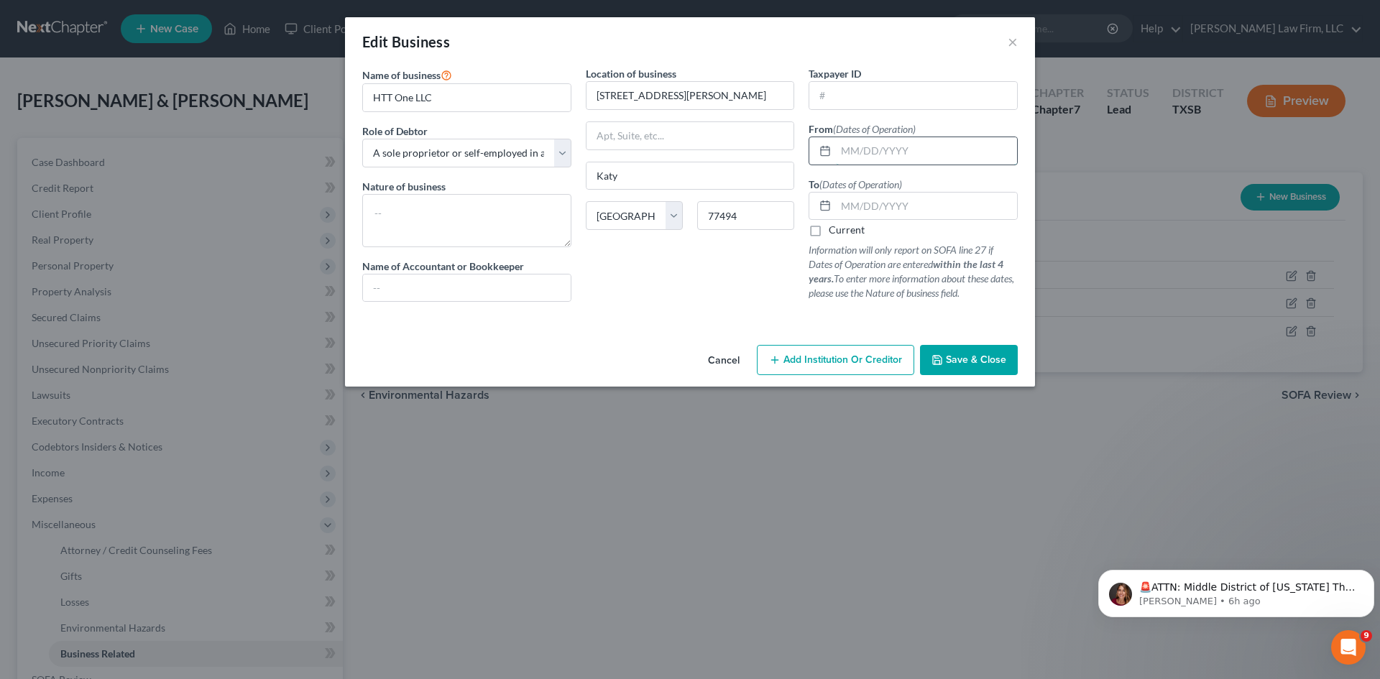
click at [874, 152] on input "text" at bounding box center [926, 150] width 181 height 27
type input "[DATE]"
click at [967, 224] on div "Current" at bounding box center [913, 230] width 209 height 14
click at [484, 210] on textarea at bounding box center [466, 220] width 209 height 53
type textarea "Trucking"
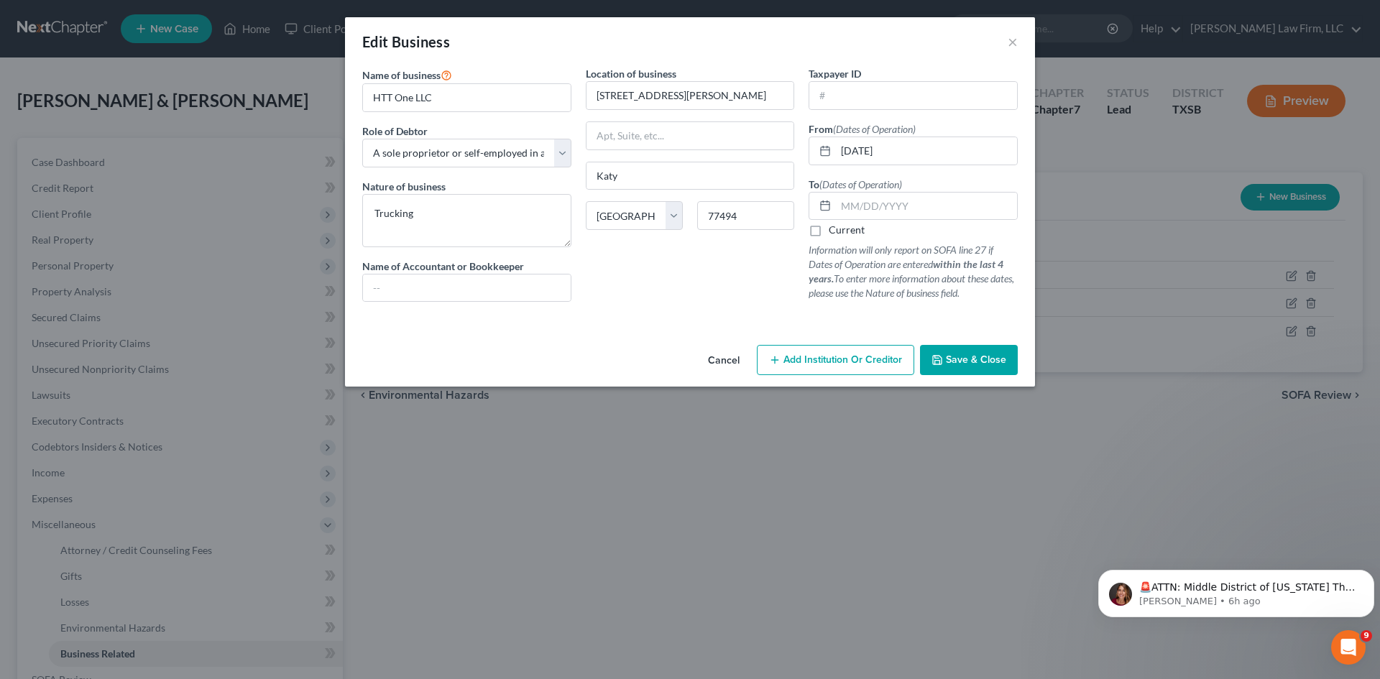
click at [962, 351] on button "Save & Close" at bounding box center [969, 360] width 98 height 30
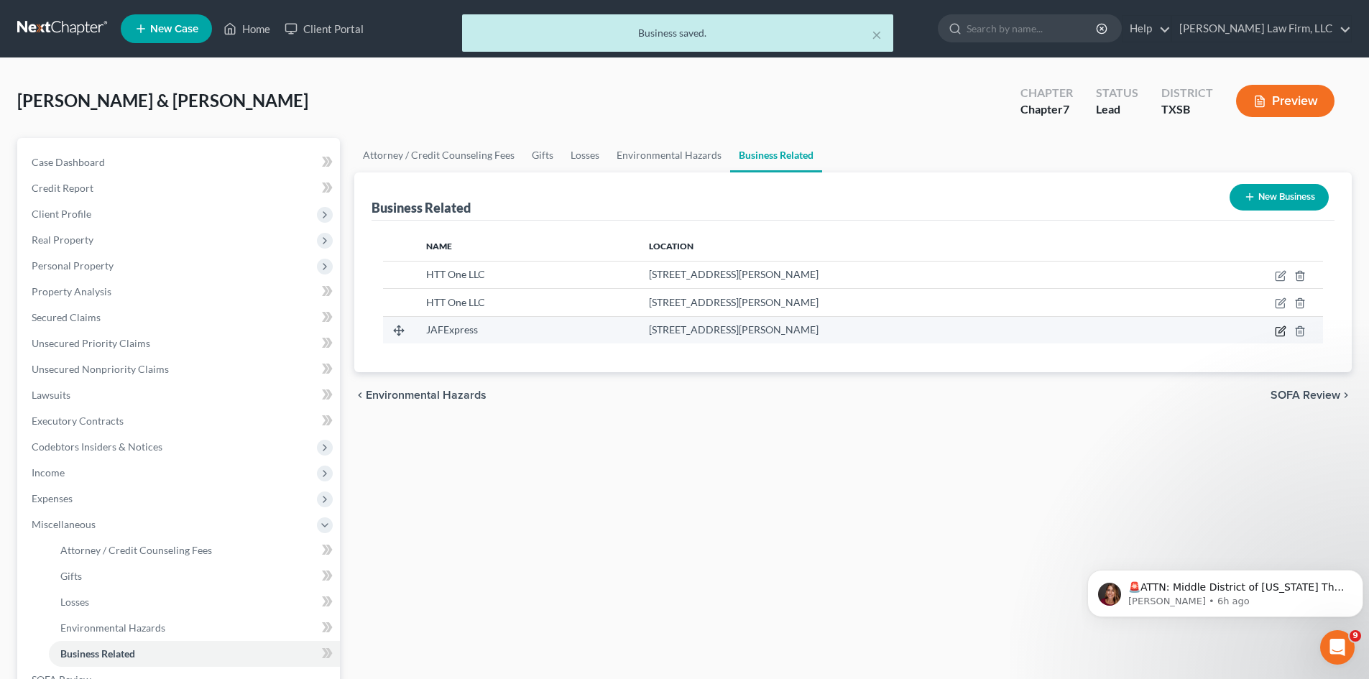
click at [1280, 330] on icon "button" at bounding box center [1280, 331] width 11 height 11
select select "sole_proprietor"
select select "45"
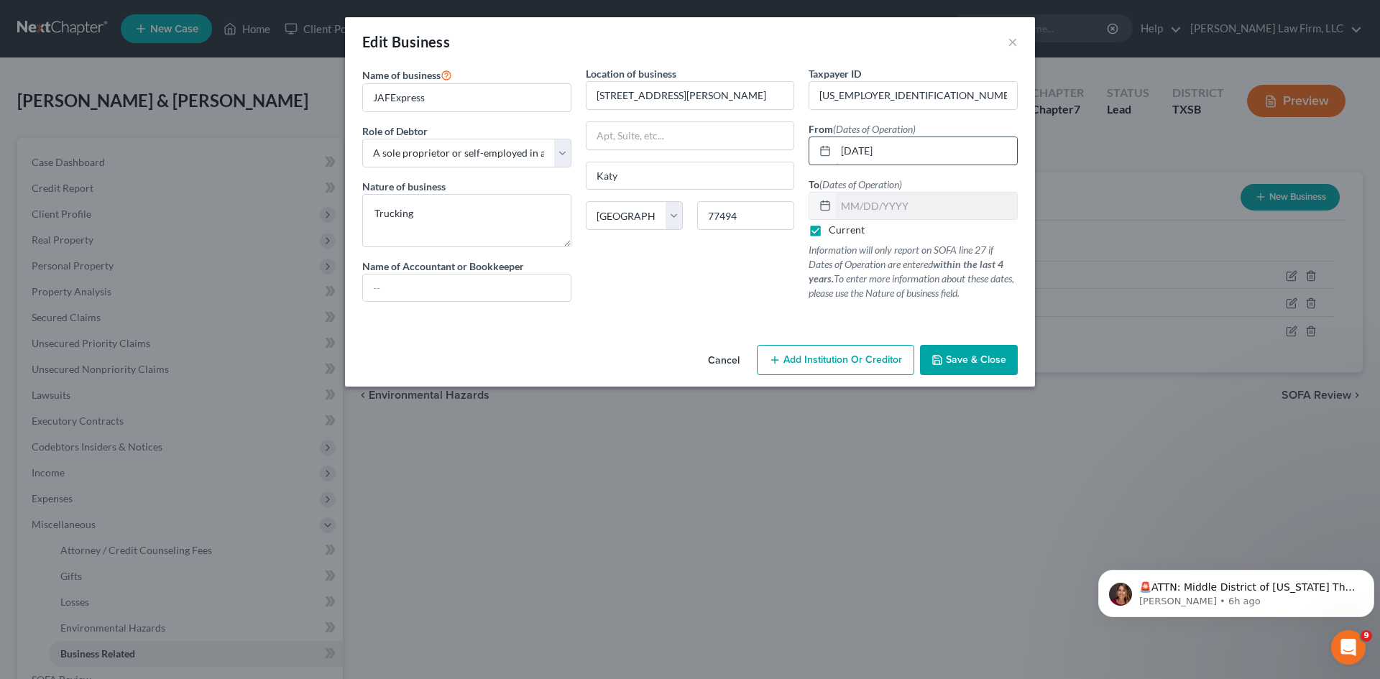
drag, startPoint x: 917, startPoint y: 152, endPoint x: 834, endPoint y: 157, distance: 82.8
click at [834, 157] on div "[DATE]" at bounding box center [913, 151] width 209 height 29
click at [995, 359] on span "Save & Close" at bounding box center [976, 360] width 60 height 12
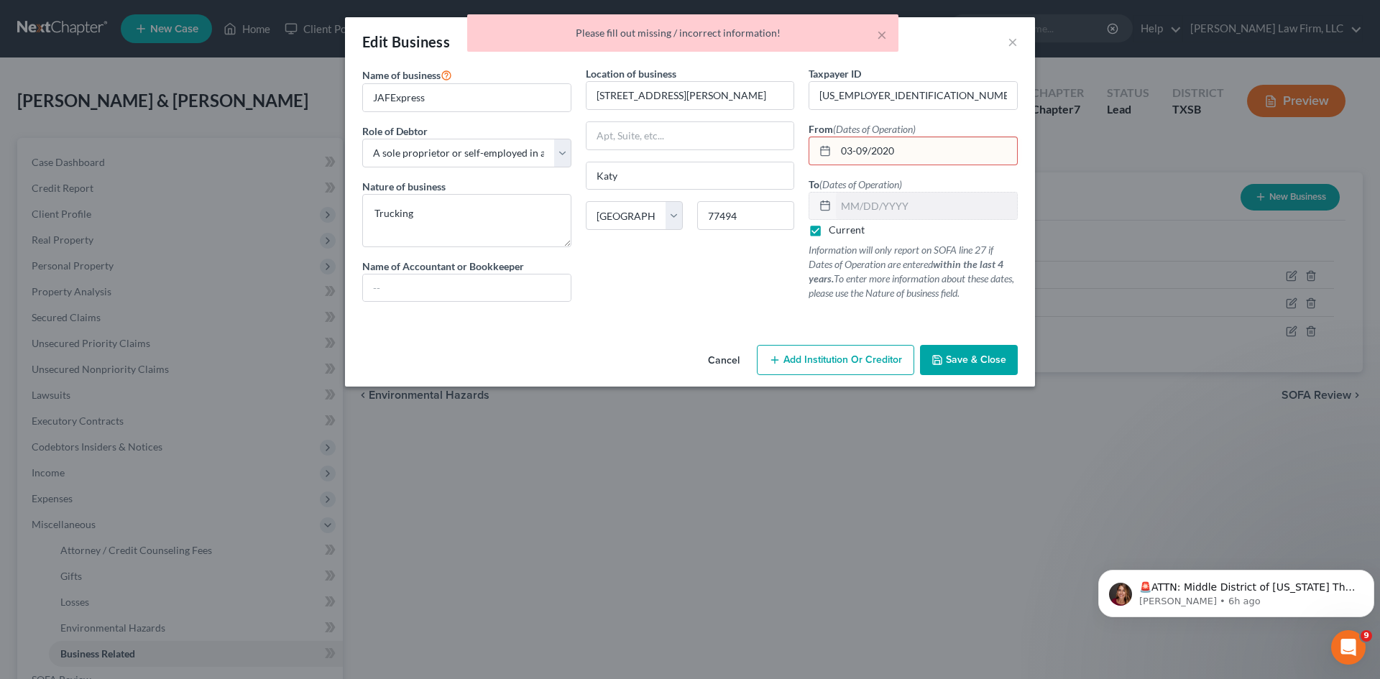
click at [913, 155] on input "03-09/2020" at bounding box center [926, 150] width 181 height 27
drag, startPoint x: 911, startPoint y: 150, endPoint x: 838, endPoint y: 148, distance: 72.6
click at [838, 149] on input "03-09/2020" at bounding box center [926, 150] width 181 height 27
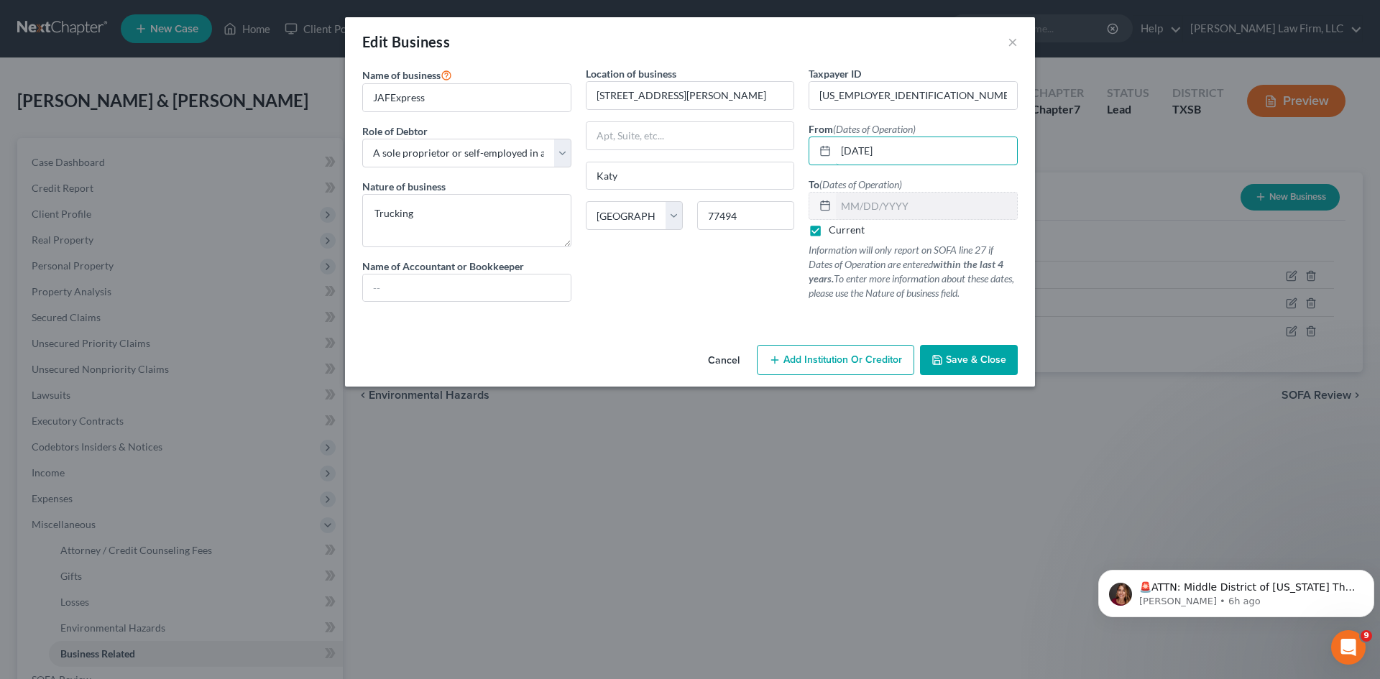
type input "[DATE]"
click at [985, 350] on button "Save & Close" at bounding box center [969, 360] width 98 height 30
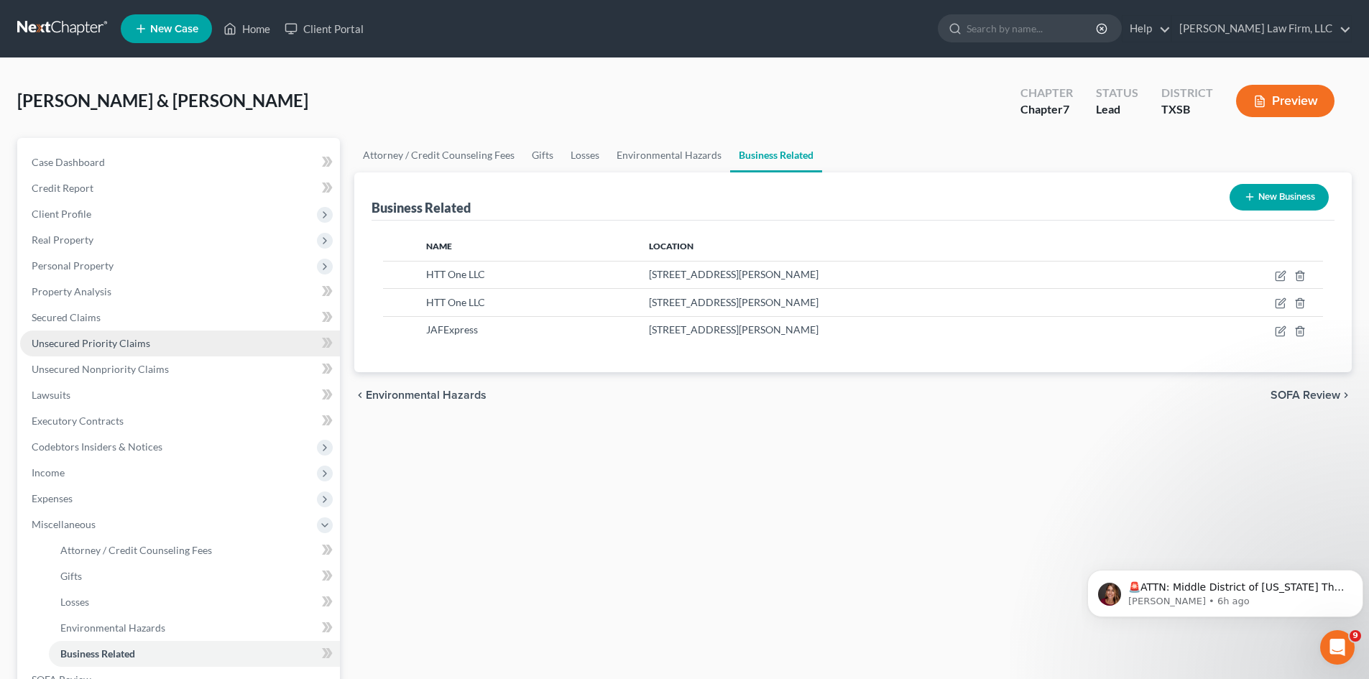
drag, startPoint x: 106, startPoint y: 342, endPoint x: 156, endPoint y: 346, distance: 49.8
click at [106, 342] on span "Unsecured Priority Claims" at bounding box center [91, 343] width 119 height 12
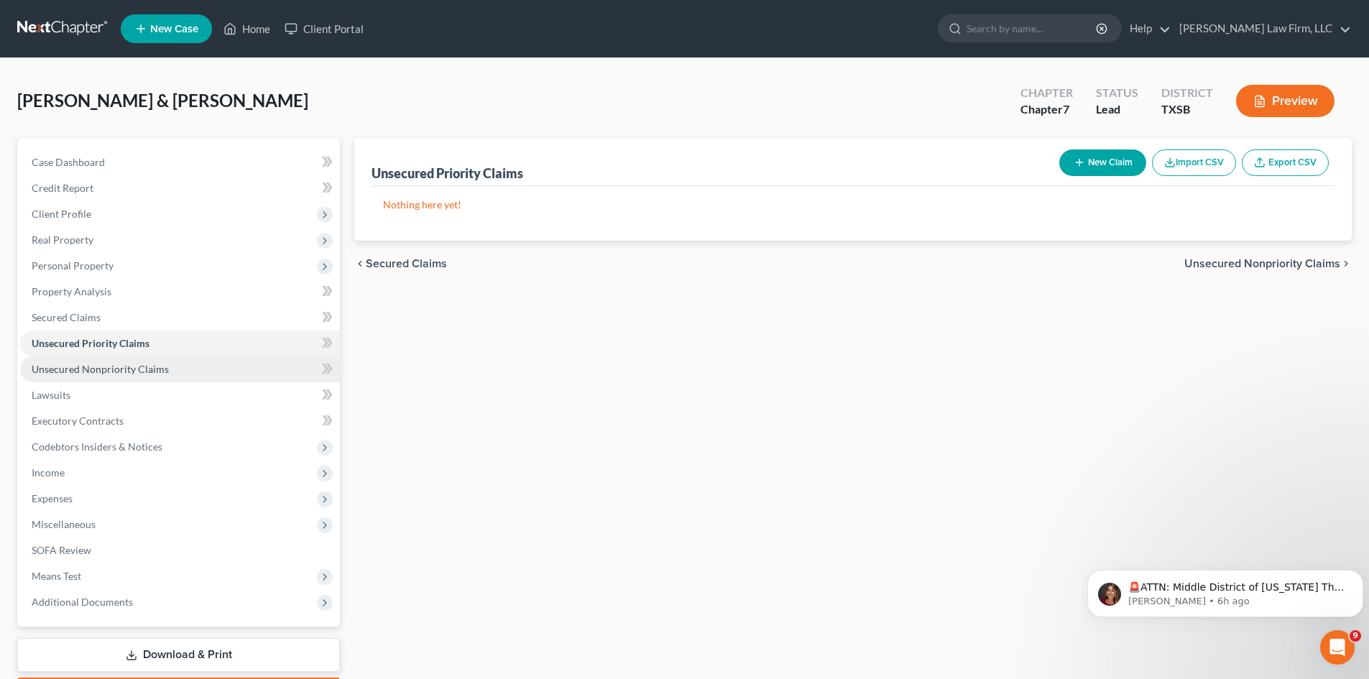
click at [145, 367] on span "Unsecured Nonpriority Claims" at bounding box center [100, 369] width 137 height 12
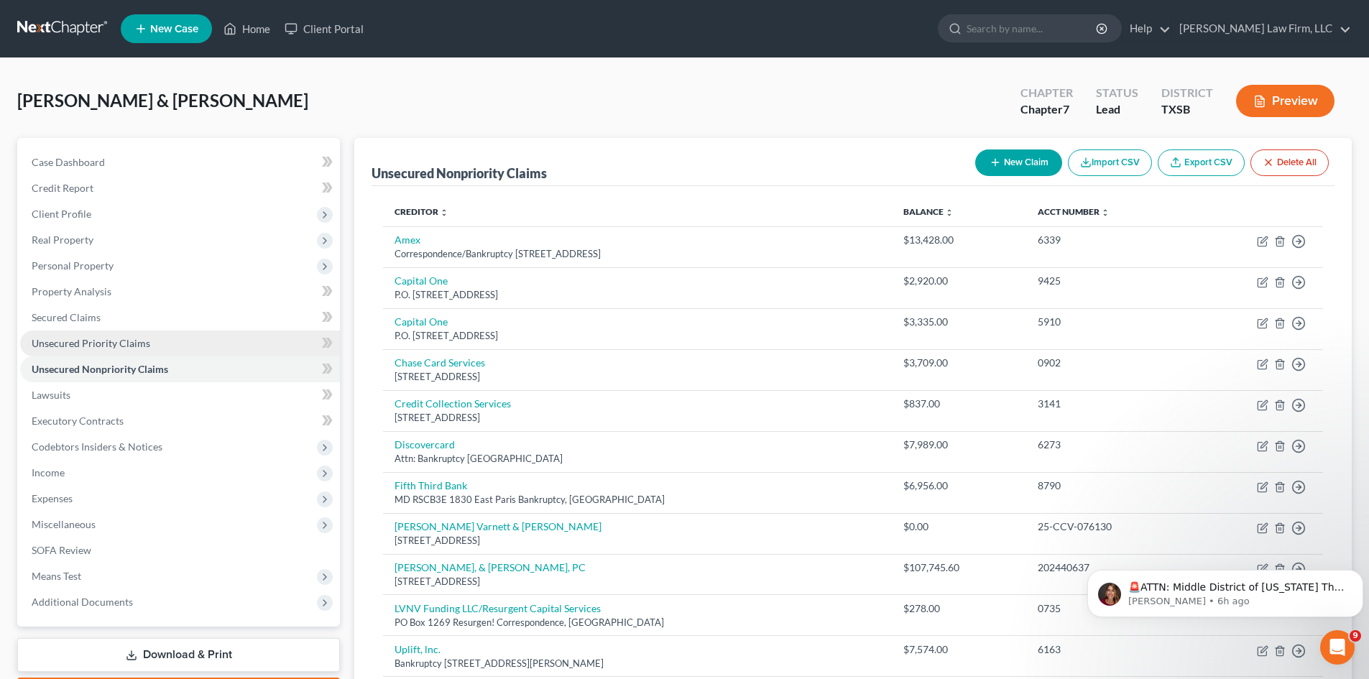
click at [183, 350] on link "Unsecured Priority Claims" at bounding box center [180, 344] width 320 height 26
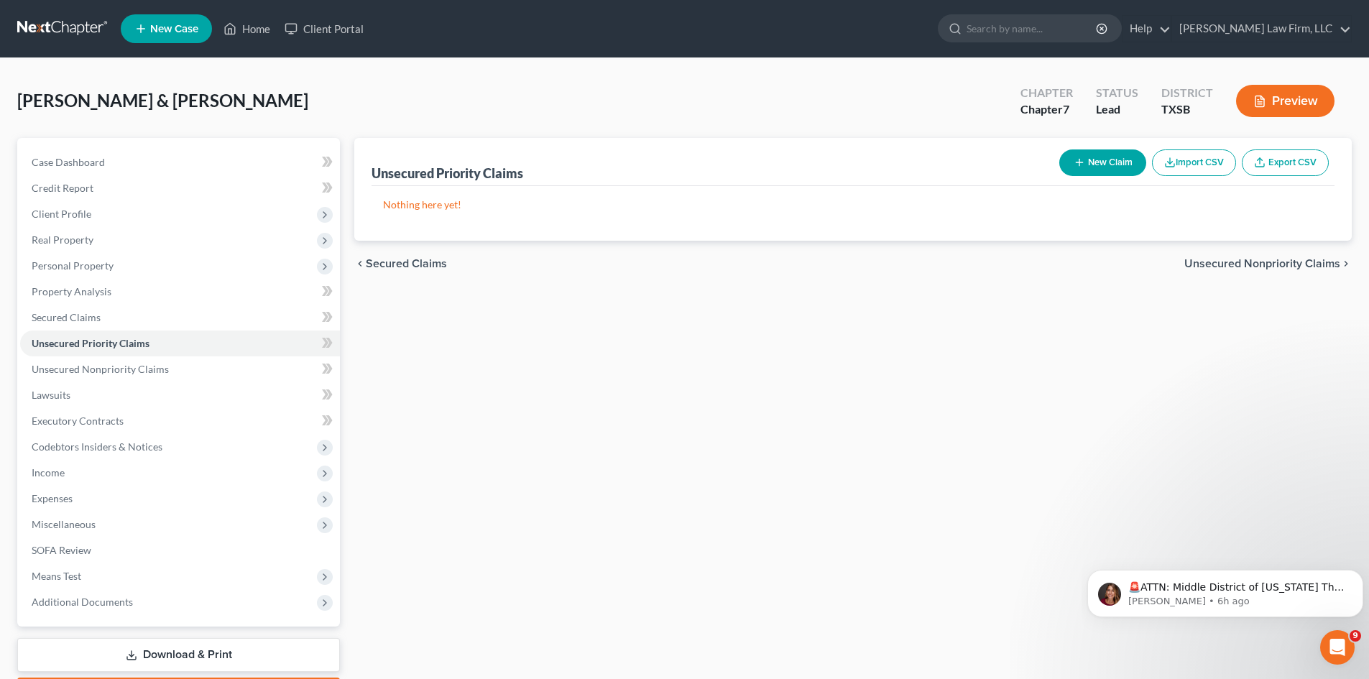
click at [1082, 164] on icon "button" at bounding box center [1079, 162] width 11 height 11
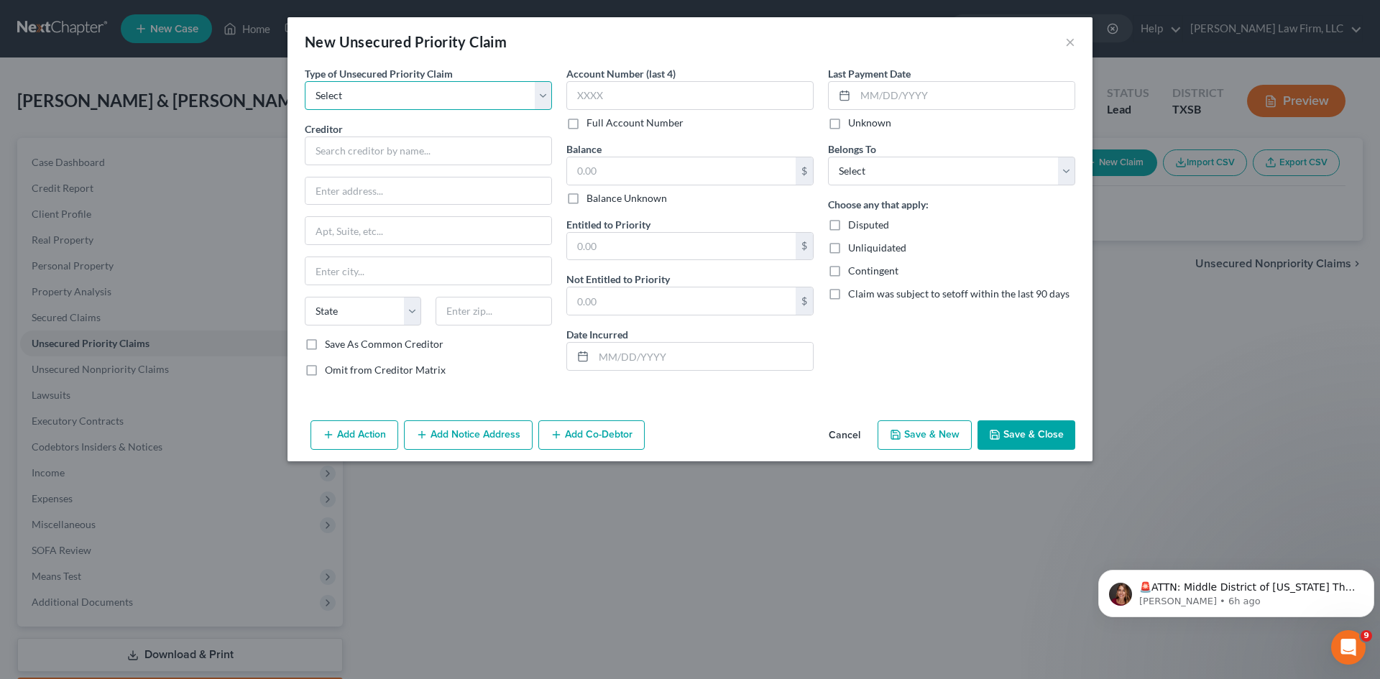
click at [446, 86] on select "Select Taxes & Other Government Units Domestic Support Obligations Extensions o…" at bounding box center [428, 95] width 247 height 29
select select "0"
click at [305, 81] on select "Select Taxes & Other Government Units Domestic Support Obligations Extensions o…" at bounding box center [428, 95] width 247 height 29
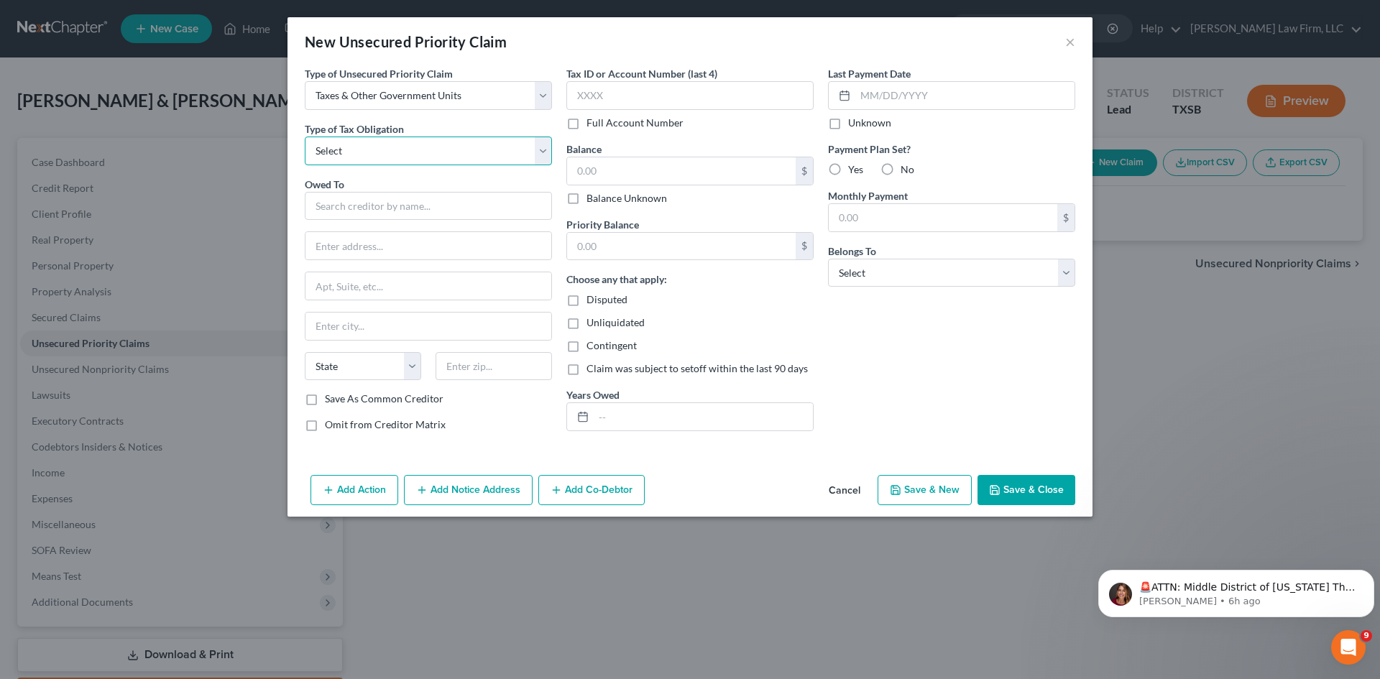
click at [453, 157] on select "Select Federal City State Franchise Tax Board Other" at bounding box center [428, 151] width 247 height 29
click at [305, 137] on select "Select Federal City State Franchise Tax Board Other" at bounding box center [428, 151] width 247 height 29
click at [425, 148] on select "Select Federal City State Franchise Tax Board Other" at bounding box center [428, 151] width 247 height 29
select select "3"
click at [305, 137] on select "Select Federal City State Franchise Tax Board Other" at bounding box center [428, 151] width 247 height 29
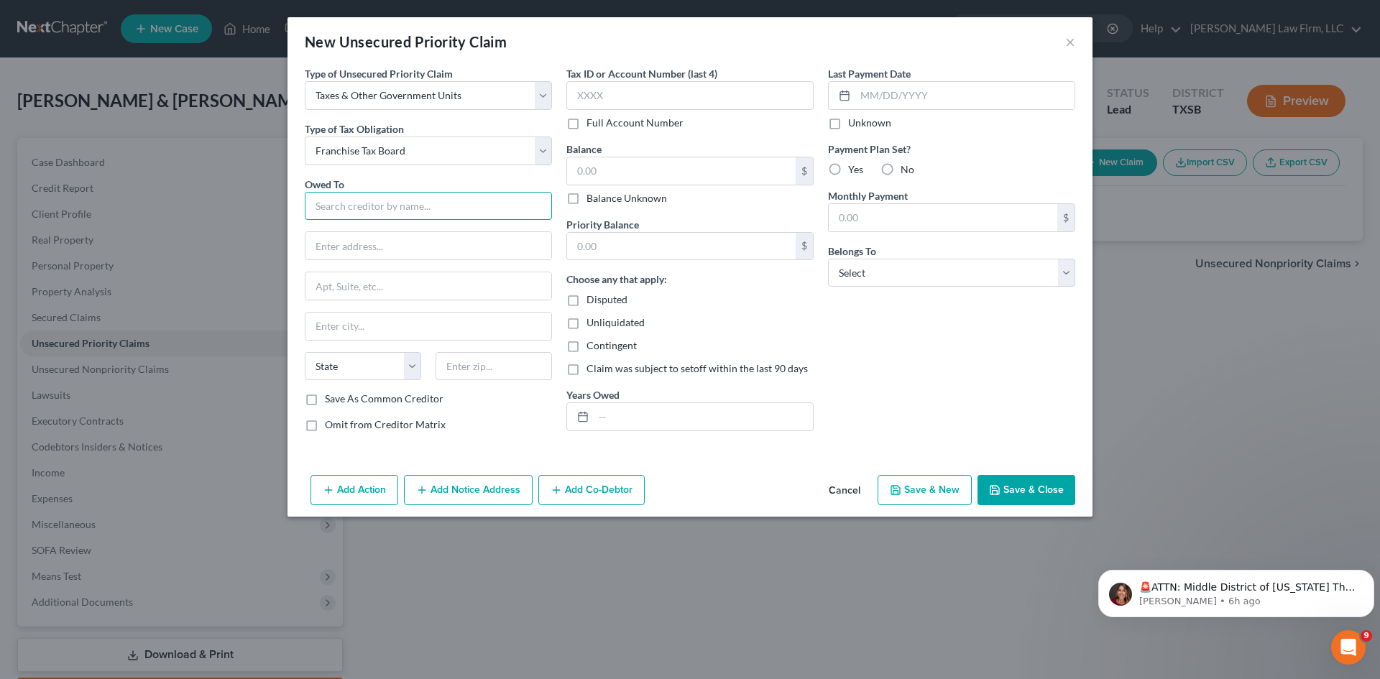
click at [379, 211] on input "text" at bounding box center [428, 206] width 247 height 29
click at [385, 253] on input "text" at bounding box center [428, 245] width 246 height 27
type input "State of [US_STATE]"
type input "PO Box 942840"
click at [487, 368] on input "text" at bounding box center [494, 366] width 116 height 29
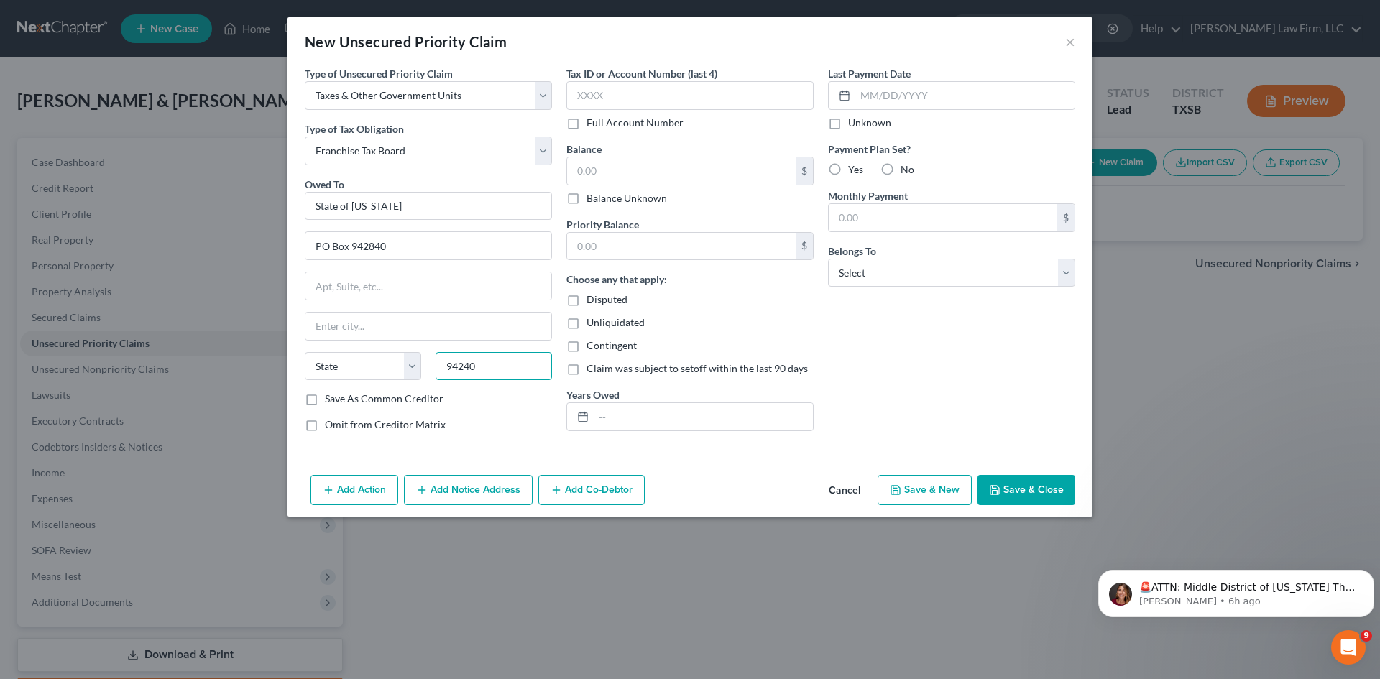
type input "94240"
type input "[GEOGRAPHIC_DATA]"
select select "4"
click at [704, 88] on input "text" at bounding box center [689, 95] width 247 height 29
type input "5412"
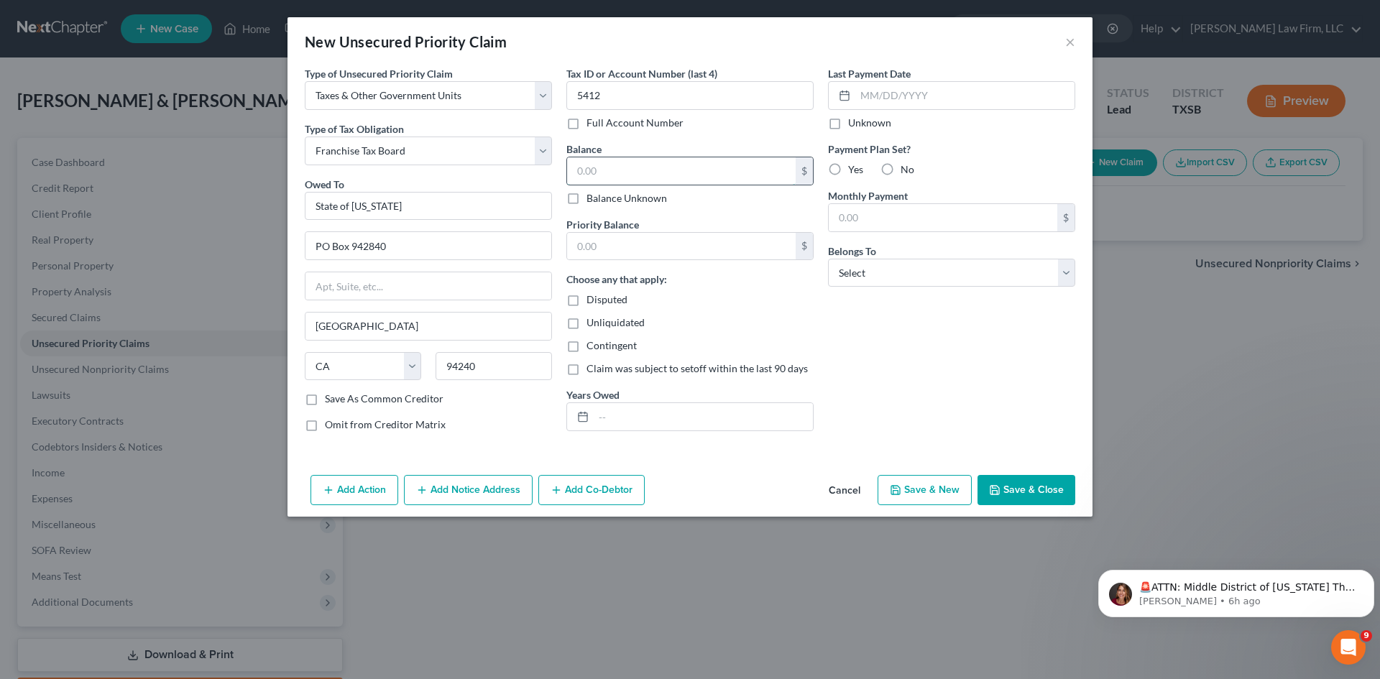
click at [683, 170] on input "text" at bounding box center [681, 170] width 229 height 27
type input "1,407.70"
click at [735, 255] on input "text" at bounding box center [681, 246] width 229 height 27
type input "4"
type input "1,407.70"
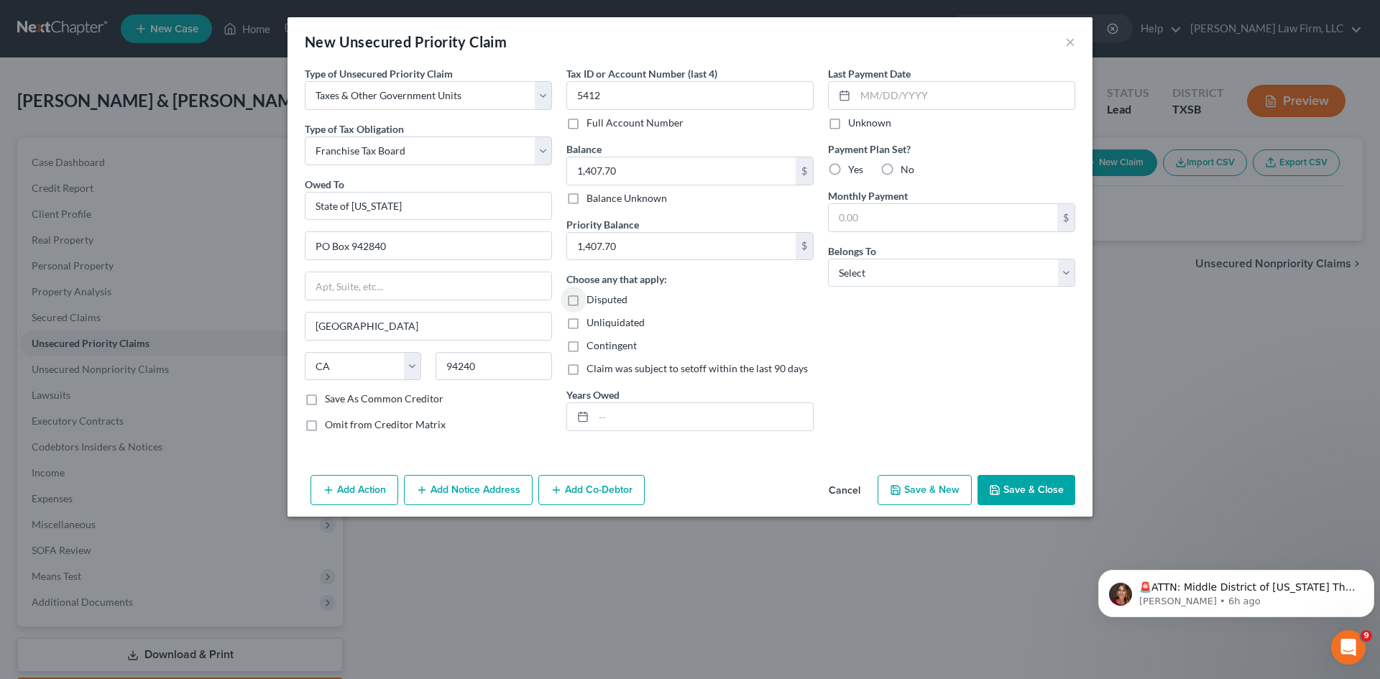
click at [586, 300] on label "Disputed" at bounding box center [606, 300] width 41 height 14
click at [592, 300] on input "Disputed" at bounding box center [596, 297] width 9 height 9
click at [586, 304] on label "Disputed" at bounding box center [606, 300] width 41 height 14
click at [592, 302] on input "Disputed" at bounding box center [596, 297] width 9 height 9
checkbox input "false"
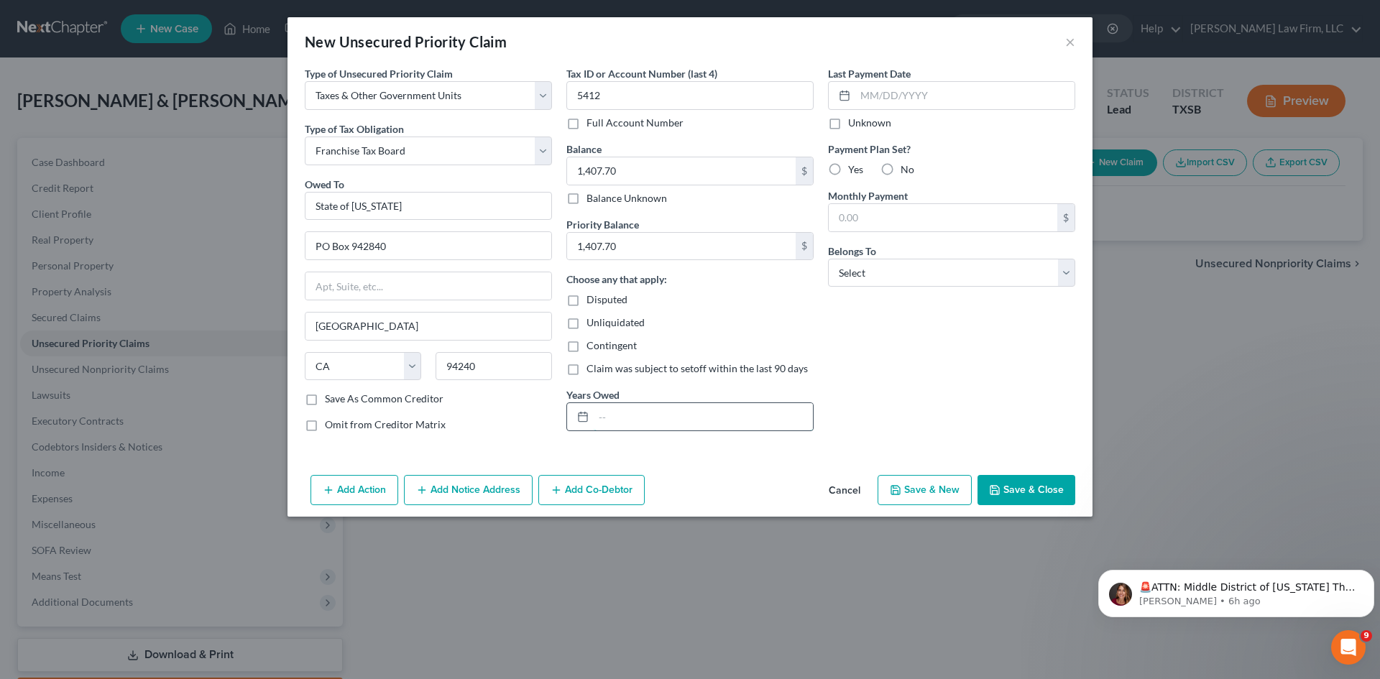
click at [703, 410] on input "text" at bounding box center [703, 416] width 219 height 27
type input "2020, 2013"
click at [848, 122] on label "Unknown" at bounding box center [869, 123] width 43 height 14
click at [854, 122] on input "Unknown" at bounding box center [858, 120] width 9 height 9
checkbox input "true"
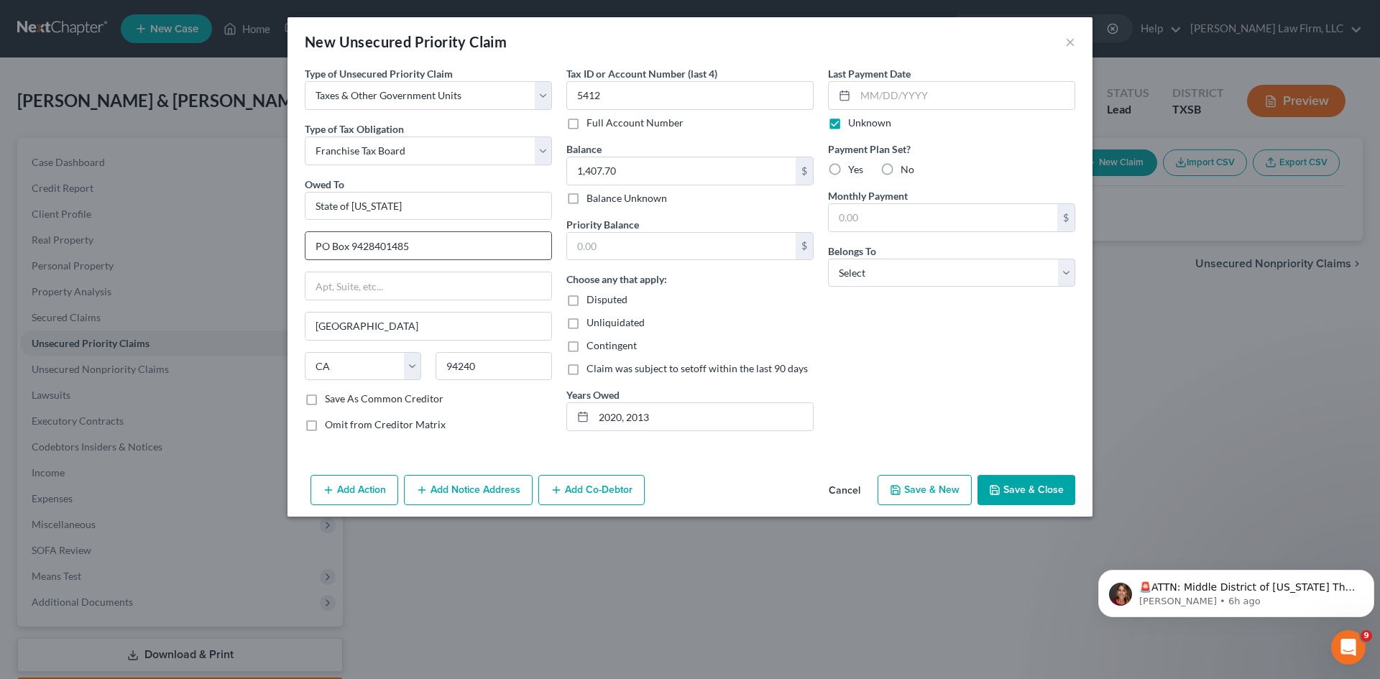
type input "PO Box 9428401485"
type input "1,485"
click at [983, 280] on select "Select Debtor 1 Only Debtor 2 Only Debtor 1 And Debtor 2 Only At Least One Of T…" at bounding box center [951, 273] width 247 height 29
select select "1"
click at [828, 259] on select "Select Debtor 1 Only Debtor 2 Only Debtor 1 And Debtor 2 Only At Least One Of T…" at bounding box center [951, 273] width 247 height 29
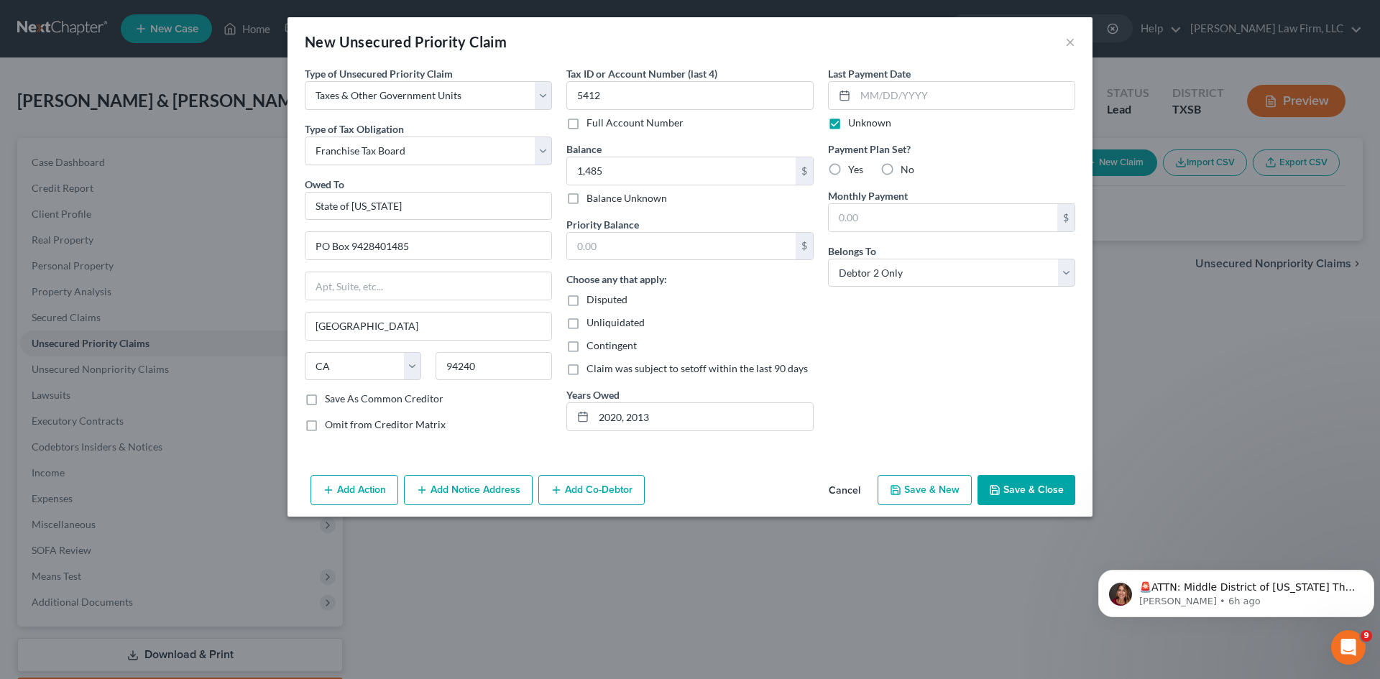
click at [860, 349] on div "Last Payment Date Unknown Payment Plan Set? Yes No Monthly Payment $ Belongs To…" at bounding box center [952, 254] width 262 height 377
click at [1013, 495] on button "Save & Close" at bounding box center [1026, 490] width 98 height 30
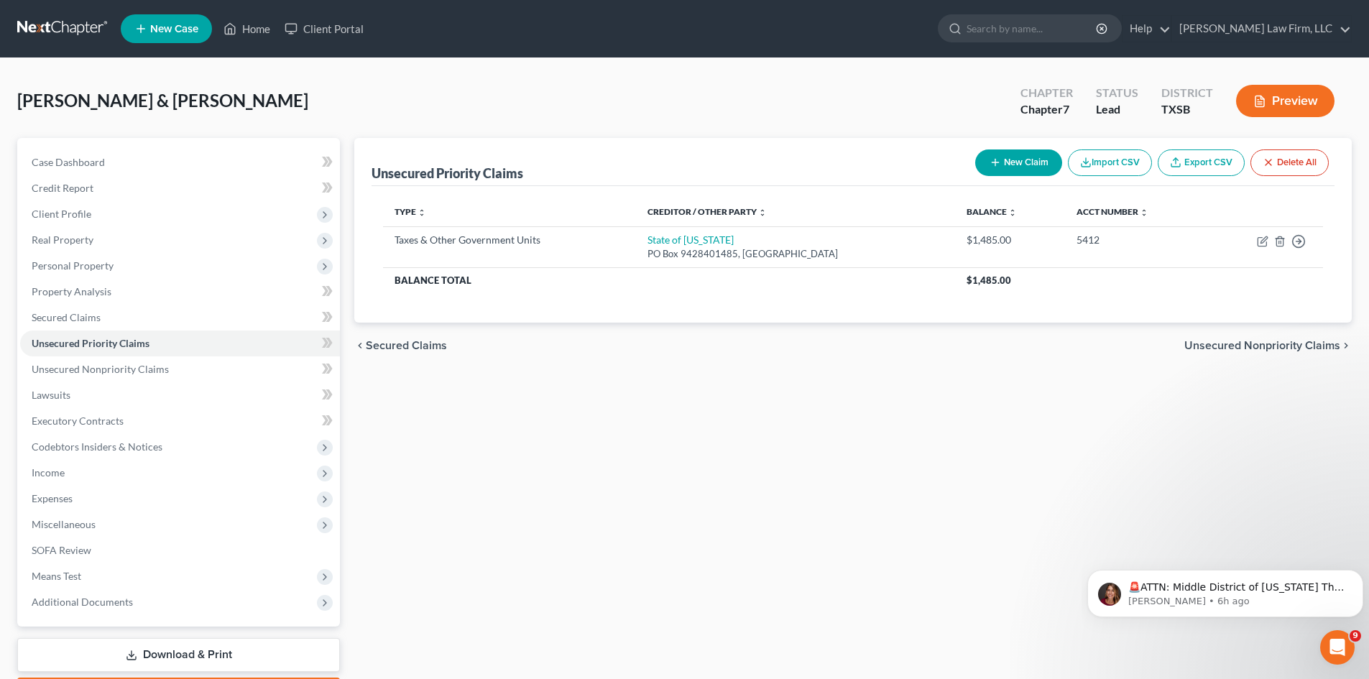
click at [1028, 160] on button "New Claim" at bounding box center [1018, 162] width 87 height 27
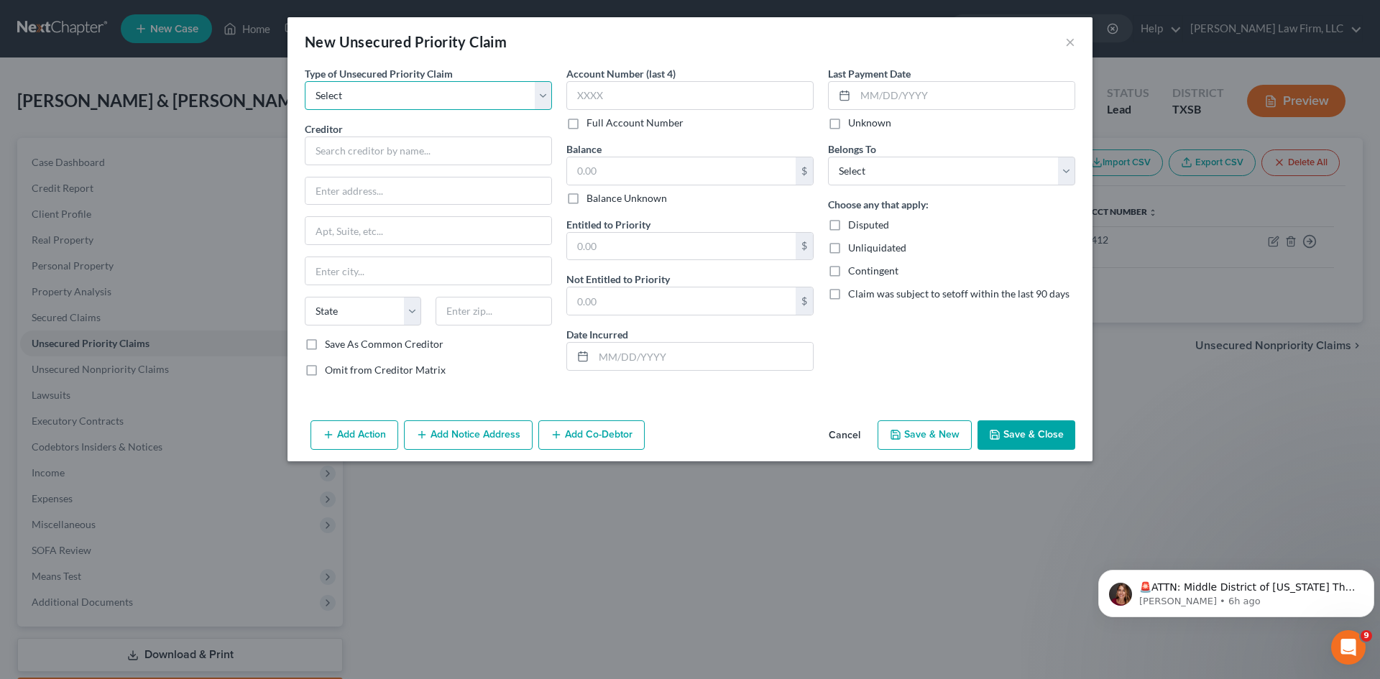
click at [473, 97] on select "Select Taxes & Other Government Units Domestic Support Obligations Extensions o…" at bounding box center [428, 95] width 247 height 29
select select "0"
click at [305, 81] on select "Select Taxes & Other Government Units Domestic Support Obligations Extensions o…" at bounding box center [428, 95] width 247 height 29
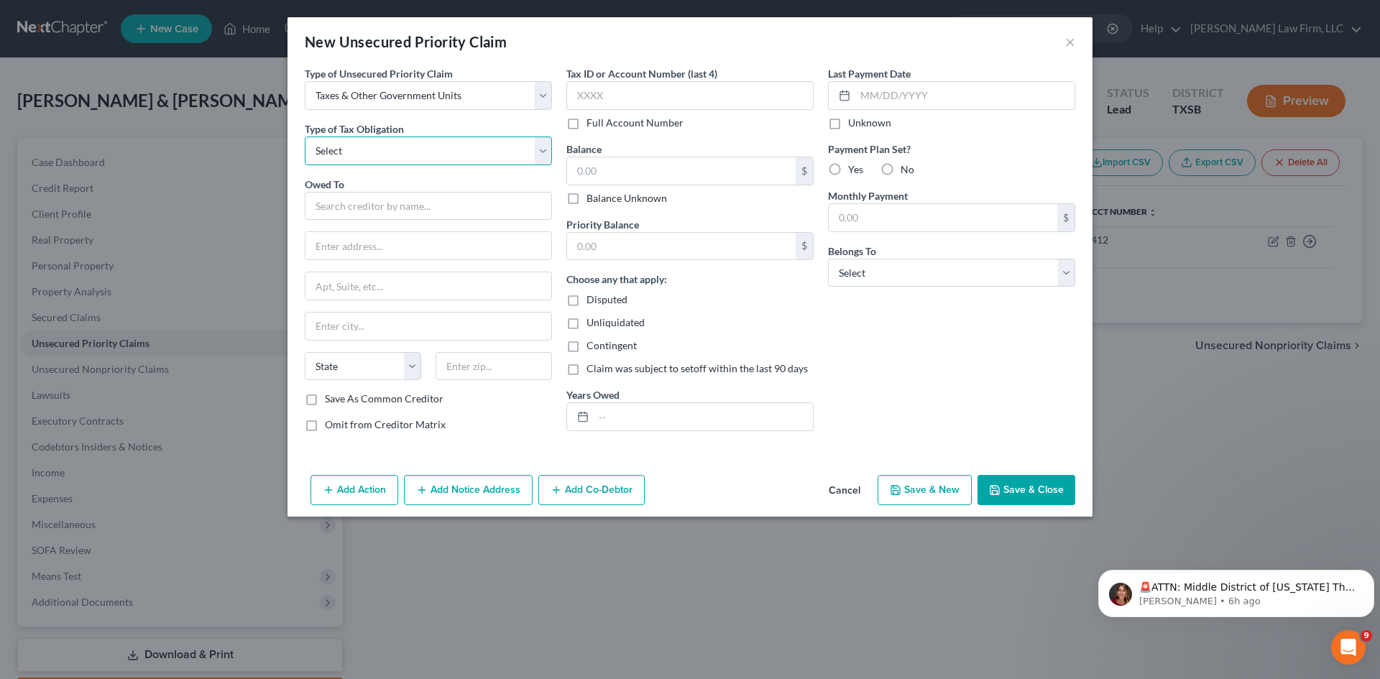
click at [422, 150] on select "Select Federal City State Franchise Tax Board Other" at bounding box center [428, 151] width 247 height 29
select select "3"
click at [305, 137] on select "Select Federal City State Franchise Tax Board Other" at bounding box center [428, 151] width 247 height 29
click at [386, 201] on input "text" at bounding box center [428, 206] width 247 height 29
type input "State of [US_STATE]"
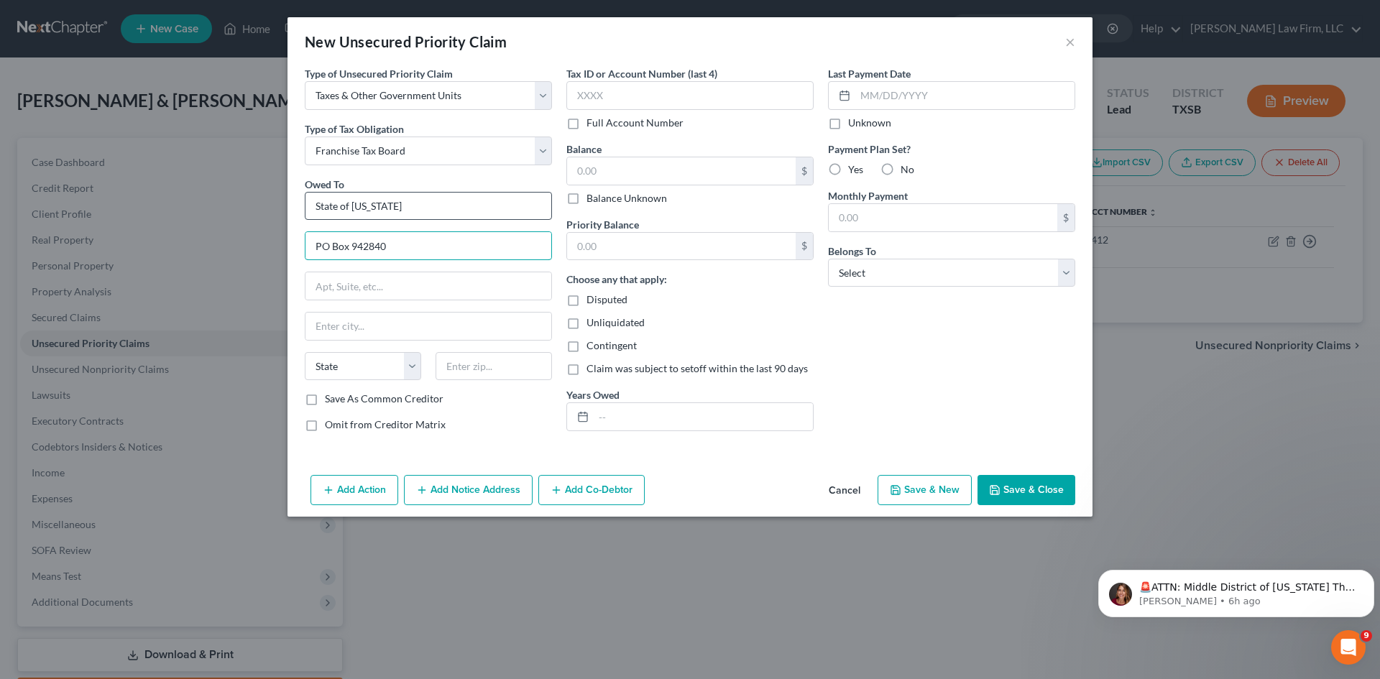
type input "PO Box 942840"
type input "94240"
type input "[GEOGRAPHIC_DATA]"
select select "4"
click at [642, 99] on input "text" at bounding box center [689, 95] width 247 height 29
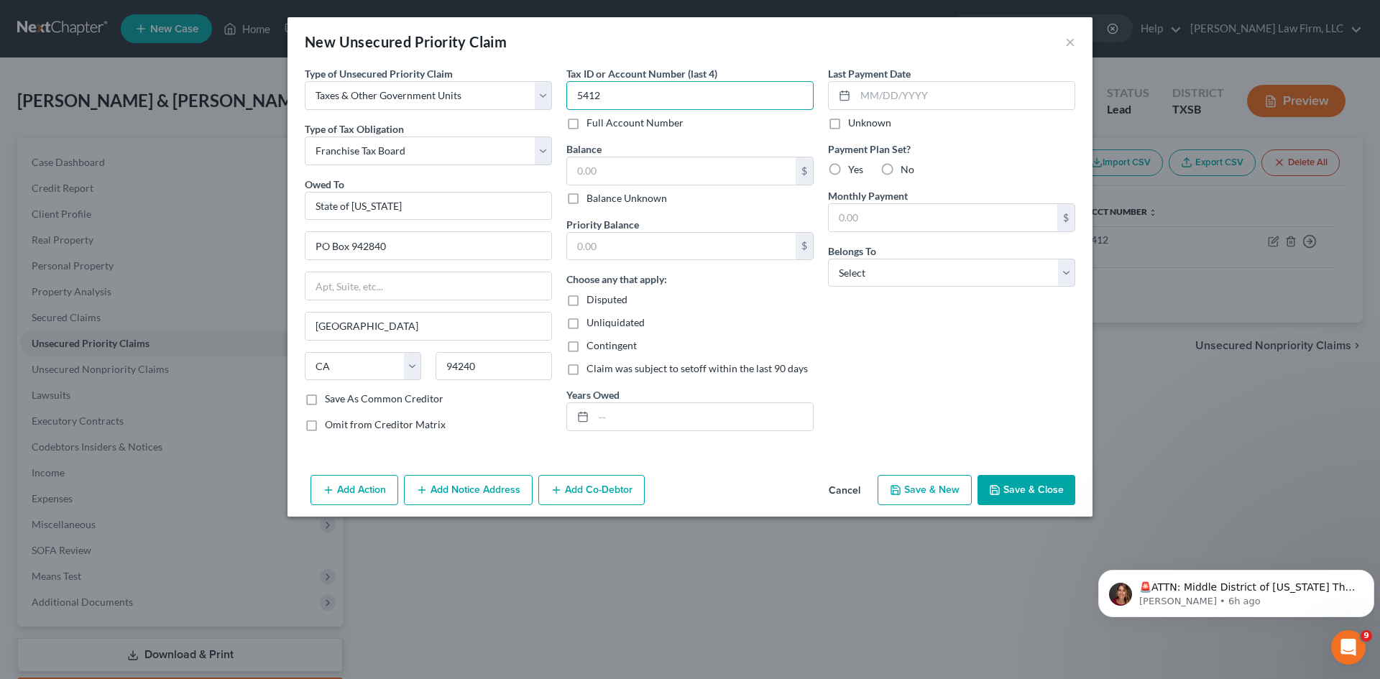
type input "5412"
click at [659, 169] on input "text" at bounding box center [681, 170] width 229 height 27
type input "724.20"
click at [656, 245] on input "text" at bounding box center [681, 246] width 229 height 27
type input "724.20"
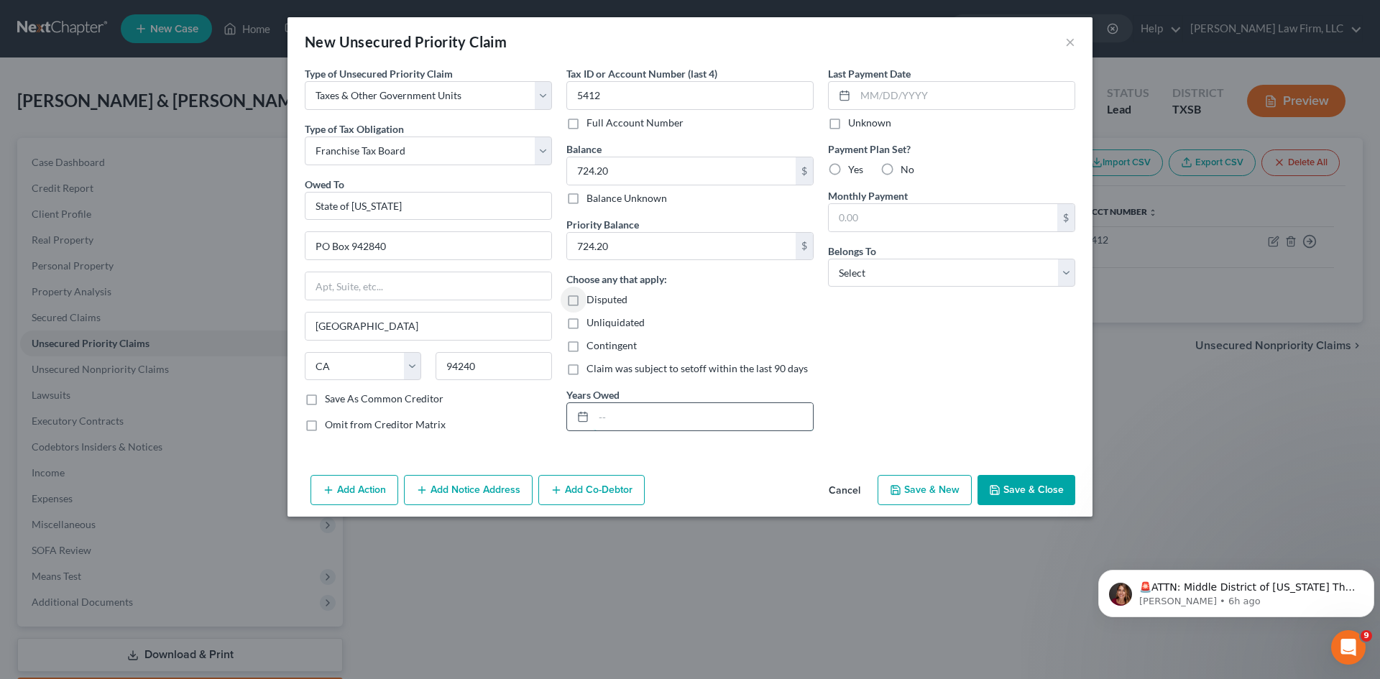
click at [645, 421] on input "text" at bounding box center [703, 416] width 219 height 27
type input "2020"
click at [848, 124] on label "Unknown" at bounding box center [869, 123] width 43 height 14
click at [854, 124] on input "Unknown" at bounding box center [858, 120] width 9 height 9
checkbox input "true"
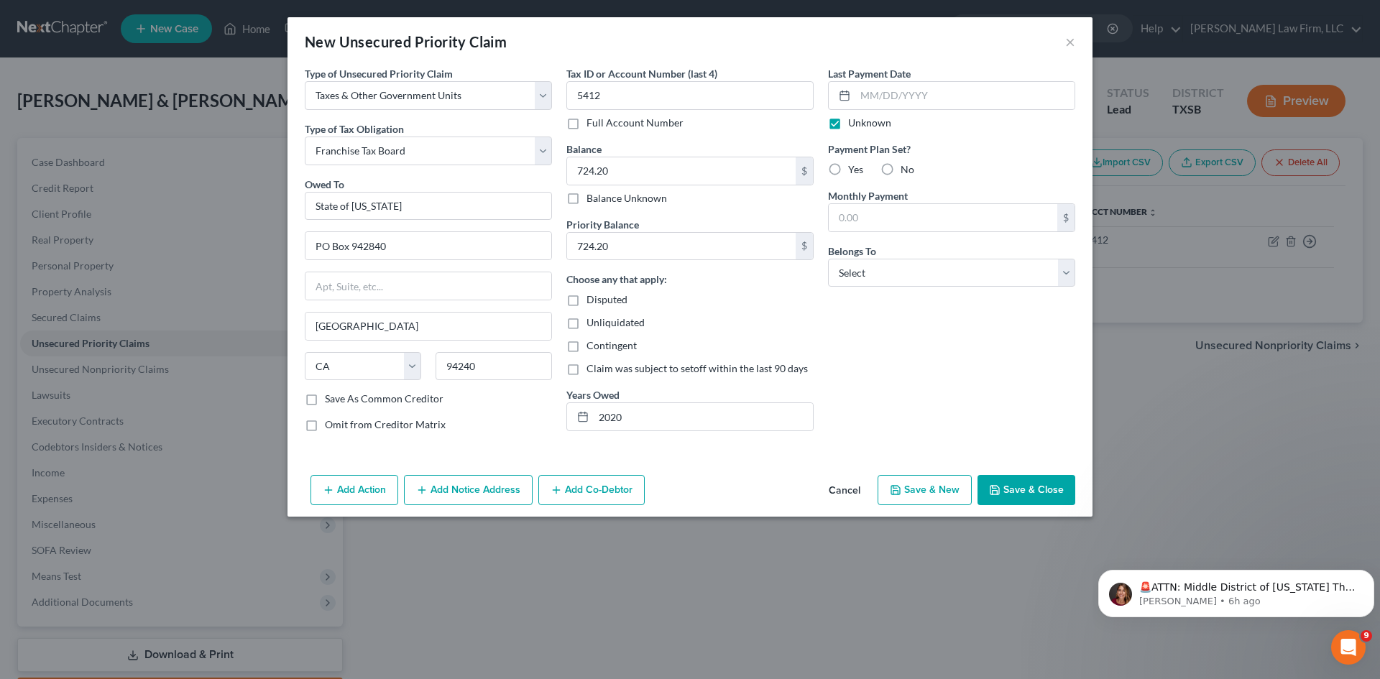
click at [901, 170] on label "No" at bounding box center [908, 169] width 14 height 14
click at [906, 170] on input "No" at bounding box center [910, 166] width 9 height 9
radio input "true"
click at [974, 270] on select "Select Debtor 1 Only Debtor 2 Only Debtor 1 And Debtor 2 Only At Least One Of T…" at bounding box center [951, 273] width 247 height 29
select select "1"
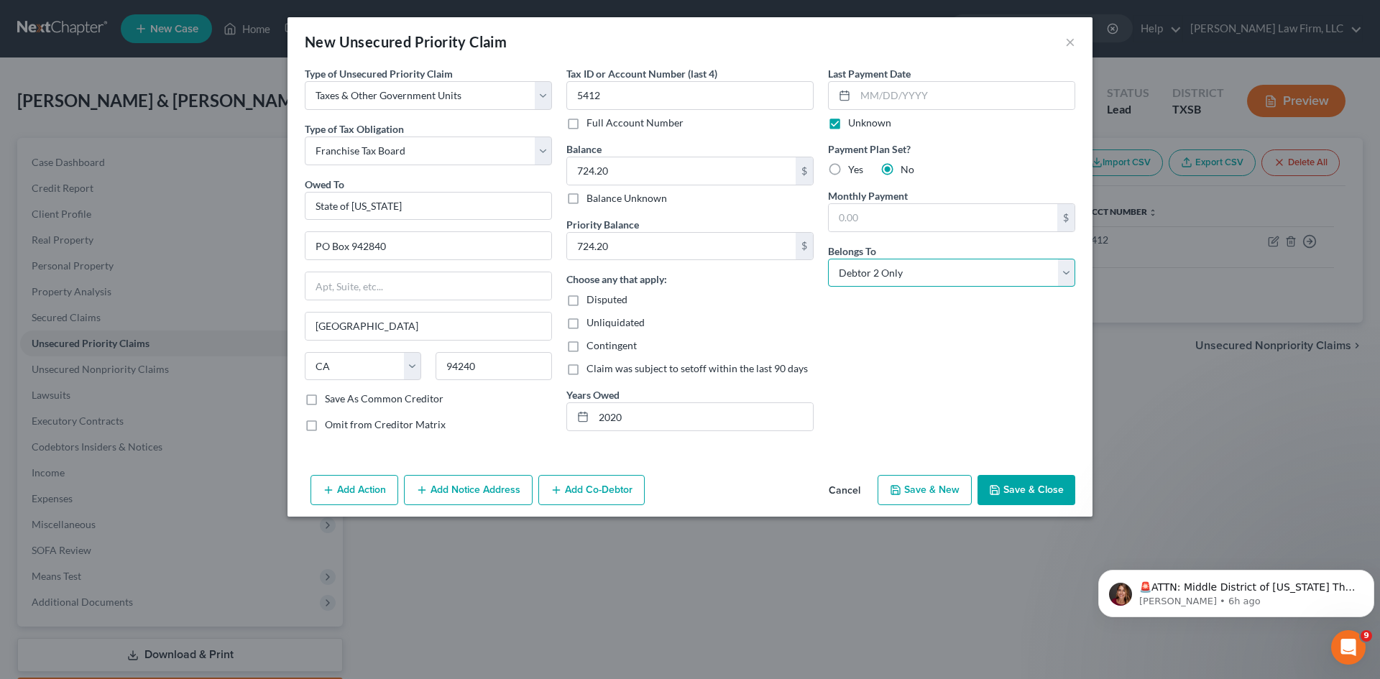
click at [828, 259] on select "Select Debtor 1 Only Debtor 2 Only Debtor 1 And Debtor 2 Only At Least One Of T…" at bounding box center [951, 273] width 247 height 29
click at [1015, 479] on button "Save & Close" at bounding box center [1026, 490] width 98 height 30
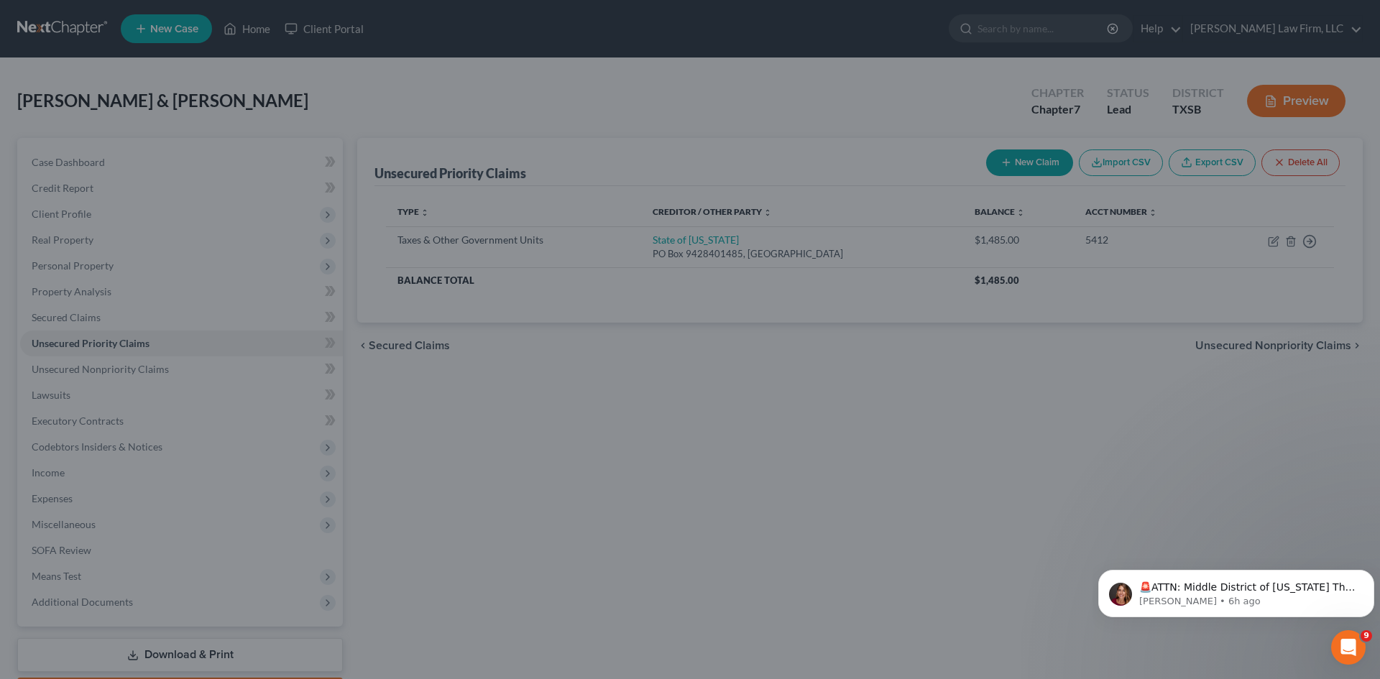
type input "0.00"
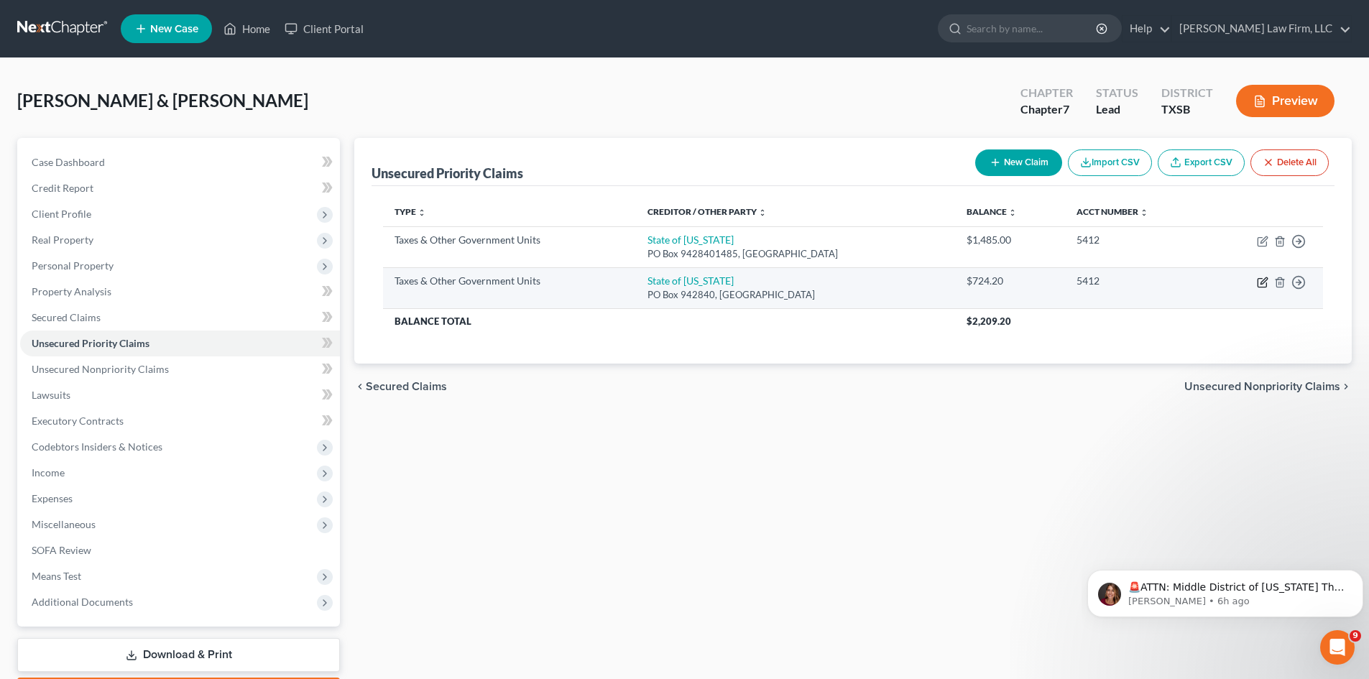
click at [1258, 280] on icon "button" at bounding box center [1262, 283] width 9 height 9
select select "3"
select select "4"
select select "1"
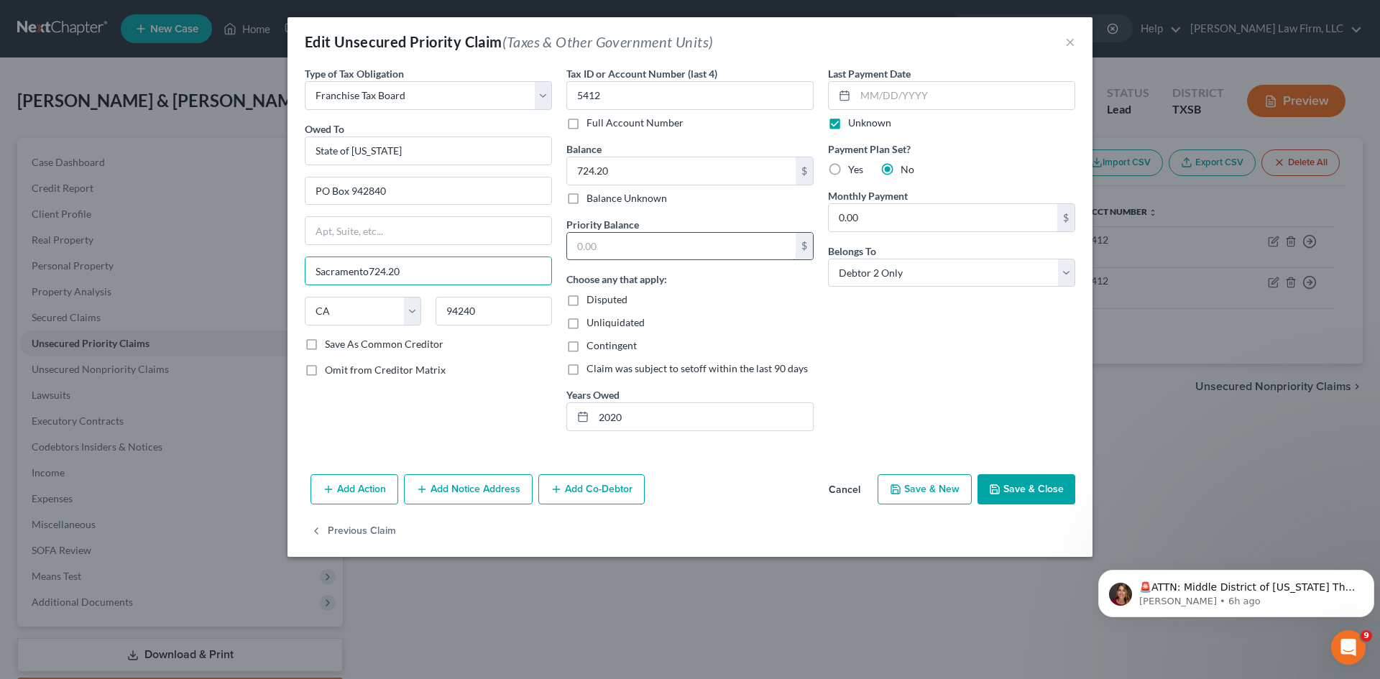
type input "Sacramento724.20"
click at [637, 247] on input "text" at bounding box center [681, 246] width 229 height 27
type input "773.79"
click at [643, 237] on input "773.79" at bounding box center [681, 246] width 229 height 27
click at [641, 171] on input "724.20" at bounding box center [681, 170] width 229 height 27
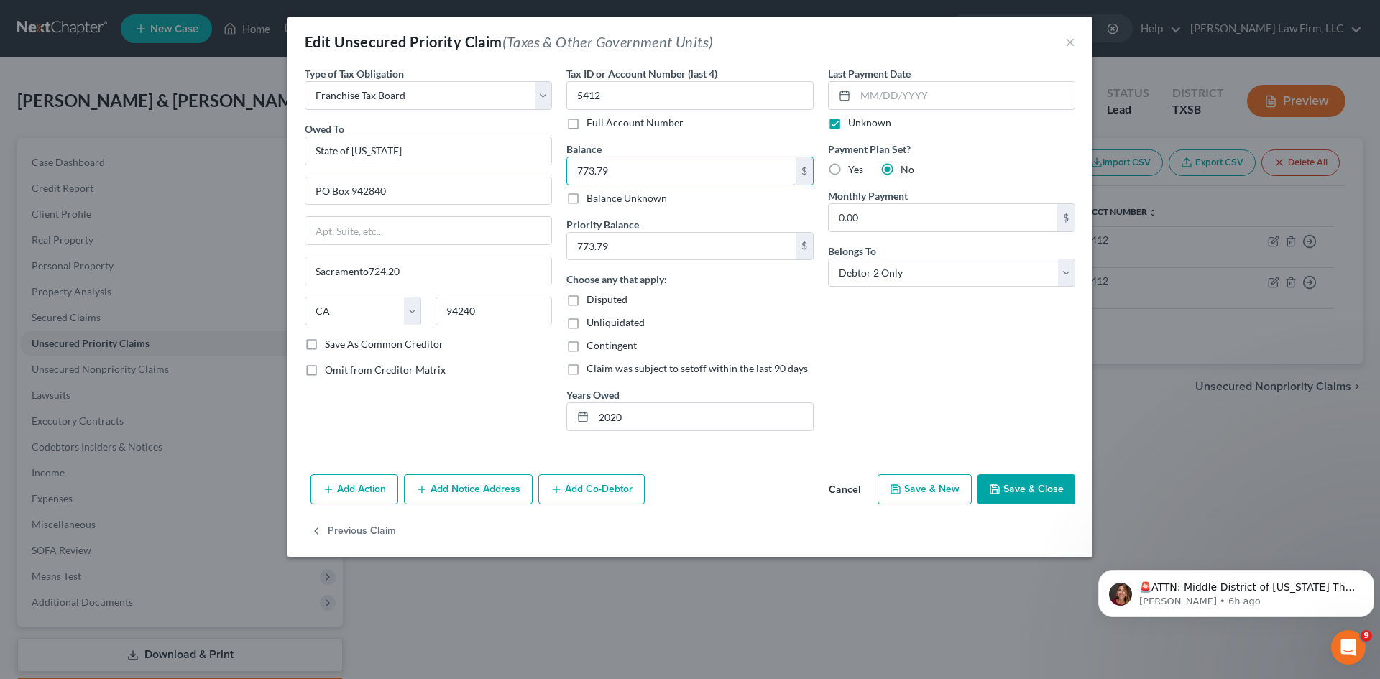
type input "773.79"
click at [1042, 484] on button "Save & Close" at bounding box center [1026, 489] width 98 height 30
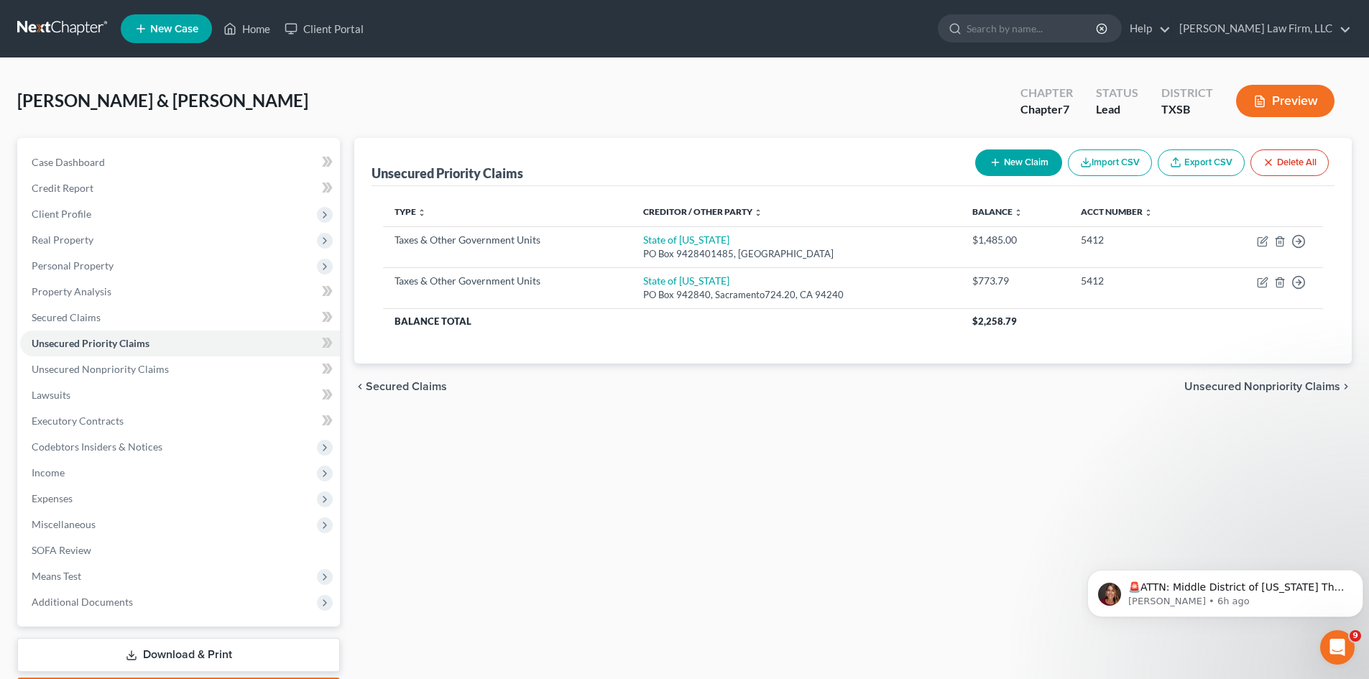
click at [1020, 164] on button "New Claim" at bounding box center [1018, 162] width 87 height 27
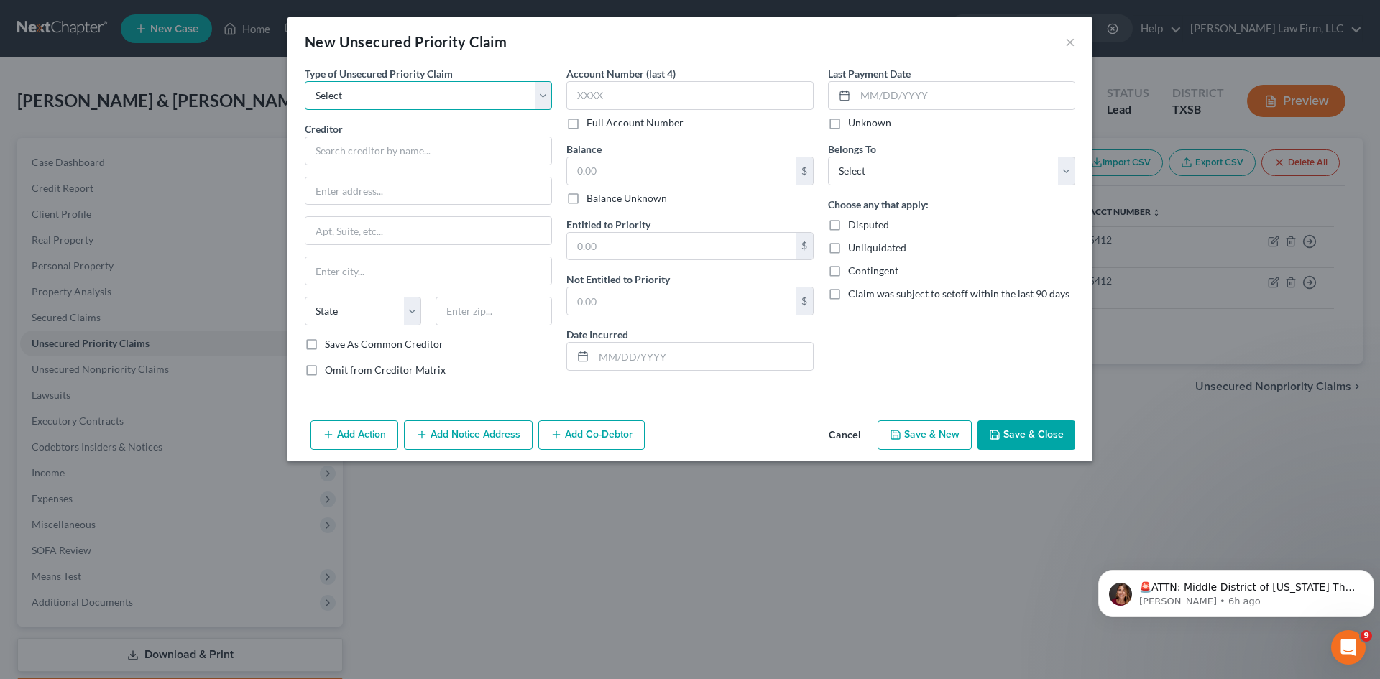
click at [374, 94] on select "Select Taxes & Other Government Units Domestic Support Obligations Extensions o…" at bounding box center [428, 95] width 247 height 29
select select "0"
click at [305, 81] on select "Select Taxes & Other Government Units Domestic Support Obligations Extensions o…" at bounding box center [428, 95] width 247 height 29
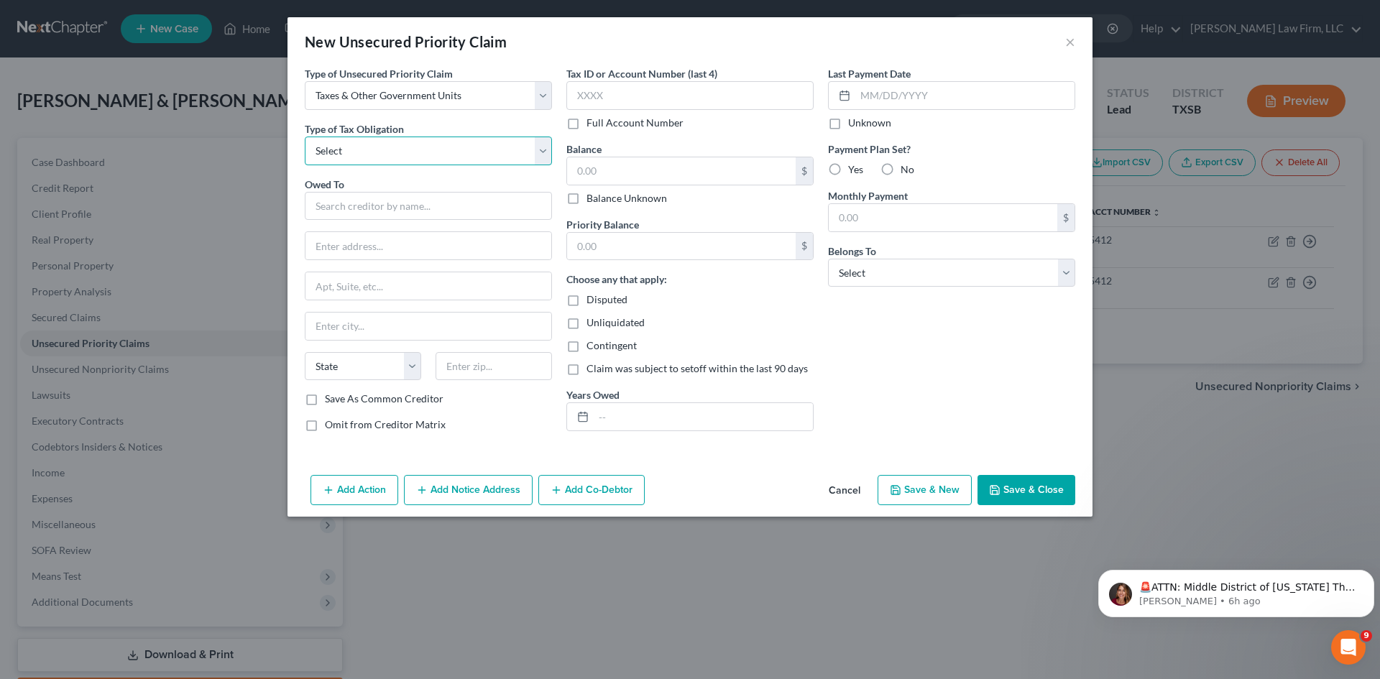
click at [374, 152] on select "Select Federal City State Franchise Tax Board Other" at bounding box center [428, 151] width 247 height 29
select select "2"
click at [305, 137] on select "Select Federal City State Franchise Tax Board Other" at bounding box center [428, 151] width 247 height 29
click at [408, 205] on input "text" at bounding box center [428, 206] width 247 height 29
click at [609, 90] on input "text" at bounding box center [689, 95] width 247 height 29
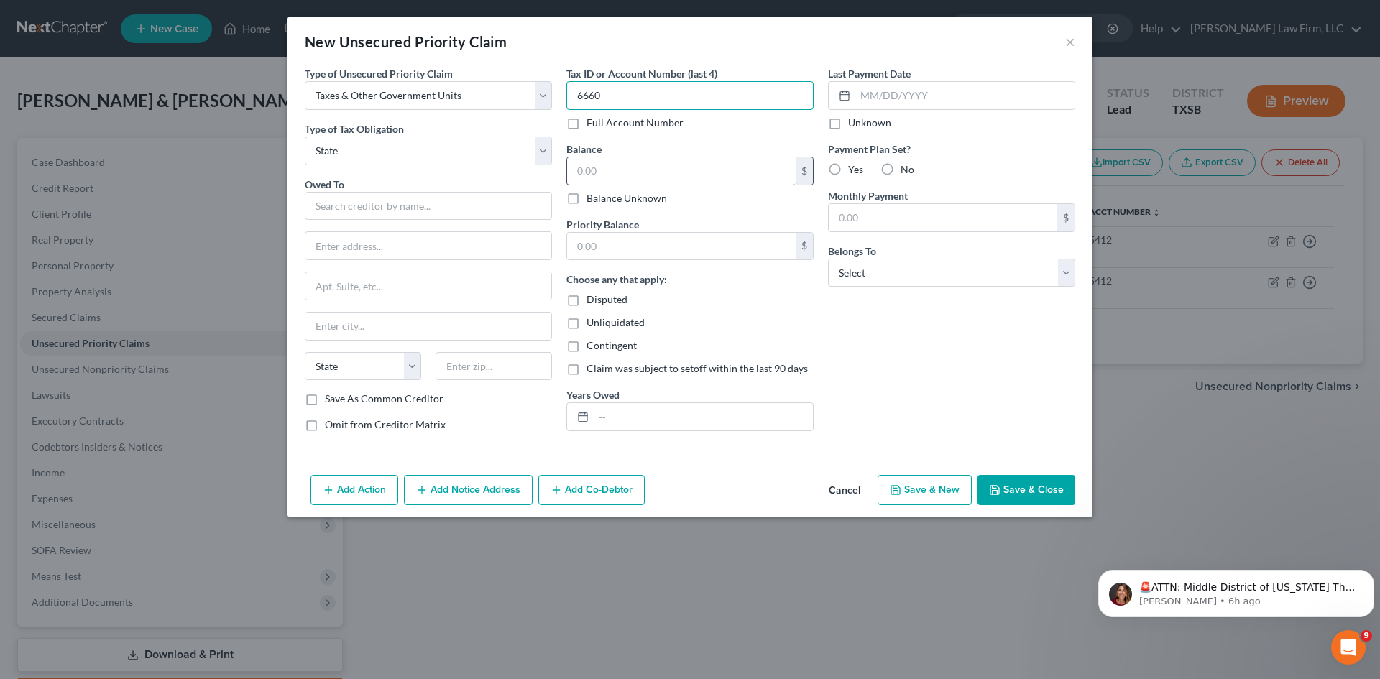
type input "6660"
click at [657, 164] on input "text" at bounding box center [681, 170] width 229 height 27
type input "526.26"
click at [659, 255] on input "text" at bounding box center [681, 246] width 229 height 27
type input "526.26"
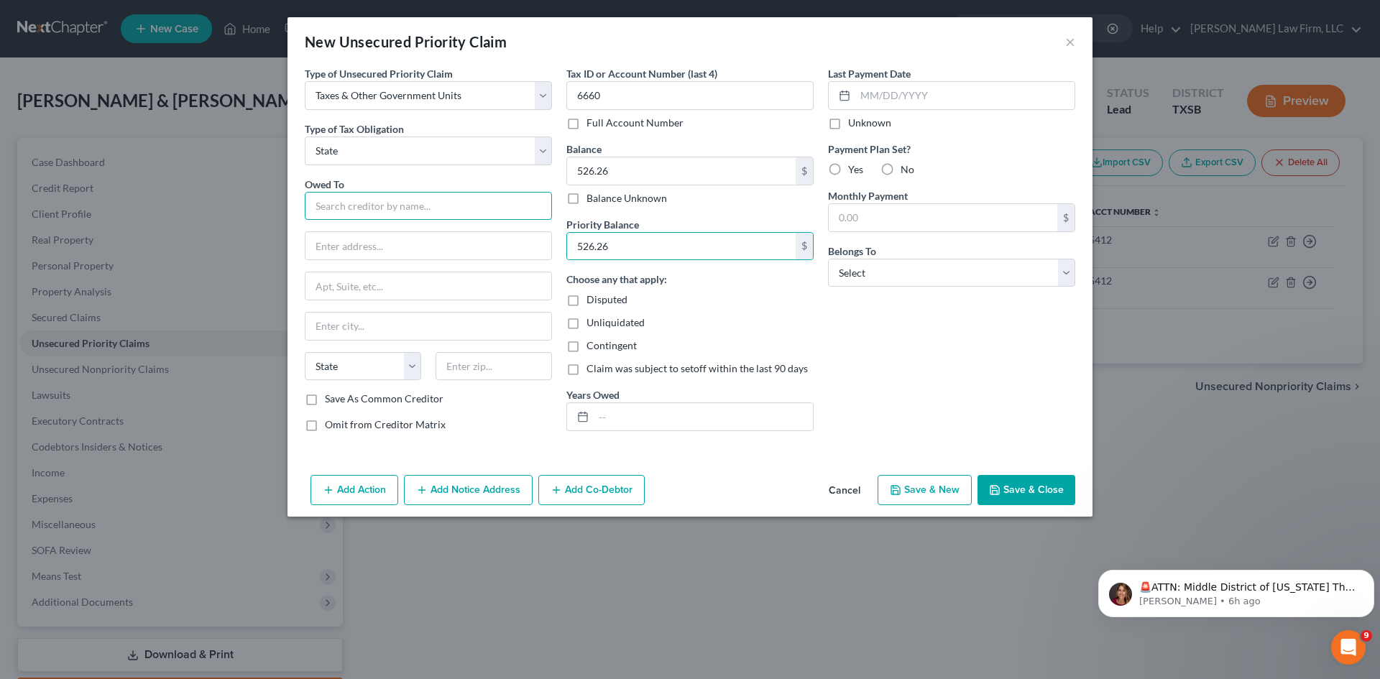
click at [392, 205] on input "text" at bounding box center [428, 206] width 247 height 29
drag, startPoint x: 412, startPoint y: 206, endPoint x: 407, endPoint y: 213, distance: 7.8
click at [407, 213] on input "Cypress-[GEOGRAPHIC_DATA]" at bounding box center [428, 206] width 247 height 29
click at [358, 260] on div at bounding box center [428, 245] width 247 height 29
type input "Cypress-[GEOGRAPHIC_DATA]"
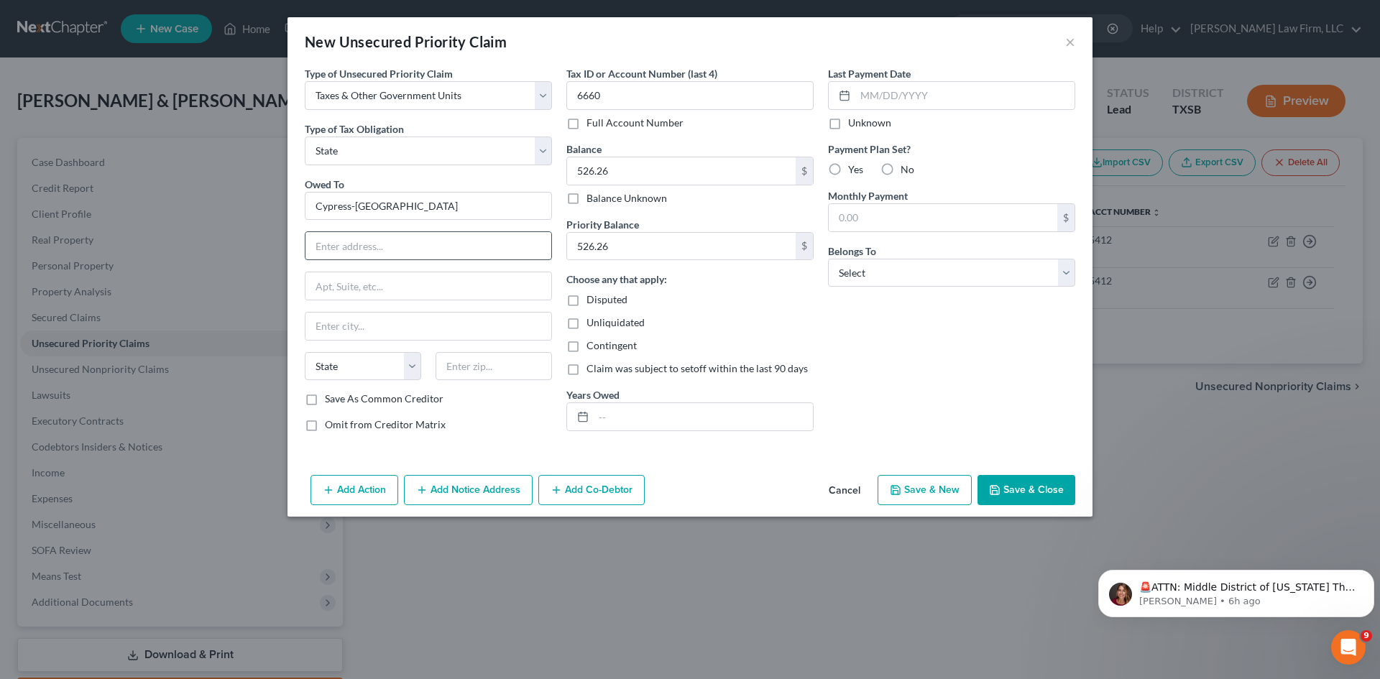
click at [358, 252] on input "text" at bounding box center [428, 245] width 246 height 27
type input "[STREET_ADDRESS][PERSON_NAME]"
type input "Rm 106"
click at [503, 250] on input "[STREET_ADDRESS][PERSON_NAME]" at bounding box center [428, 245] width 246 height 27
type input "[STREET_ADDRESS][PERSON_NAME]"
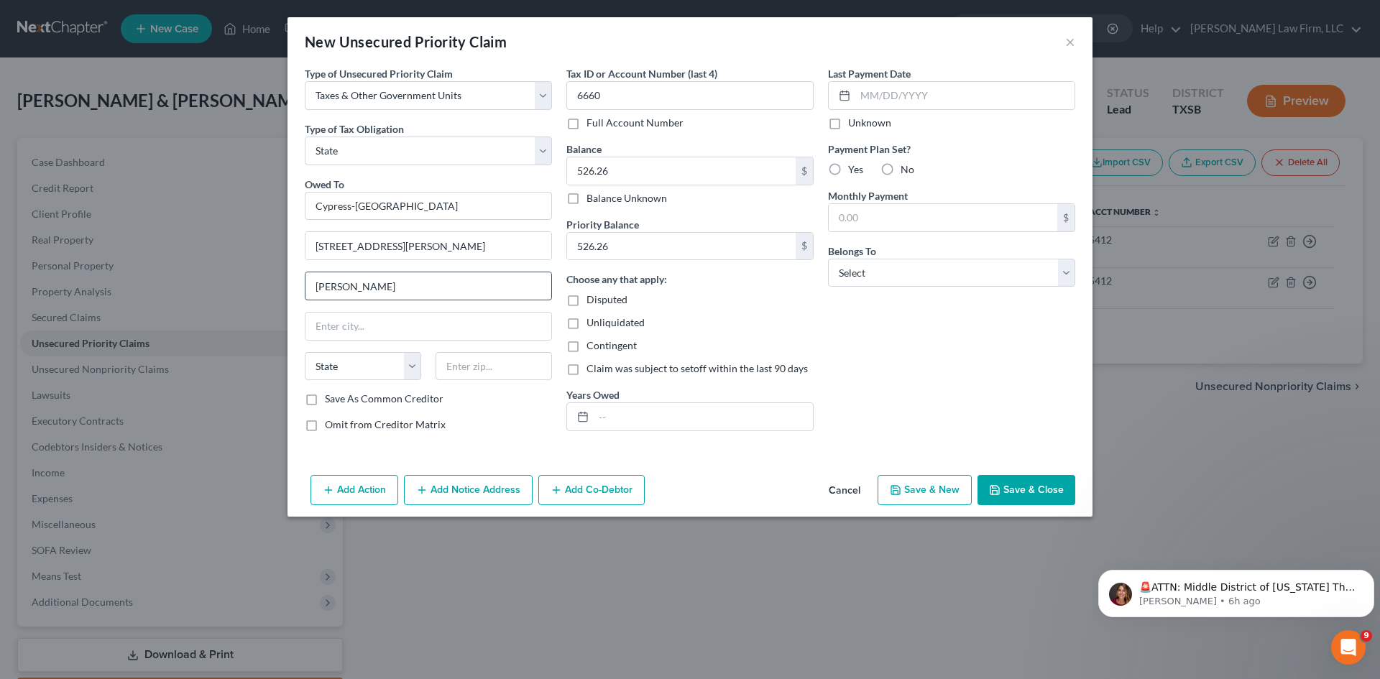
click at [330, 285] on input "[PERSON_NAME]" at bounding box center [428, 285] width 246 height 27
type input "[PERSON_NAME]"
click at [332, 326] on input "text" at bounding box center [428, 326] width 246 height 27
type input "[GEOGRAPHIC_DATA]"
type input "77065"
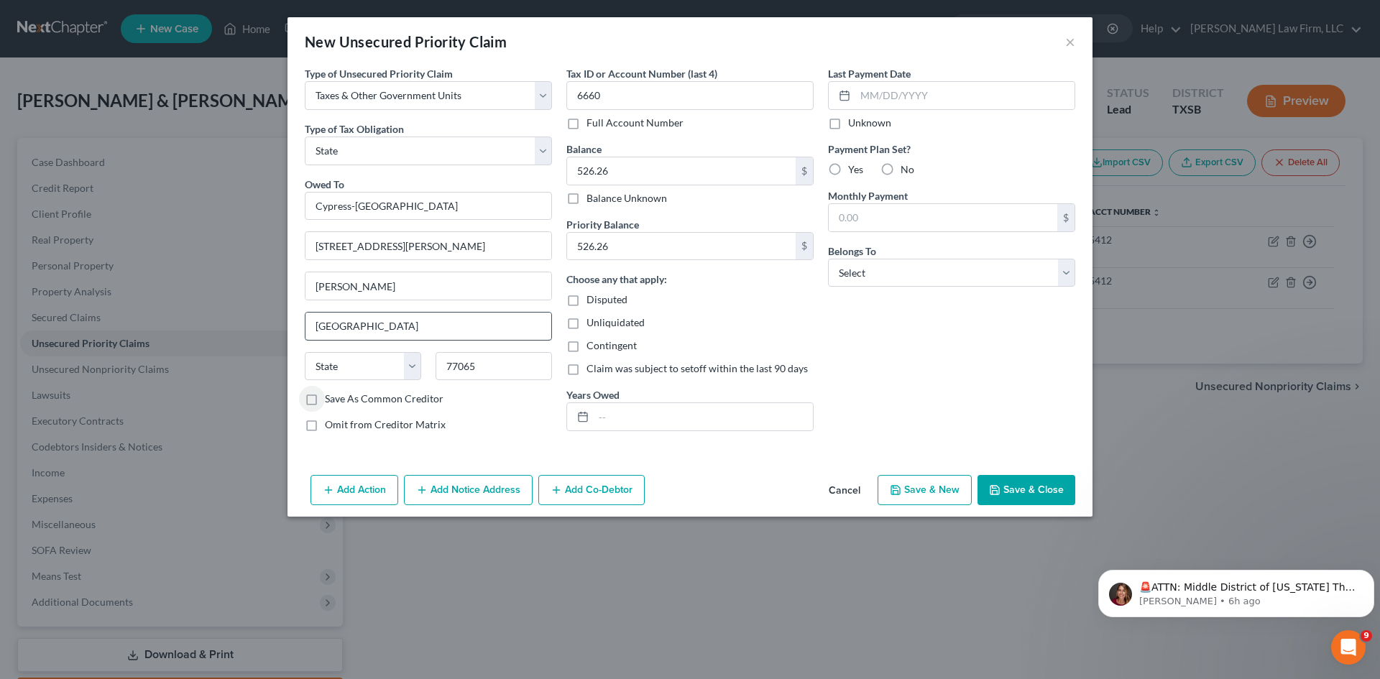
select select "45"
click at [947, 260] on select "Select Debtor 1 Only Debtor 2 Only Debtor 1 And Debtor 2 Only At Least One Of T…" at bounding box center [951, 273] width 247 height 29
select select "2"
click at [828, 259] on select "Select Debtor 1 Only Debtor 2 Only Debtor 1 And Debtor 2 Only At Least One Of T…" at bounding box center [951, 273] width 247 height 29
click at [685, 427] on input "text" at bounding box center [703, 416] width 219 height 27
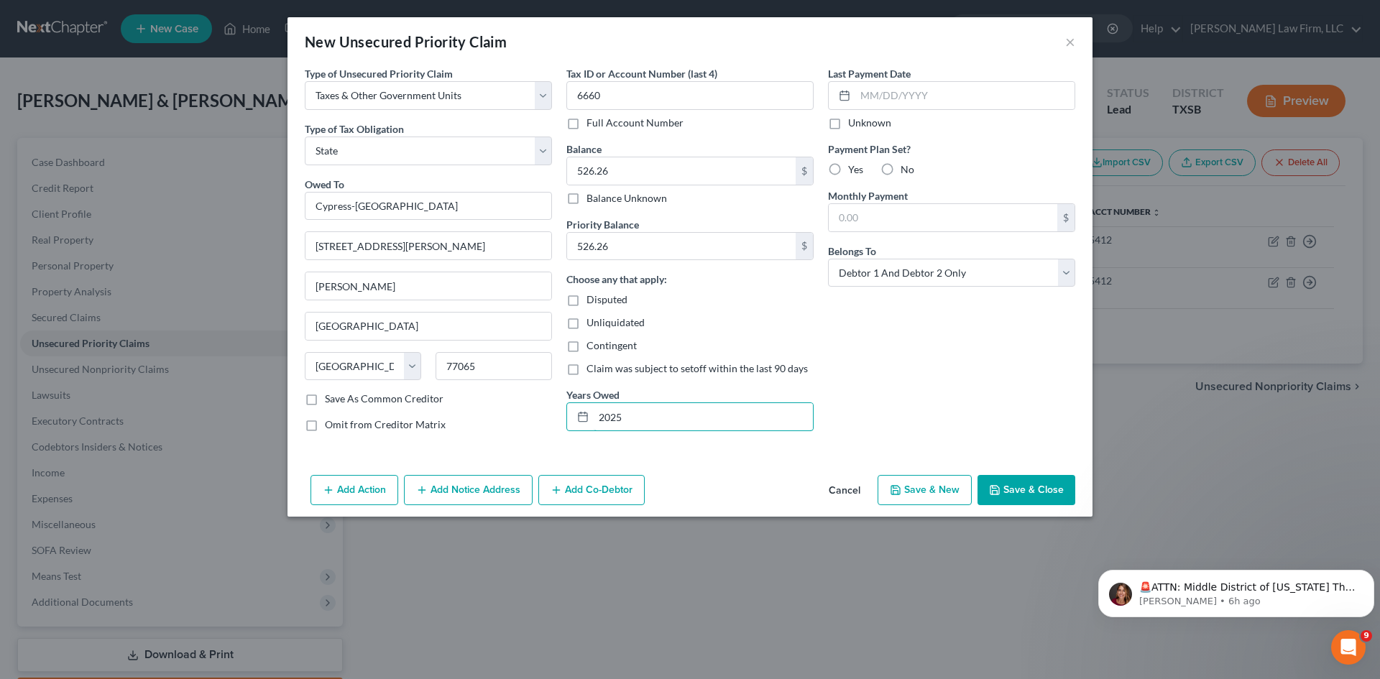
type input "2025"
click at [1008, 489] on button "Save & Close" at bounding box center [1026, 490] width 98 height 30
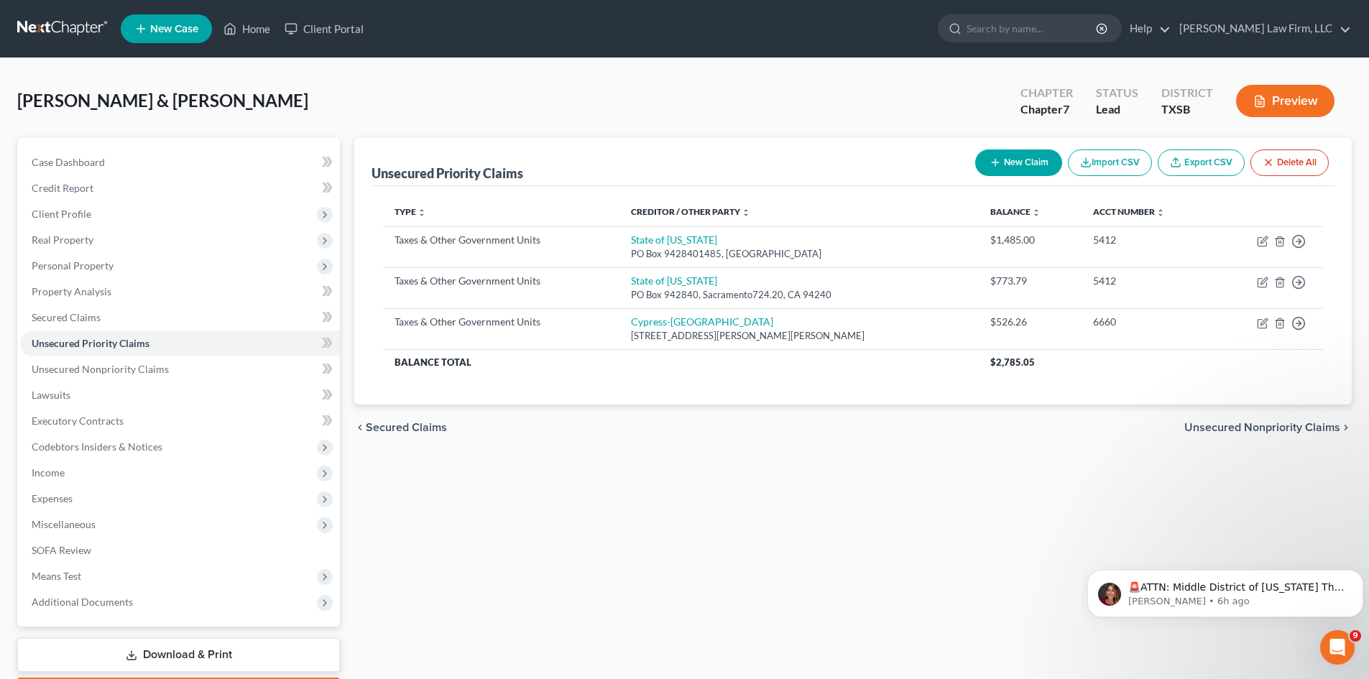
click at [1023, 156] on button "New Claim" at bounding box center [1018, 162] width 87 height 27
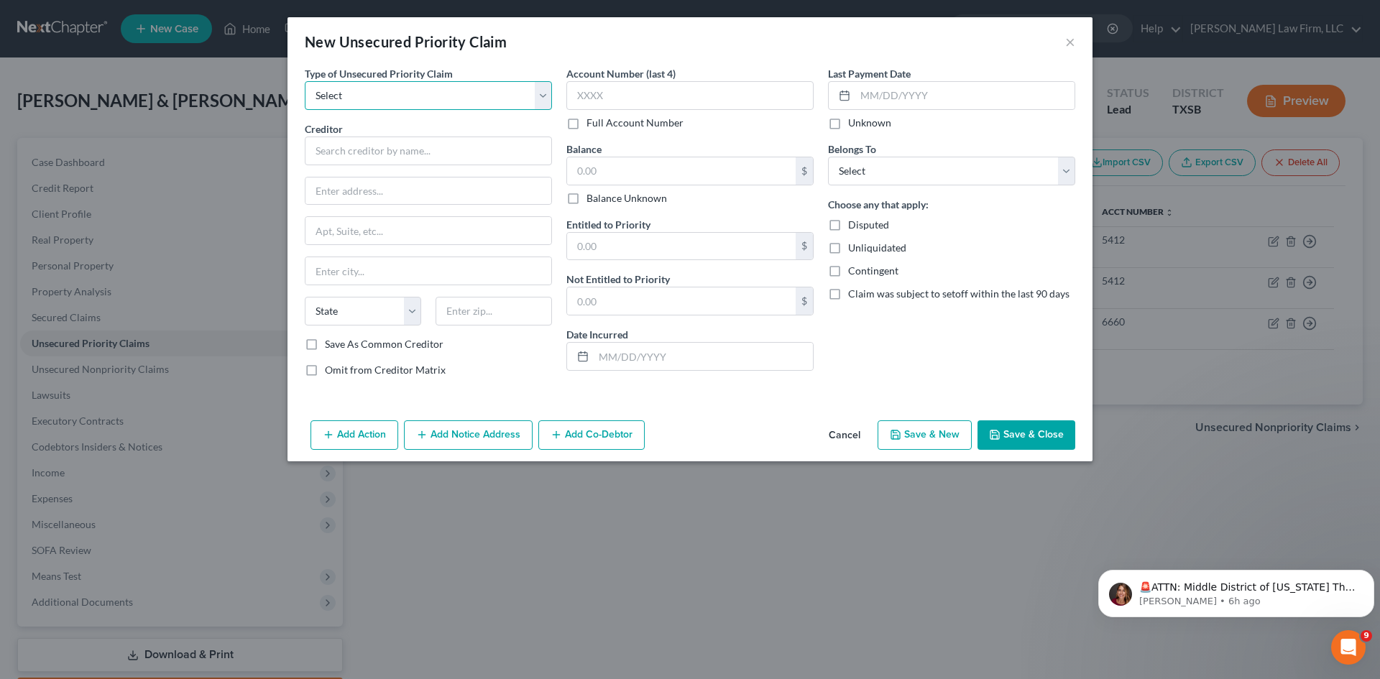
click at [353, 90] on select "Select Taxes & Other Government Units Domestic Support Obligations Extensions o…" at bounding box center [428, 95] width 247 height 29
select select "0"
click at [305, 81] on select "Select Taxes & Other Government Units Domestic Support Obligations Extensions o…" at bounding box center [428, 95] width 247 height 29
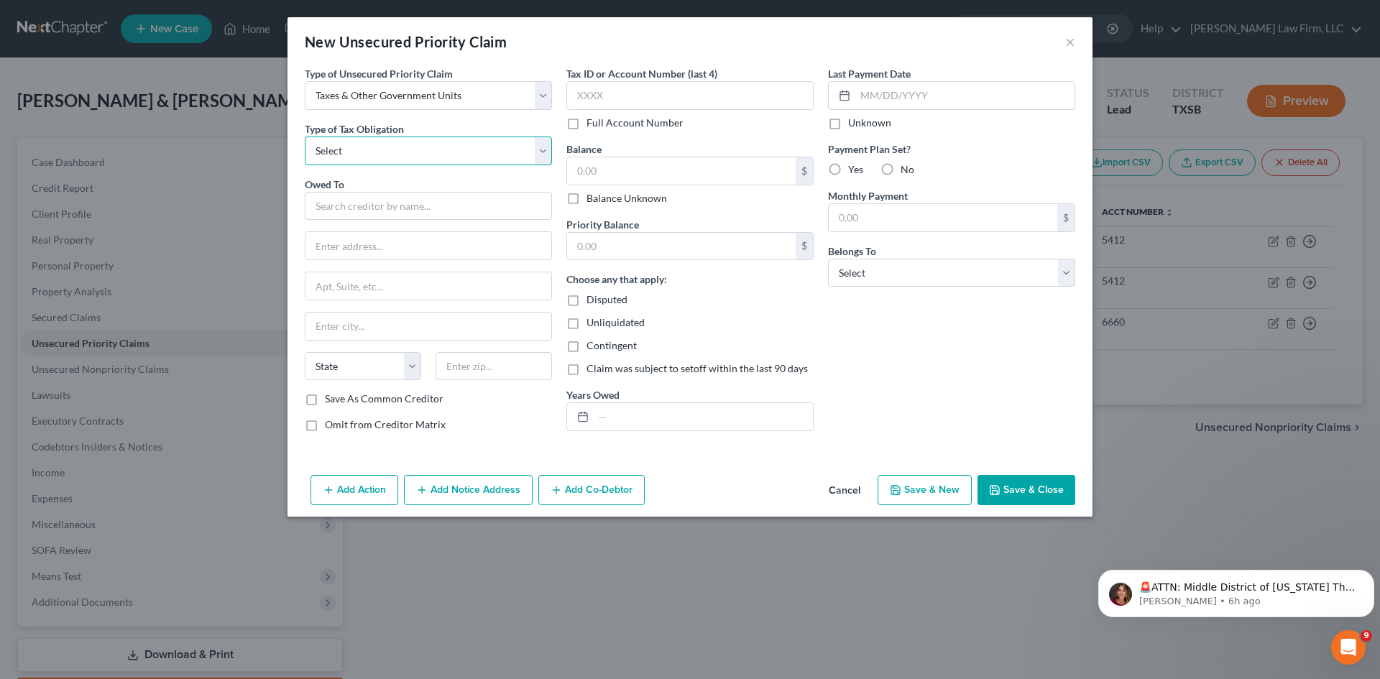
click at [396, 144] on select "Select Federal City State Franchise Tax Board Other" at bounding box center [428, 151] width 247 height 29
select select "2"
click at [305, 137] on select "Select Federal City State Franchise Tax Board Other" at bounding box center [428, 151] width 247 height 29
click at [367, 199] on input "text" at bounding box center [428, 206] width 247 height 29
type input "Harris County Attorney's Office"
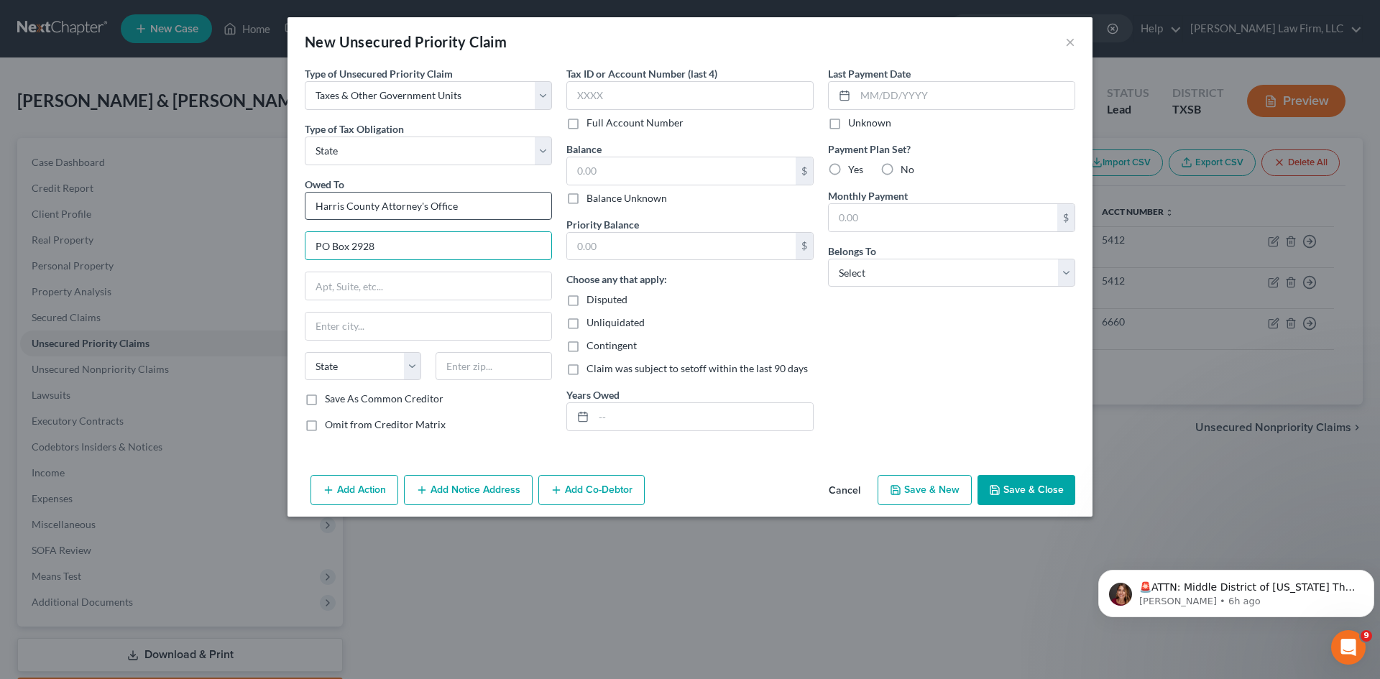
type input "PO Box 2928"
type input "Property Tax Division"
click at [492, 365] on input "text" at bounding box center [494, 366] width 116 height 29
type input "77252"
type input "[GEOGRAPHIC_DATA]"
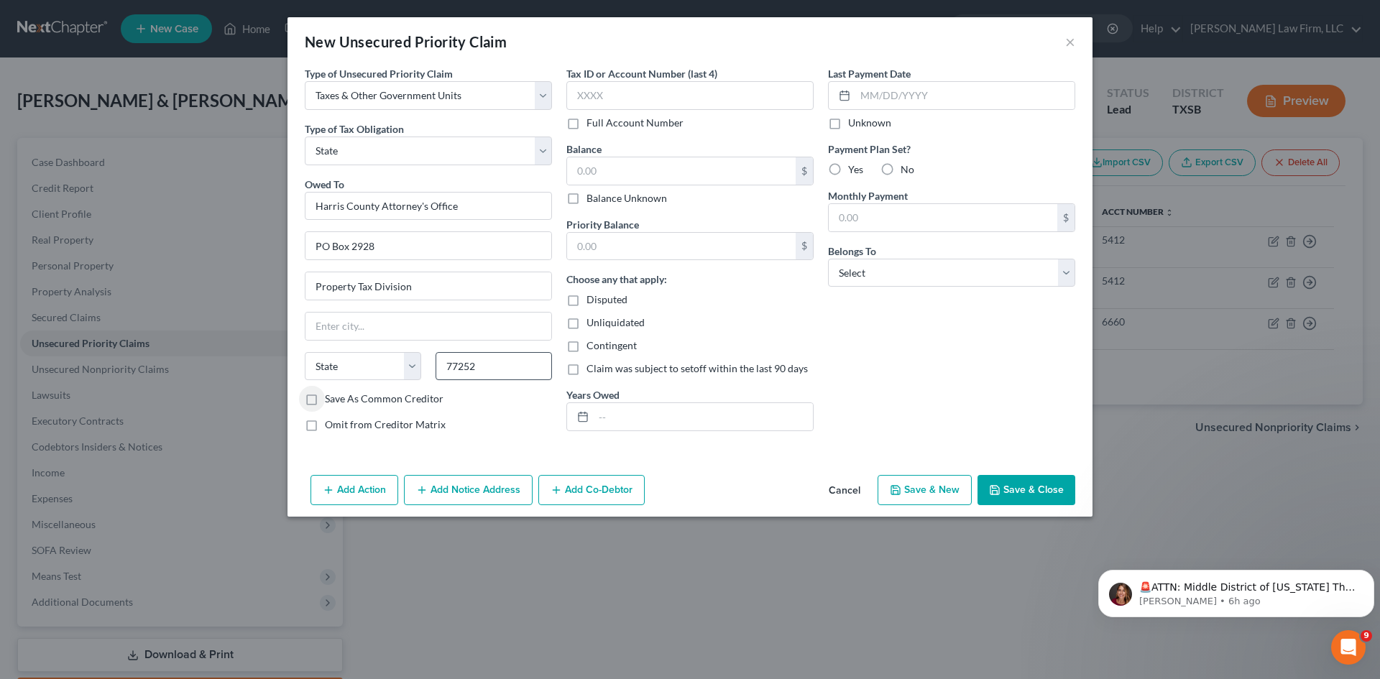
select select "45"
click at [699, 91] on input "text" at bounding box center [689, 95] width 247 height 29
click at [586, 122] on label "Full Account Number" at bounding box center [634, 123] width 97 height 14
click at [592, 122] on input "Full Account Number" at bounding box center [596, 120] width 9 height 9
click at [593, 99] on input "text" at bounding box center [689, 95] width 247 height 29
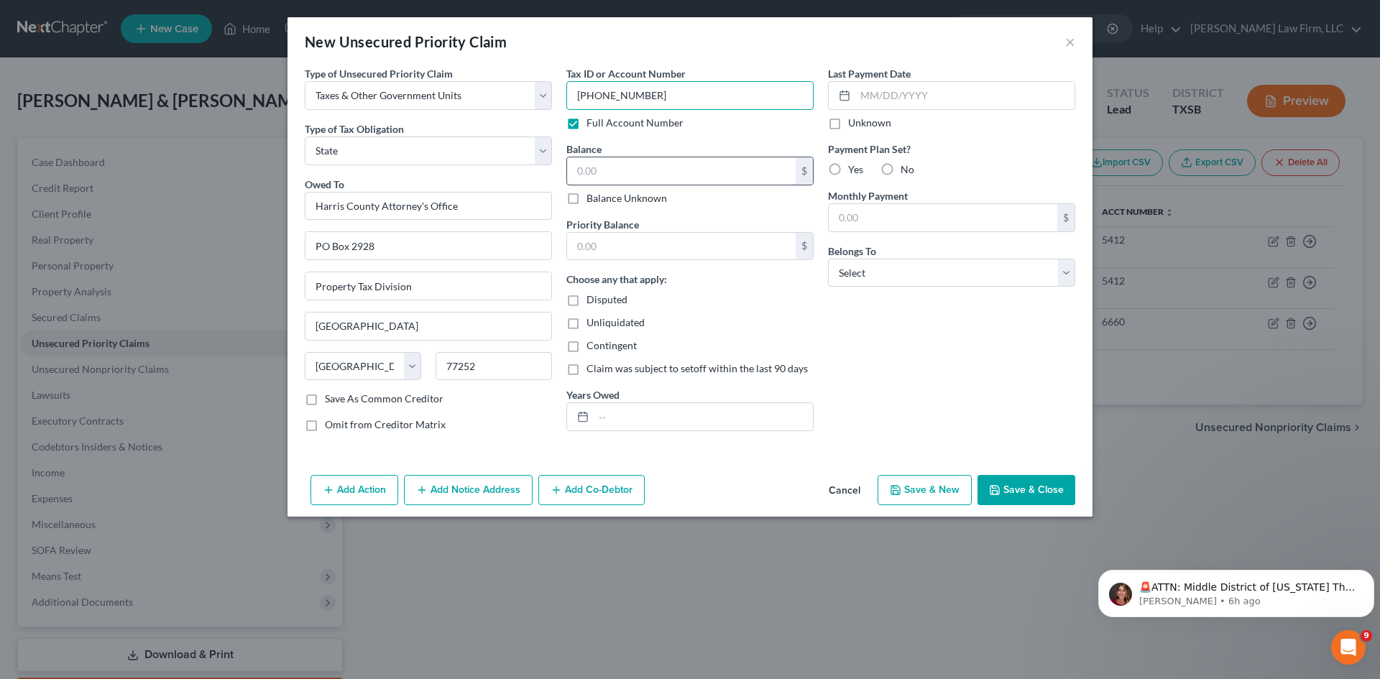
type input "[PHONE_NUMBER]"
click at [622, 164] on input "text" at bounding box center [681, 170] width 229 height 27
type input "239.29"
click at [625, 261] on div "Priority Balance $ Choose any that apply: Disputed Unliquidated Contingent Clai…" at bounding box center [689, 324] width 247 height 215
click at [620, 245] on input "text" at bounding box center [681, 246] width 229 height 27
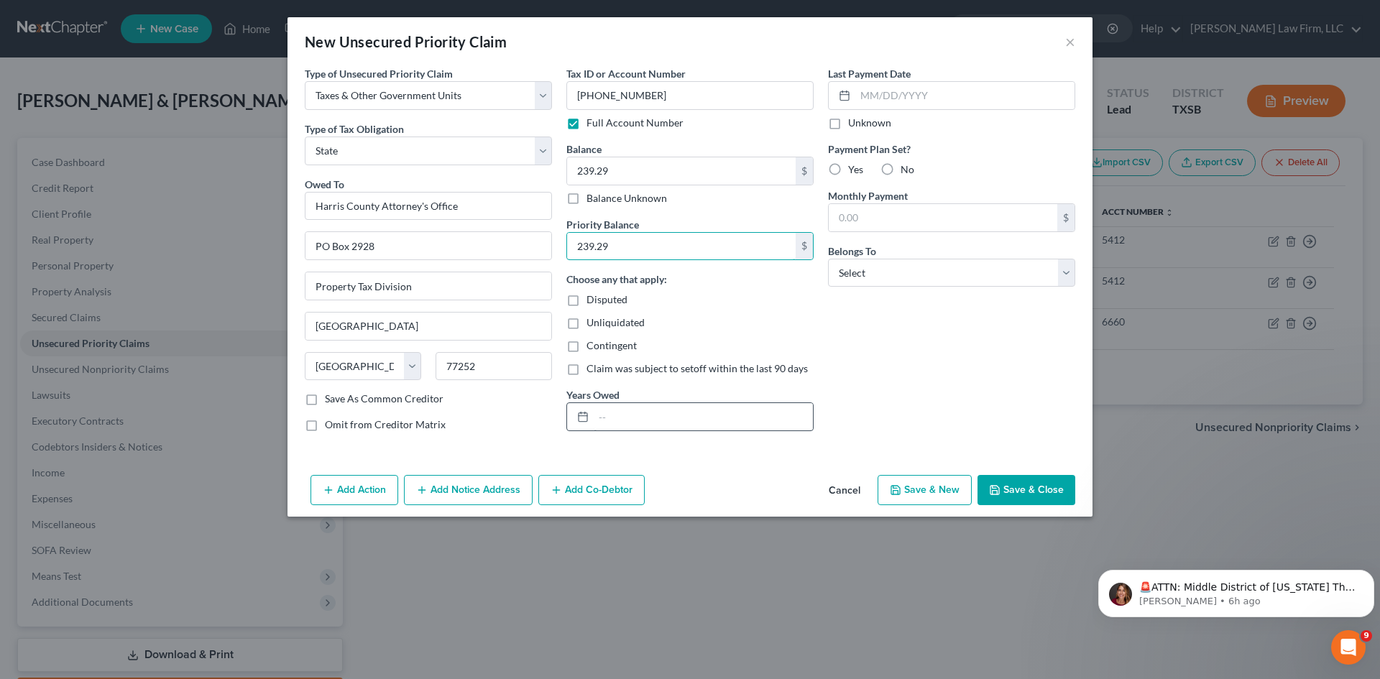
type input "239.29"
click at [626, 409] on input "text" at bounding box center [703, 416] width 219 height 27
type input "2024"
click at [848, 124] on label "Unknown" at bounding box center [869, 123] width 43 height 14
click at [854, 124] on input "Unknown" at bounding box center [858, 120] width 9 height 9
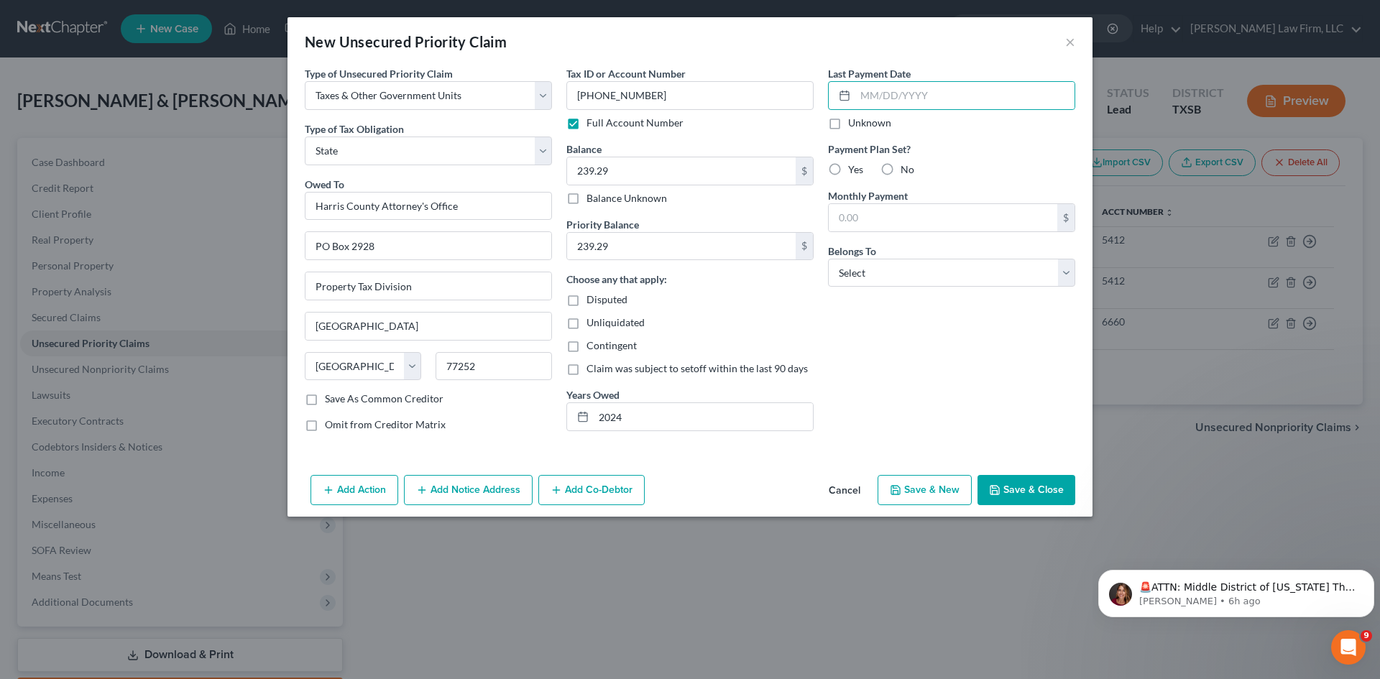
checkbox input "true"
click at [901, 165] on label "No" at bounding box center [908, 169] width 14 height 14
click at [906, 165] on input "No" at bounding box center [910, 166] width 9 height 9
radio input "true"
click at [905, 277] on select "Select Debtor 1 Only Debtor 2 Only Debtor 1 And Debtor 2 Only At Least One Of T…" at bounding box center [951, 273] width 247 height 29
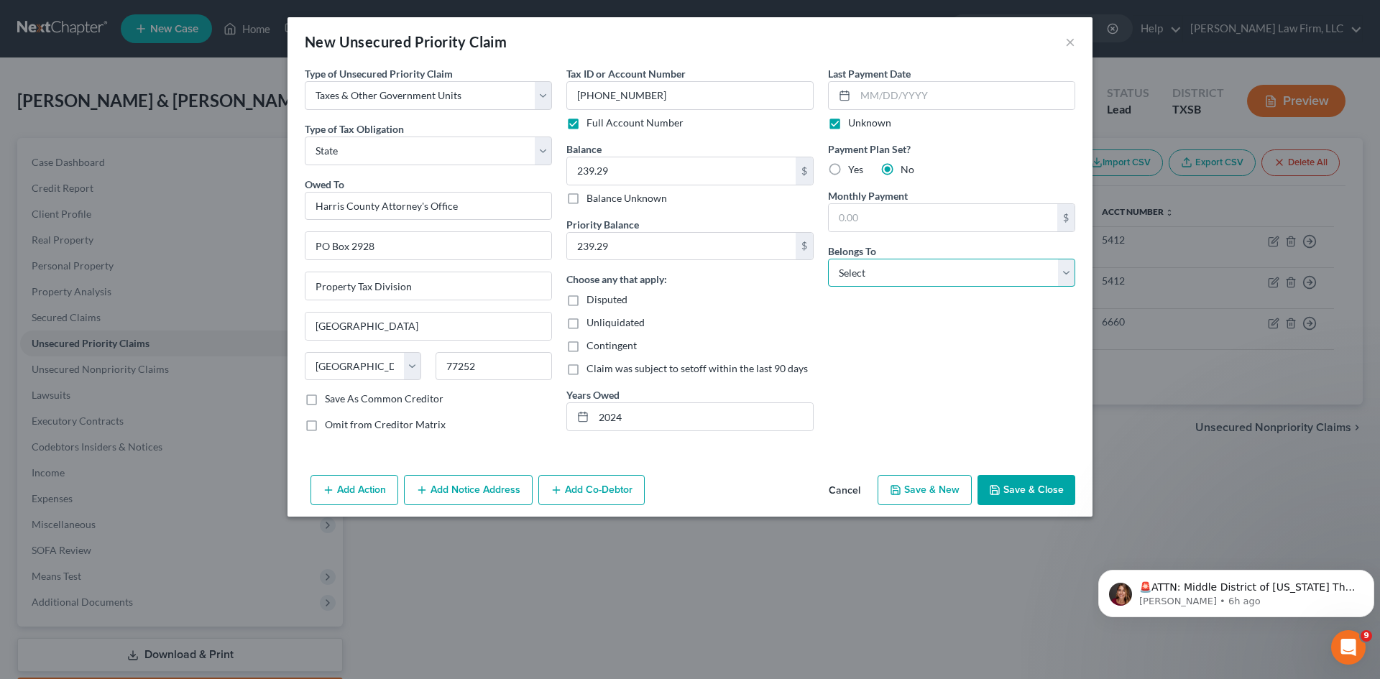
select select "2"
click at [828, 259] on select "Select Debtor 1 Only Debtor 2 Only Debtor 1 And Debtor 2 Only At Least One Of T…" at bounding box center [951, 273] width 247 height 29
click at [953, 410] on div "Last Payment Date Unknown Payment Plan Set? Yes No Monthly Payment $ Belongs To…" at bounding box center [952, 254] width 262 height 377
click at [1023, 493] on button "Save & Close" at bounding box center [1026, 490] width 98 height 30
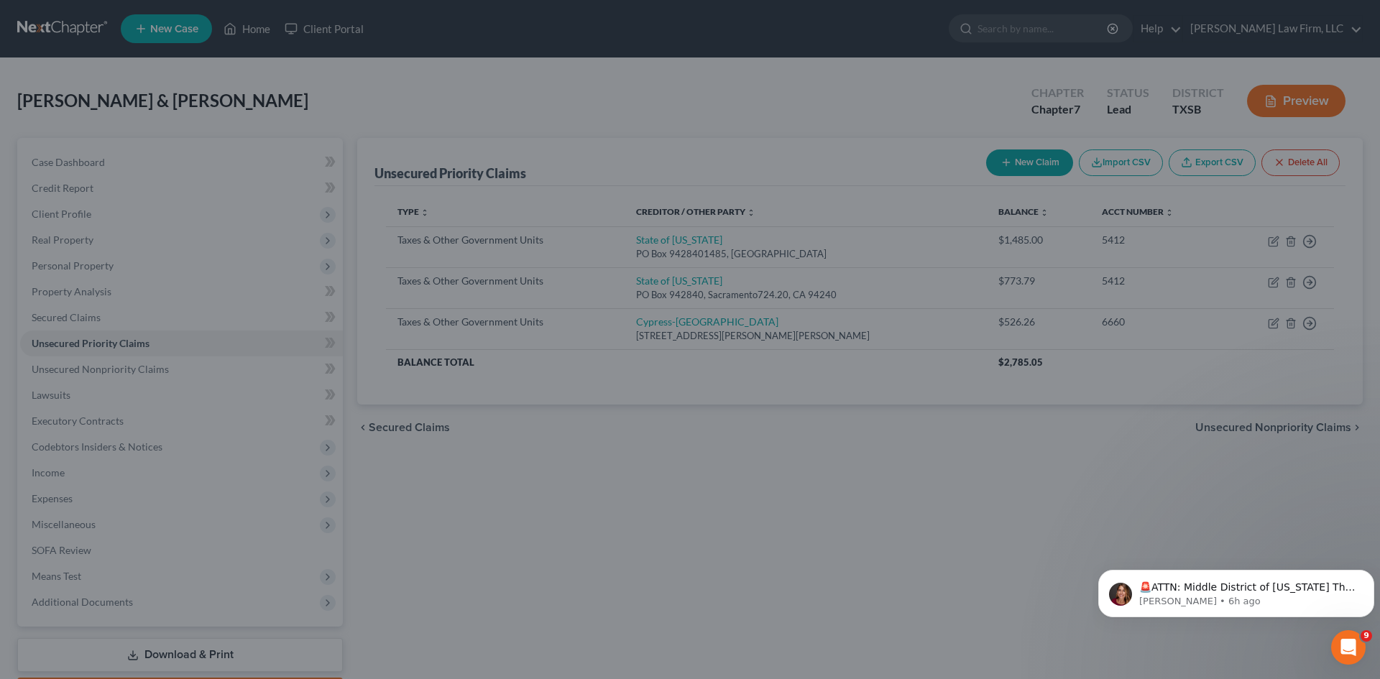
type input "0.00"
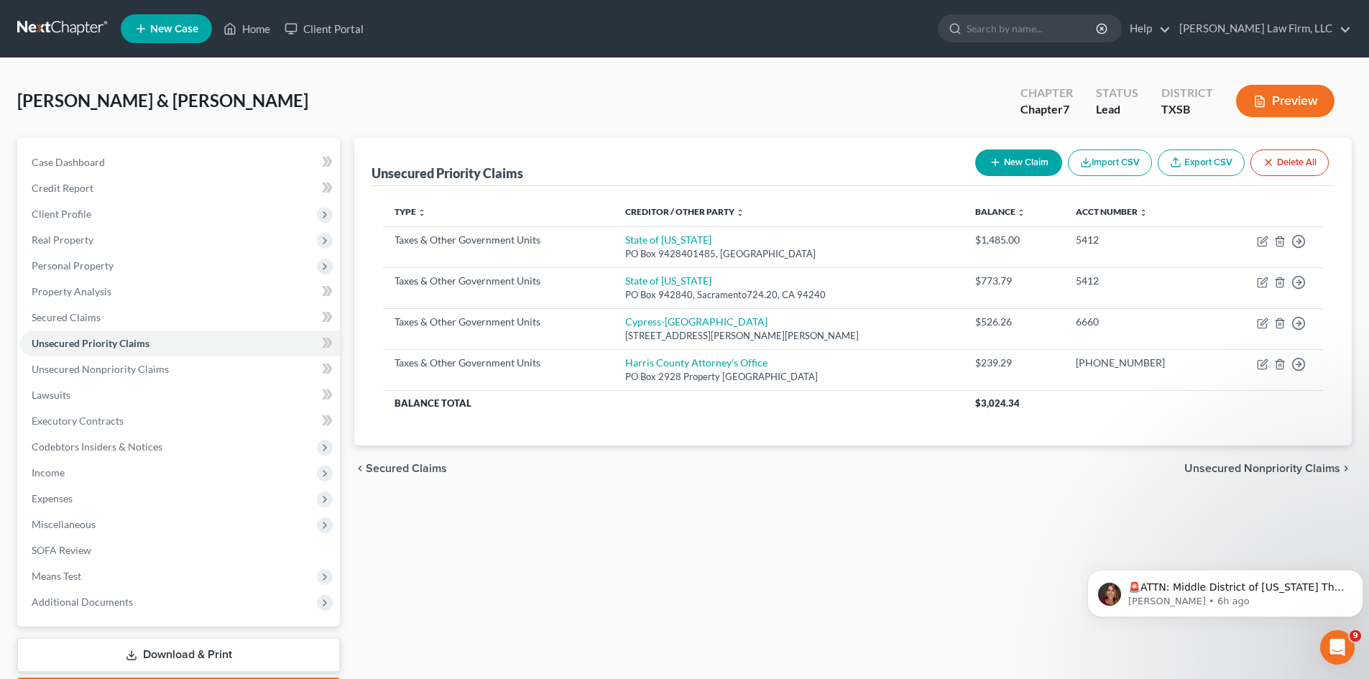
click at [1026, 168] on button "New Claim" at bounding box center [1018, 162] width 87 height 27
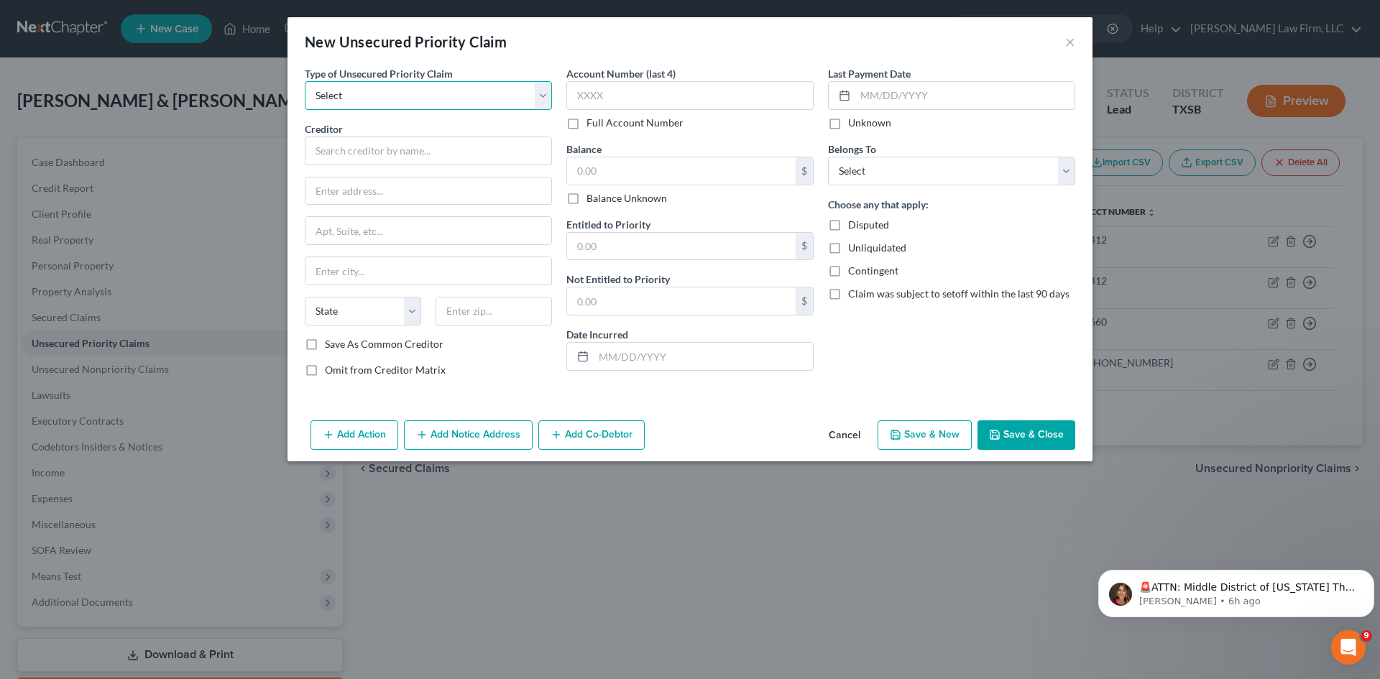
click at [438, 103] on select "Select Taxes & Other Government Units Domestic Support Obligations Extensions o…" at bounding box center [428, 95] width 247 height 29
select select "0"
click at [305, 81] on select "Select Taxes & Other Government Units Domestic Support Obligations Extensions o…" at bounding box center [428, 95] width 247 height 29
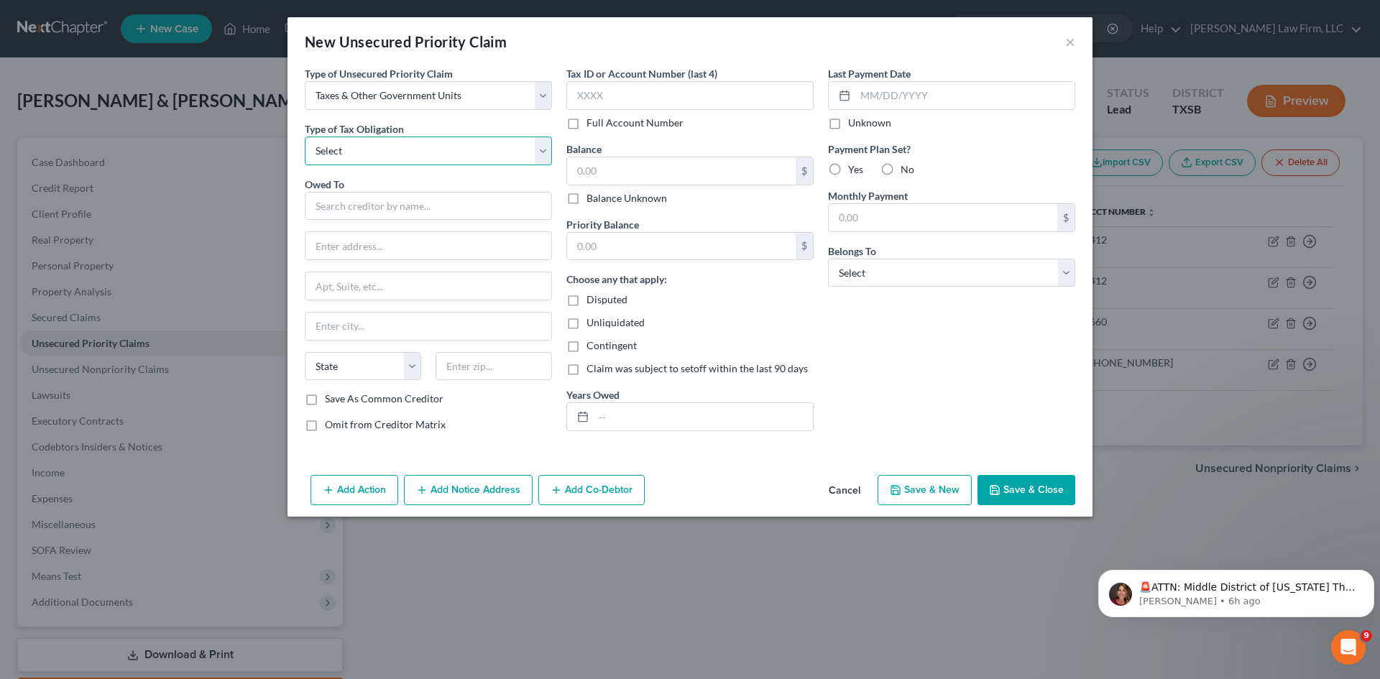
click at [467, 153] on select "Select Federal City State Franchise Tax Board Other" at bounding box center [428, 151] width 247 height 29
select select "2"
click at [305, 137] on select "Select Federal City State Franchise Tax Board Other" at bounding box center [428, 151] width 247 height 29
click at [379, 211] on input "text" at bounding box center [428, 206] width 247 height 29
click at [387, 203] on input "Harris County TAx Assessor" at bounding box center [428, 206] width 247 height 29
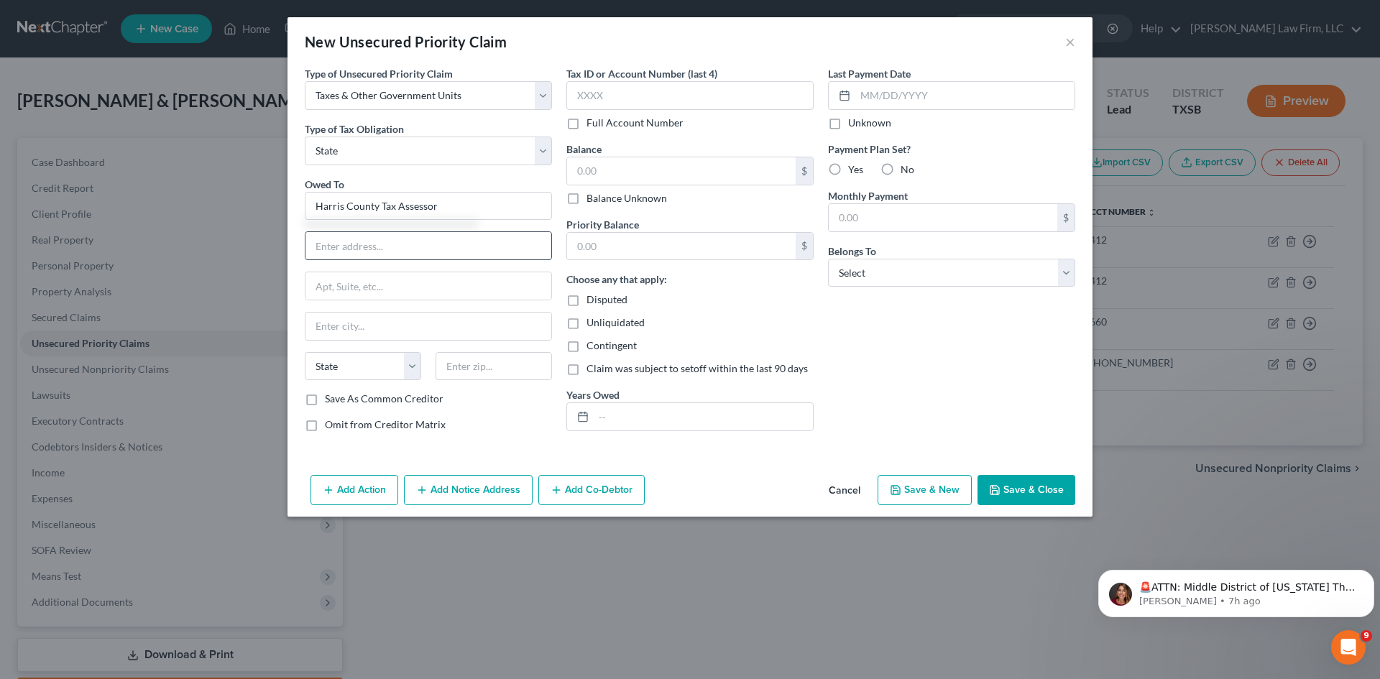
click at [418, 248] on input "text" at bounding box center [428, 245] width 246 height 27
type input "Harris County Tax Assessor"
type input "1001 Preston"
type input "Suite 100"
click at [511, 359] on input "text" at bounding box center [494, 366] width 116 height 29
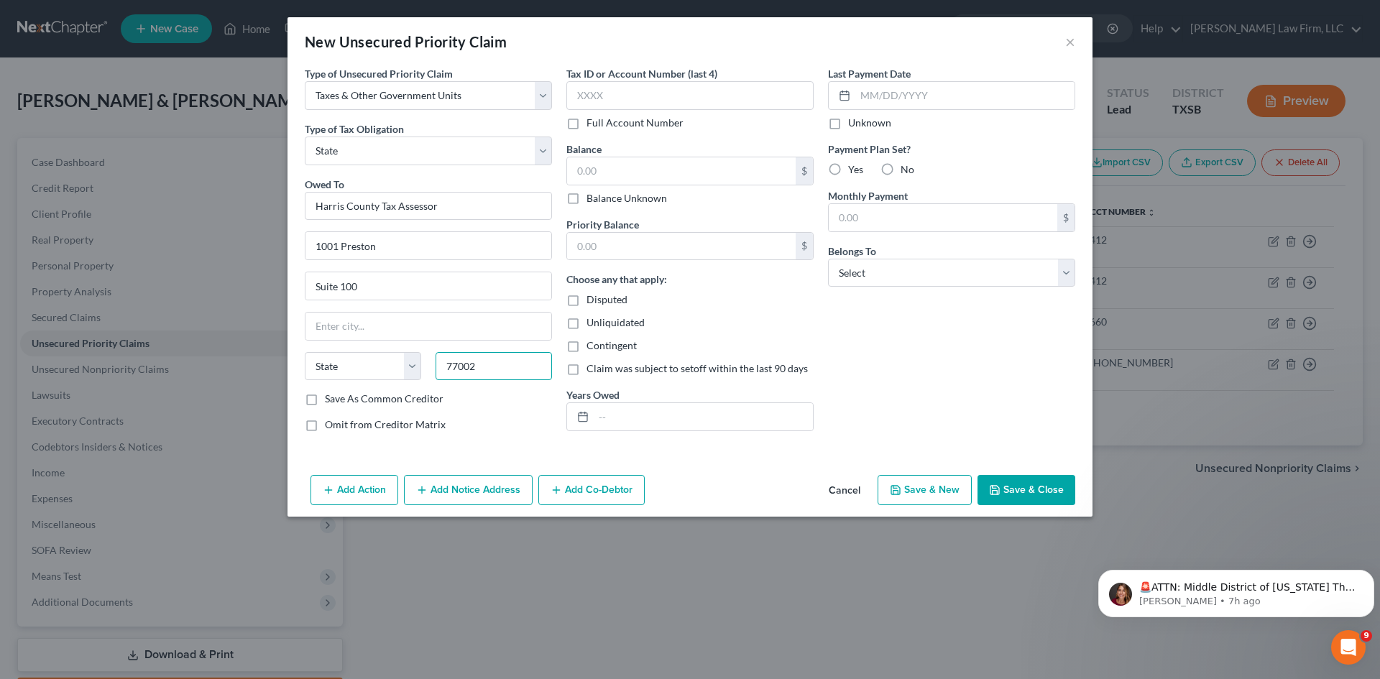
type input "77002"
type input "[GEOGRAPHIC_DATA]"
select select "45"
click at [682, 101] on input "text" at bounding box center [689, 95] width 247 height 29
type input "6660"
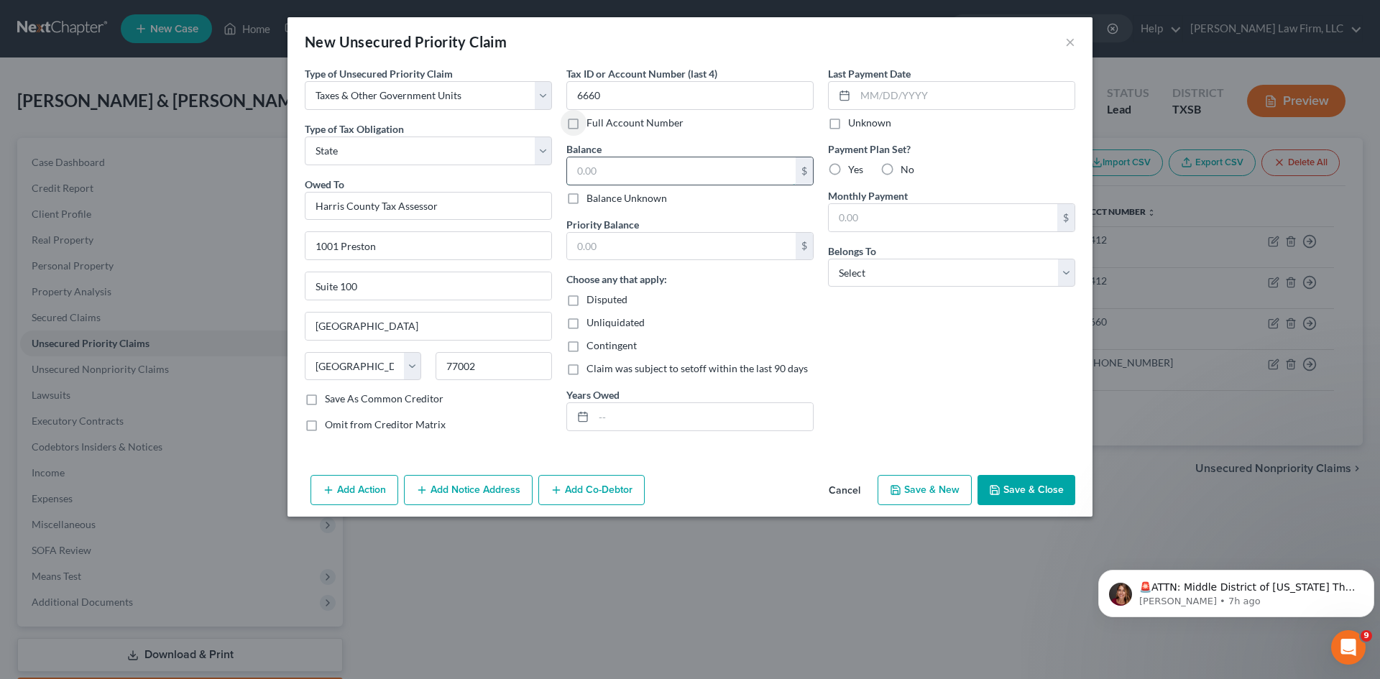
click at [637, 167] on input "text" at bounding box center [681, 170] width 229 height 27
type input "317.04"
drag, startPoint x: 729, startPoint y: 412, endPoint x: 729, endPoint y: 430, distance: 18.0
click at [729, 413] on input "text" at bounding box center [703, 416] width 219 height 27
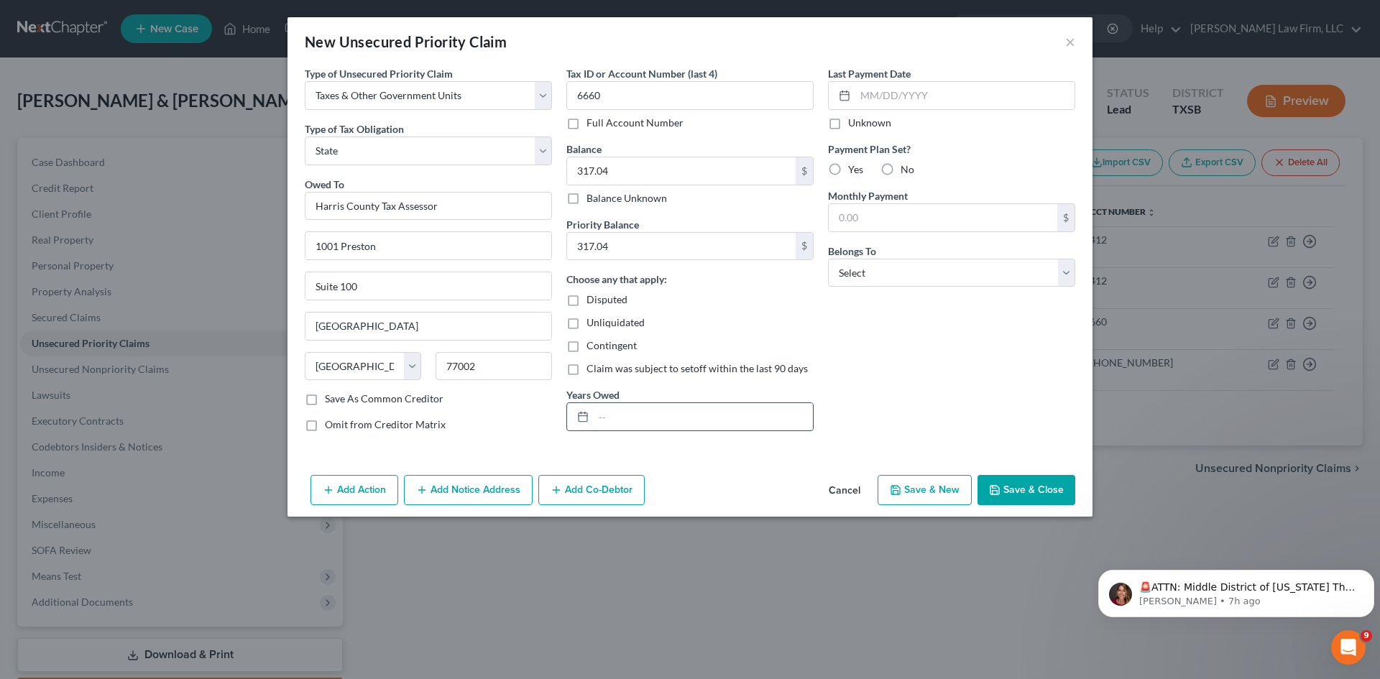
type input "0"
type input "2025"
click at [848, 124] on label "Unknown" at bounding box center [869, 123] width 43 height 14
click at [854, 124] on input "Unknown" at bounding box center [858, 120] width 9 height 9
checkbox input "true"
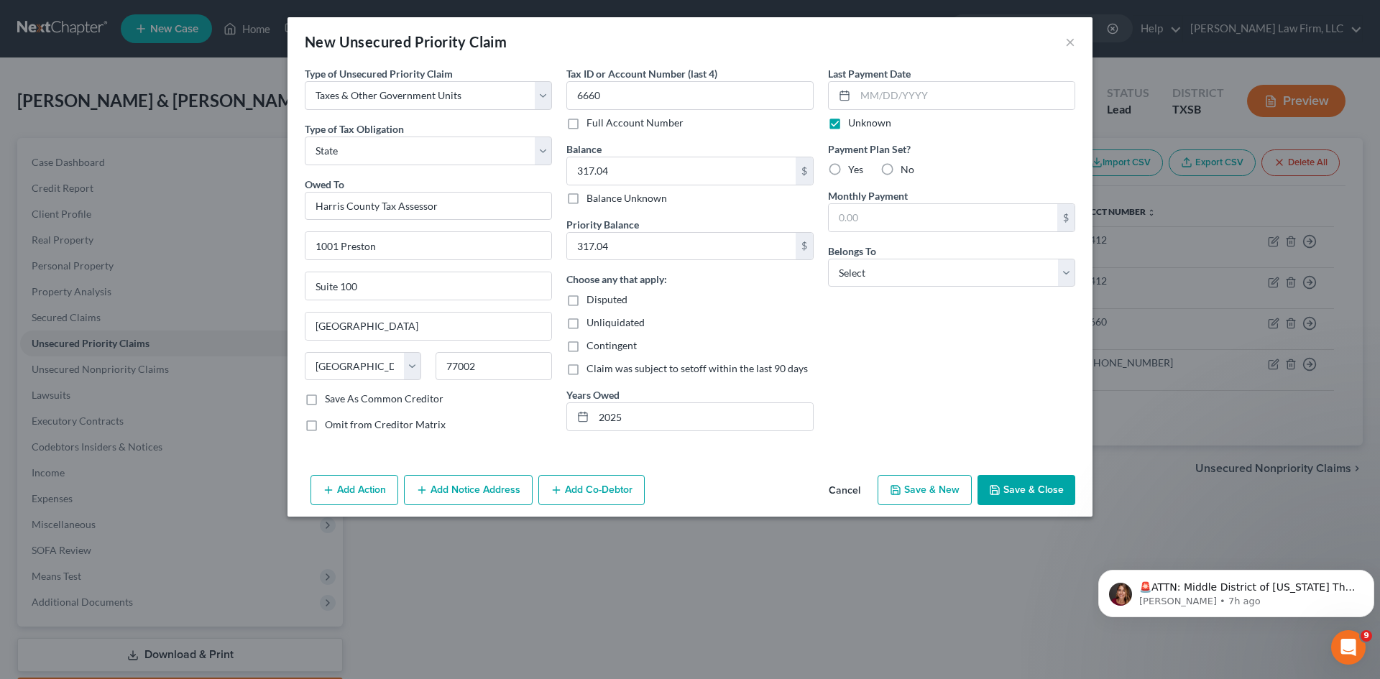
click at [901, 172] on label "No" at bounding box center [908, 169] width 14 height 14
click at [906, 172] on input "No" at bounding box center [910, 166] width 9 height 9
radio input "true"
click at [1033, 274] on select "Select Debtor 1 Only Debtor 2 Only Debtor 1 And Debtor 2 Only At Least One Of T…" at bounding box center [951, 273] width 247 height 29
select select "2"
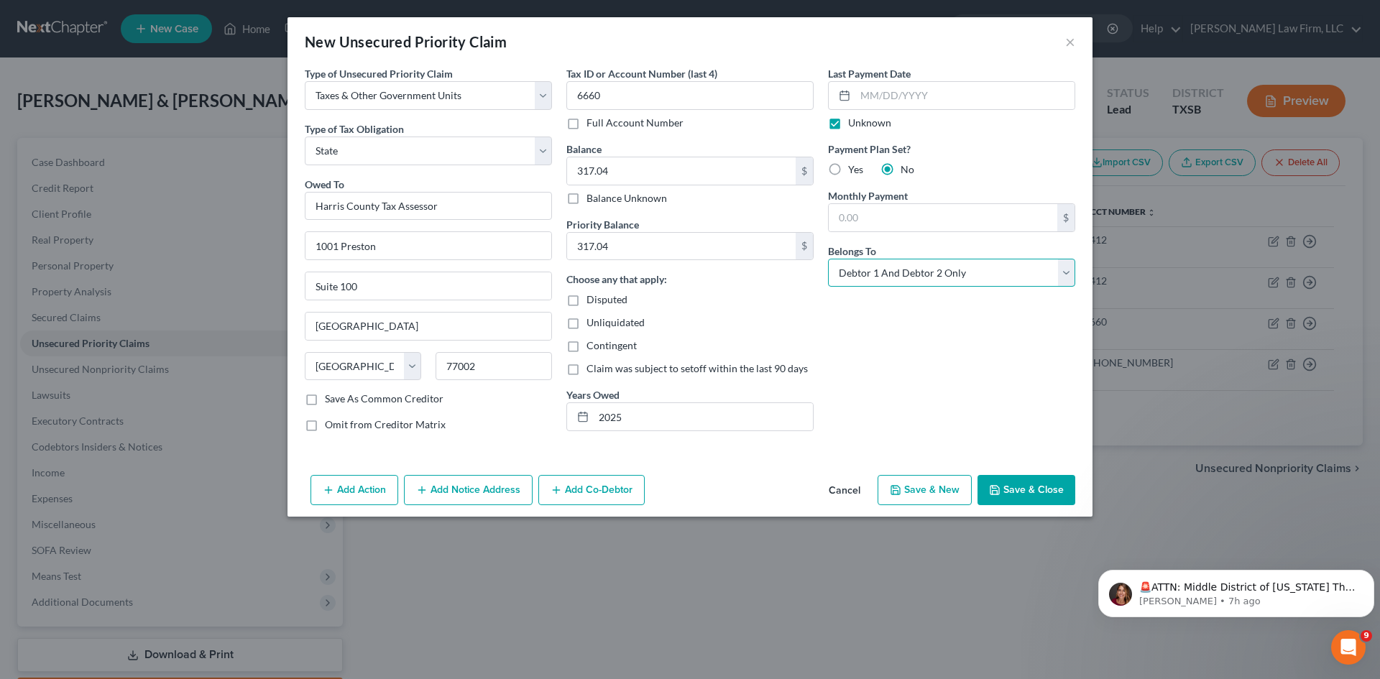
click at [828, 259] on select "Select Debtor 1 Only Debtor 2 Only Debtor 1 And Debtor 2 Only At Least One Of T…" at bounding box center [951, 273] width 247 height 29
click at [1033, 487] on button "Save & Close" at bounding box center [1026, 490] width 98 height 30
type input "0.00"
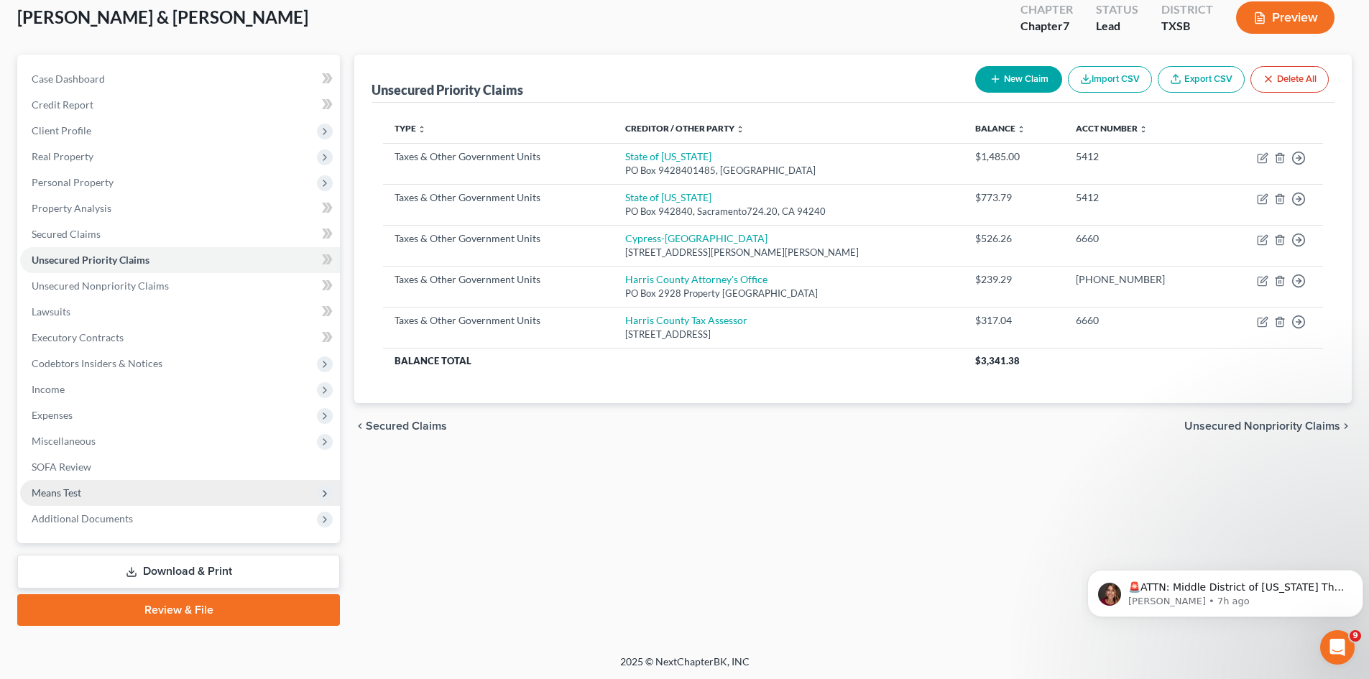
scroll to position [85, 0]
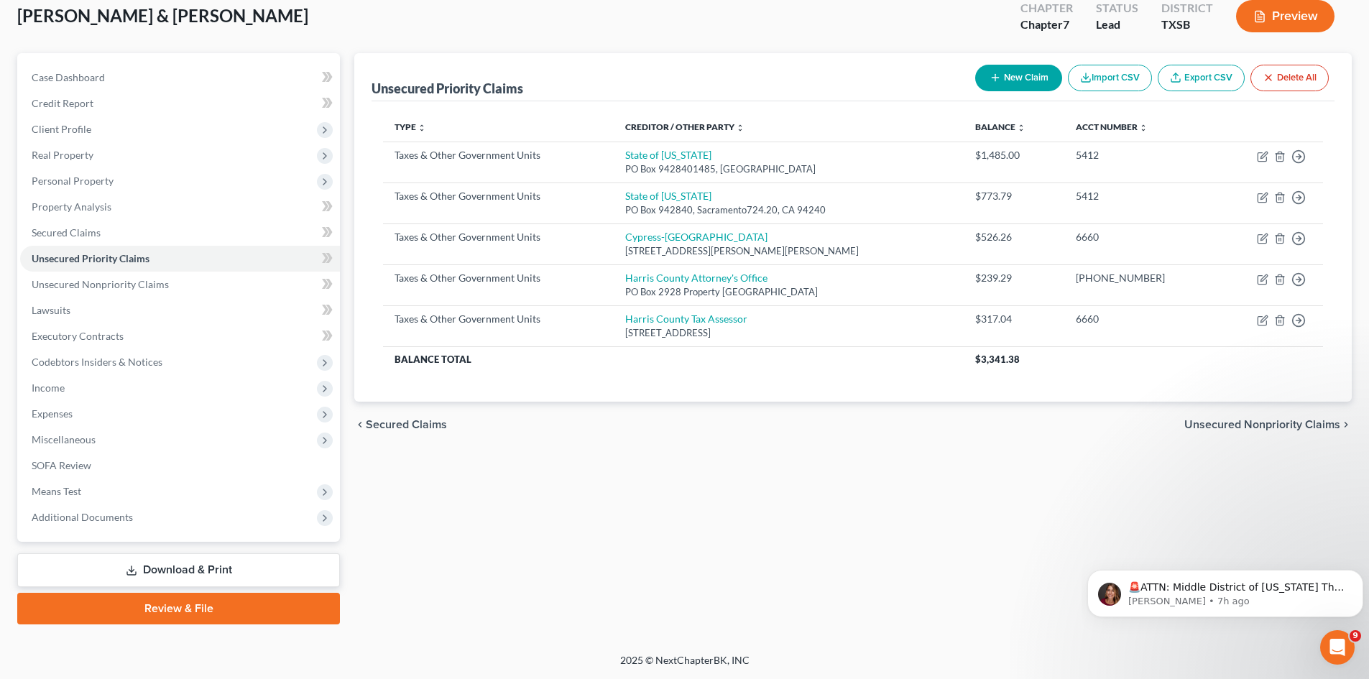
click at [1003, 546] on div "Unsecured Priority Claims New Claim Import CSV Export CSV Delete All Type expan…" at bounding box center [853, 338] width 1012 height 571
click at [1006, 81] on button "New Claim" at bounding box center [1018, 78] width 87 height 27
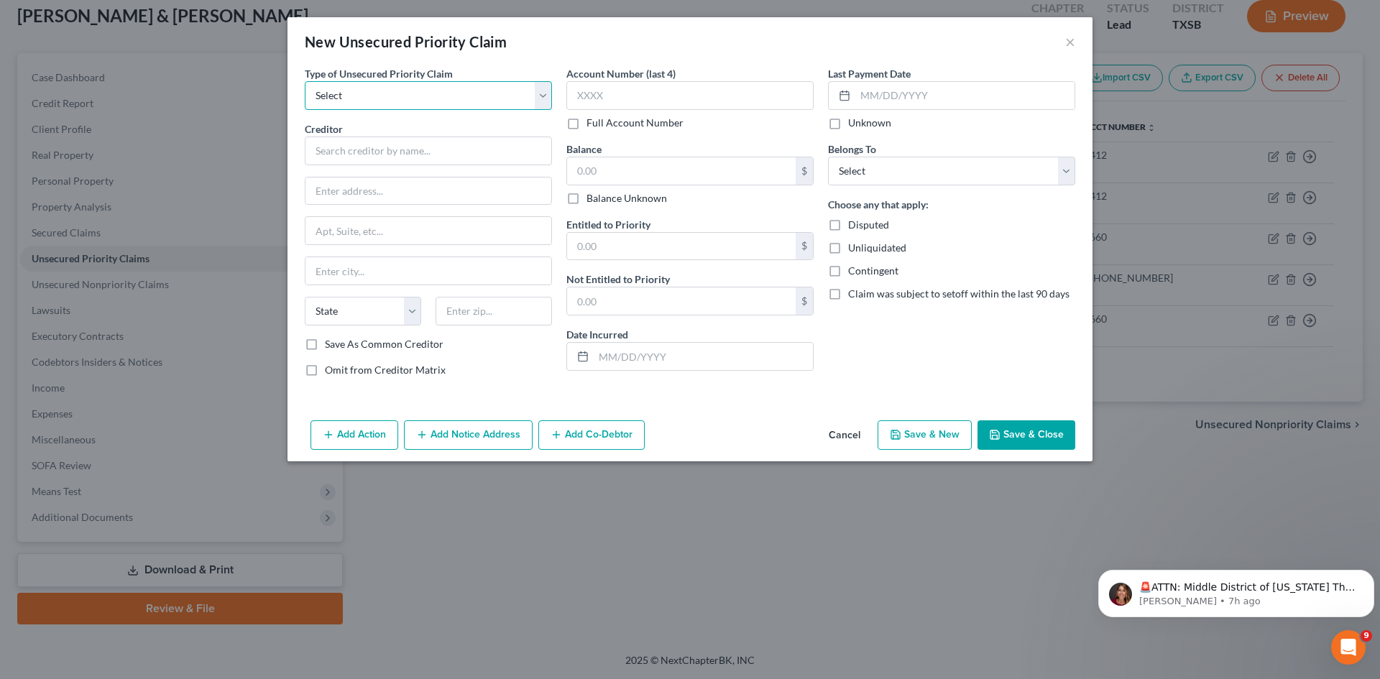
click at [432, 101] on select "Select Taxes & Other Government Units Domestic Support Obligations Extensions o…" at bounding box center [428, 95] width 247 height 29
select select "0"
click at [305, 81] on select "Select Taxes & Other Government Units Domestic Support Obligations Extensions o…" at bounding box center [428, 95] width 247 height 29
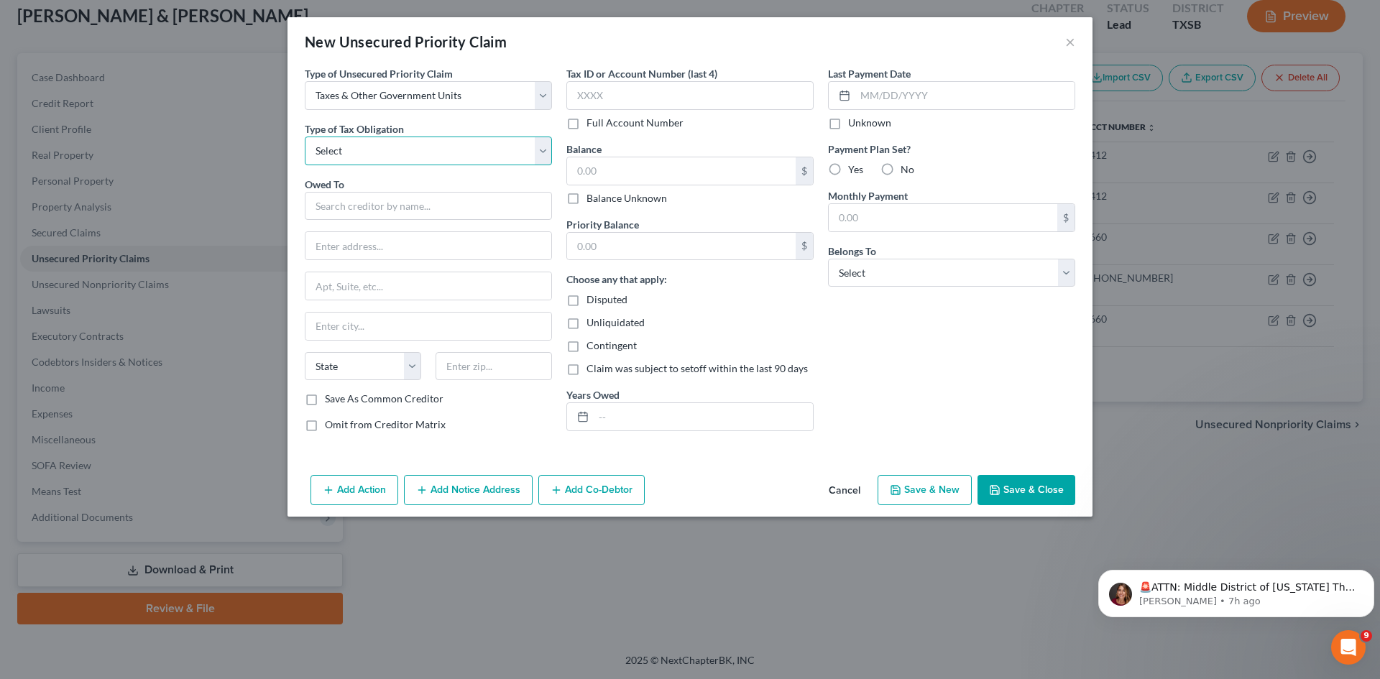
click at [456, 161] on select "Select Federal City State Franchise Tax Board Other" at bounding box center [428, 151] width 247 height 29
click at [356, 276] on input "text" at bounding box center [428, 285] width 246 height 27
click at [374, 206] on input "text" at bounding box center [428, 206] width 247 height 29
type input "[PERSON_NAME] Co MUd No 167"
type input "PO Box 1368"
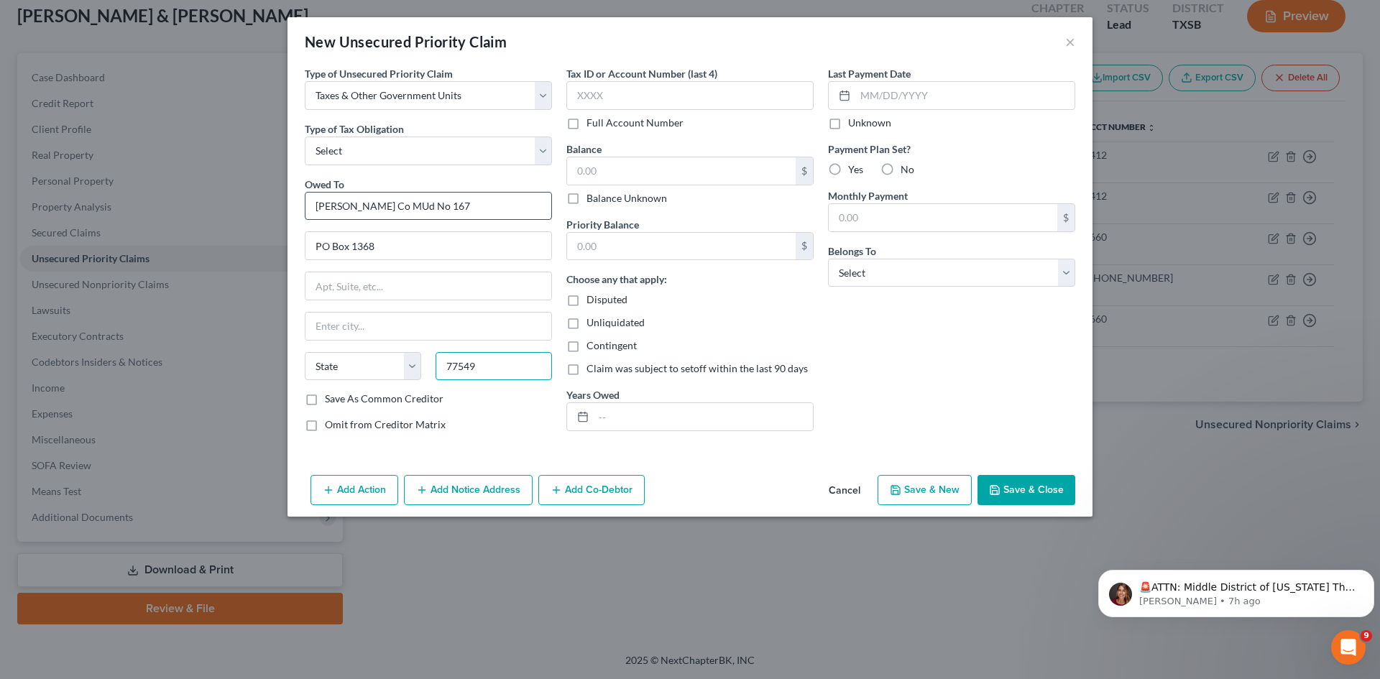
type input "77549"
type input "Friendswood"
select select "45"
click at [536, 365] on input "77549" at bounding box center [494, 366] width 116 height 29
type input "77549-1368"
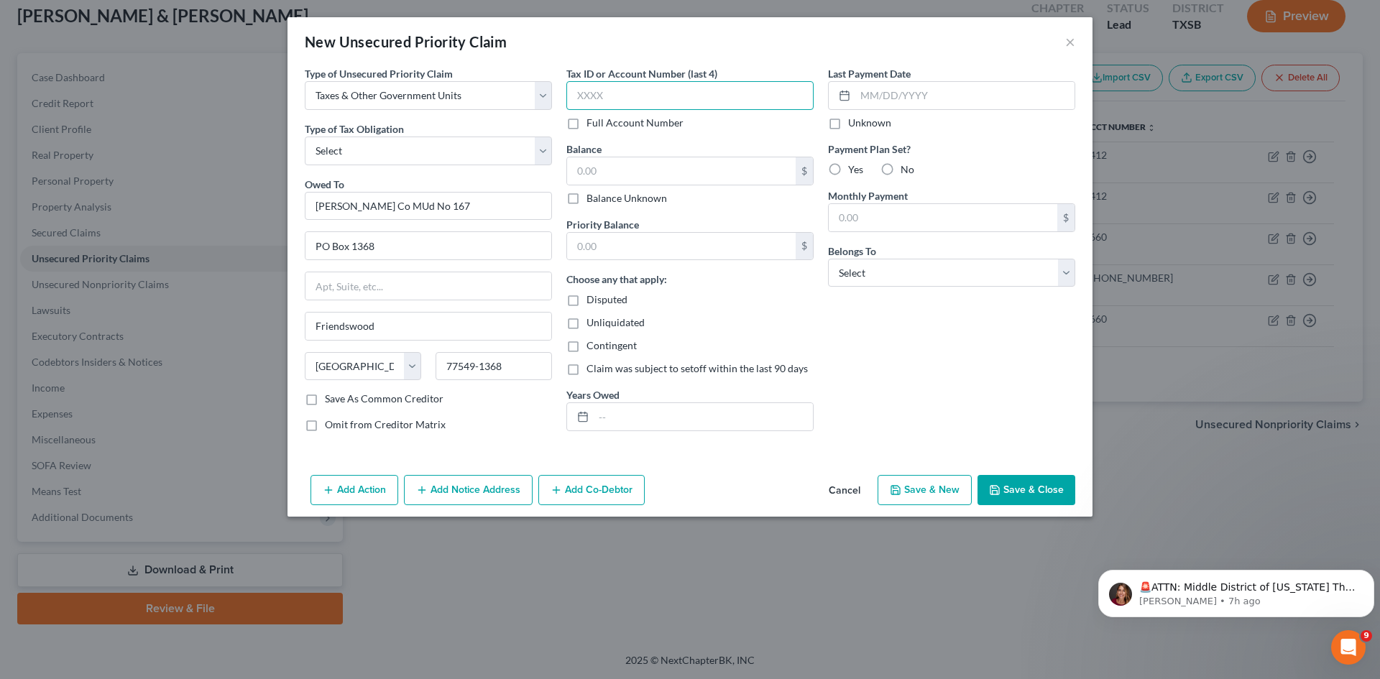
click at [648, 98] on input "text" at bounding box center [689, 95] width 247 height 29
type input "6660"
click at [711, 178] on input "text" at bounding box center [681, 170] width 229 height 27
type input "281.78"
click at [678, 249] on input "text" at bounding box center [681, 246] width 229 height 27
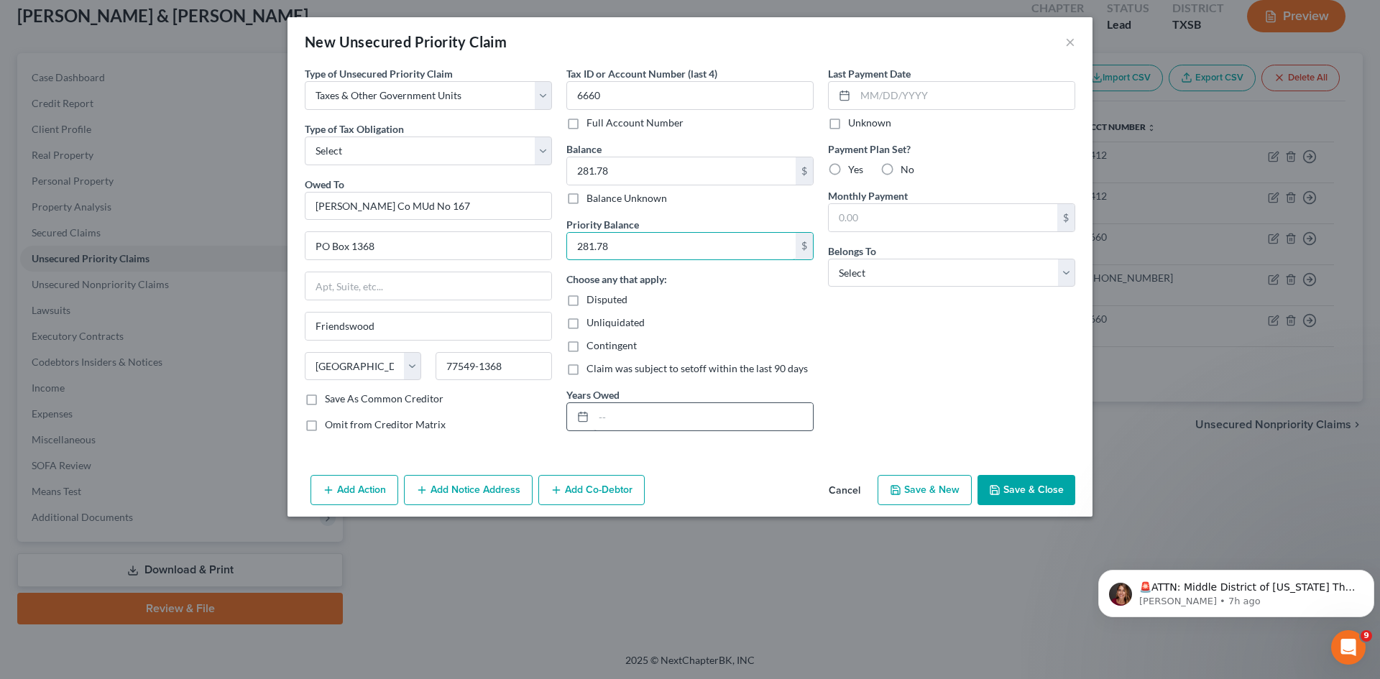
type input "281.78"
click at [671, 413] on input "text" at bounding box center [703, 416] width 219 height 27
type input "2024"
click at [999, 327] on div "Last Payment Date Unknown Payment Plan Set? Yes No Monthly Payment $ Belongs To…" at bounding box center [952, 254] width 262 height 377
click at [951, 280] on select "Select Debtor 1 Only Debtor 2 Only Debtor 1 And Debtor 2 Only At Least One Of T…" at bounding box center [951, 273] width 247 height 29
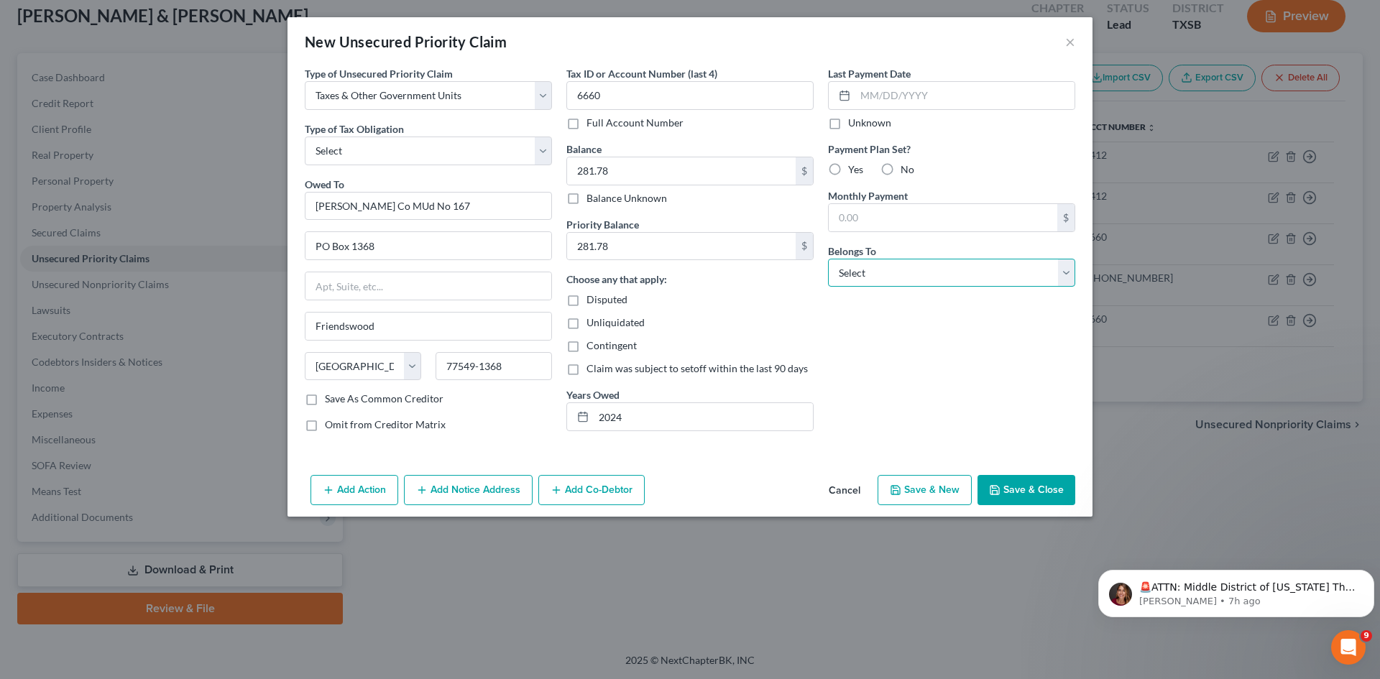
select select "2"
click at [828, 259] on select "Select Debtor 1 Only Debtor 2 Only Debtor 1 And Debtor 2 Only At Least One Of T…" at bounding box center [951, 273] width 247 height 29
click at [848, 124] on label "Unknown" at bounding box center [869, 123] width 43 height 14
click at [854, 124] on input "Unknown" at bounding box center [858, 120] width 9 height 9
checkbox input "true"
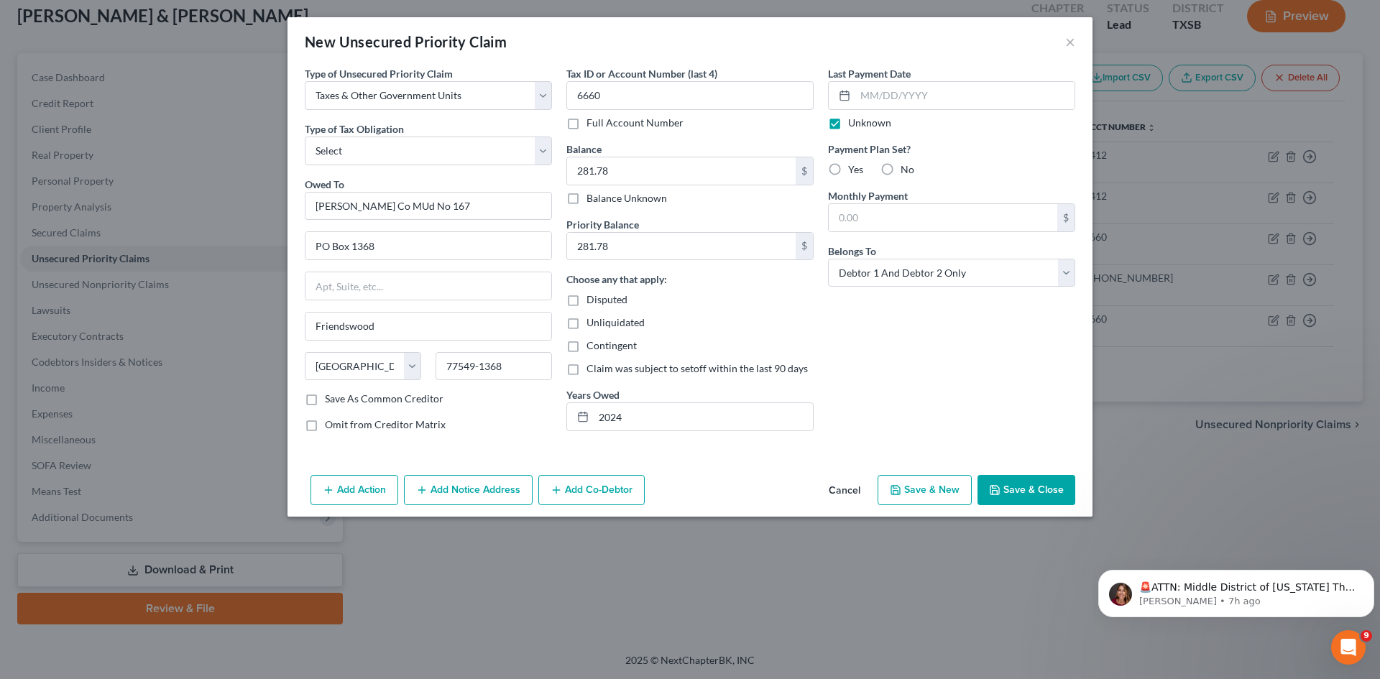
click at [901, 170] on label "No" at bounding box center [908, 169] width 14 height 14
click at [906, 170] on input "No" at bounding box center [910, 166] width 9 height 9
radio input "true"
click at [956, 353] on div "Last Payment Date Unknown Payment Plan Set? Yes No Monthly Payment $ Belongs To…" at bounding box center [952, 254] width 262 height 377
drag, startPoint x: 1057, startPoint y: 485, endPoint x: 1032, endPoint y: 483, distance: 25.2
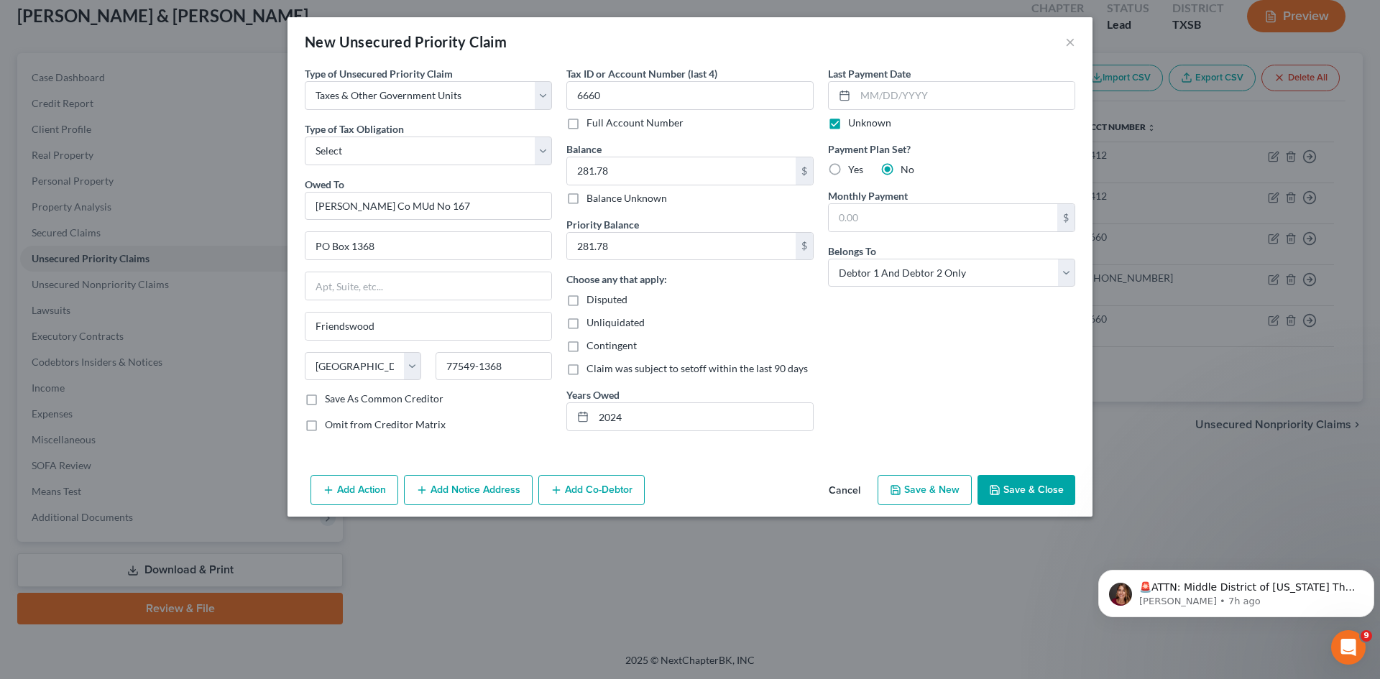
click at [1056, 485] on button "Save & Close" at bounding box center [1026, 490] width 98 height 30
click at [425, 137] on select "Select Federal City State Franchise Tax Board Other" at bounding box center [428, 151] width 247 height 29
select select "4"
click at [305, 137] on select "Select Federal City State Franchise Tax Board Other" at bounding box center [428, 151] width 247 height 29
click at [1026, 492] on button "Save & Close" at bounding box center [1026, 490] width 98 height 30
